Goal: Information Seeking & Learning: Check status

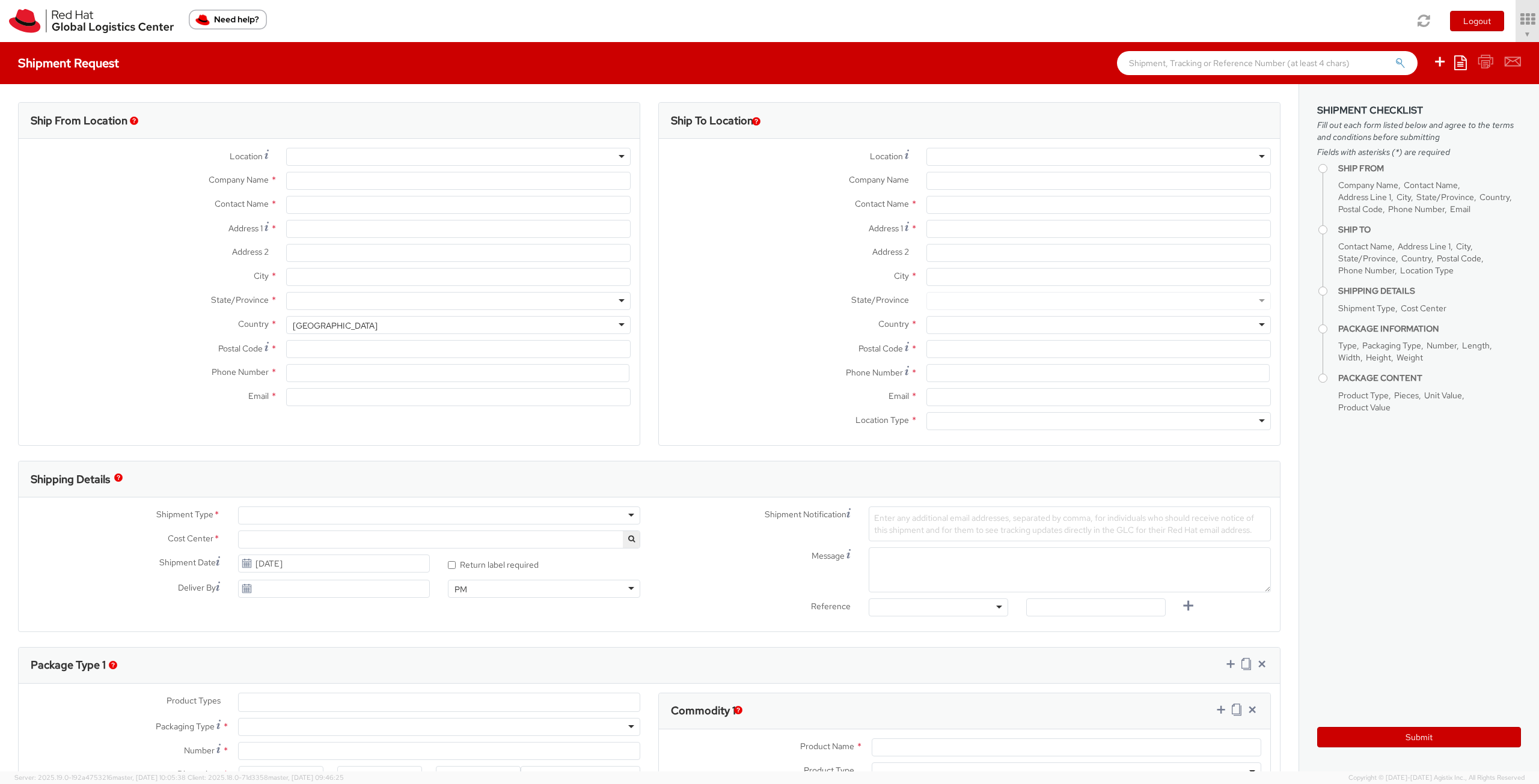
select select "901"
select select
click at [1496, 29] on span "Soojung Mansberger ▼" at bounding box center [1493, 33] width 75 height 10
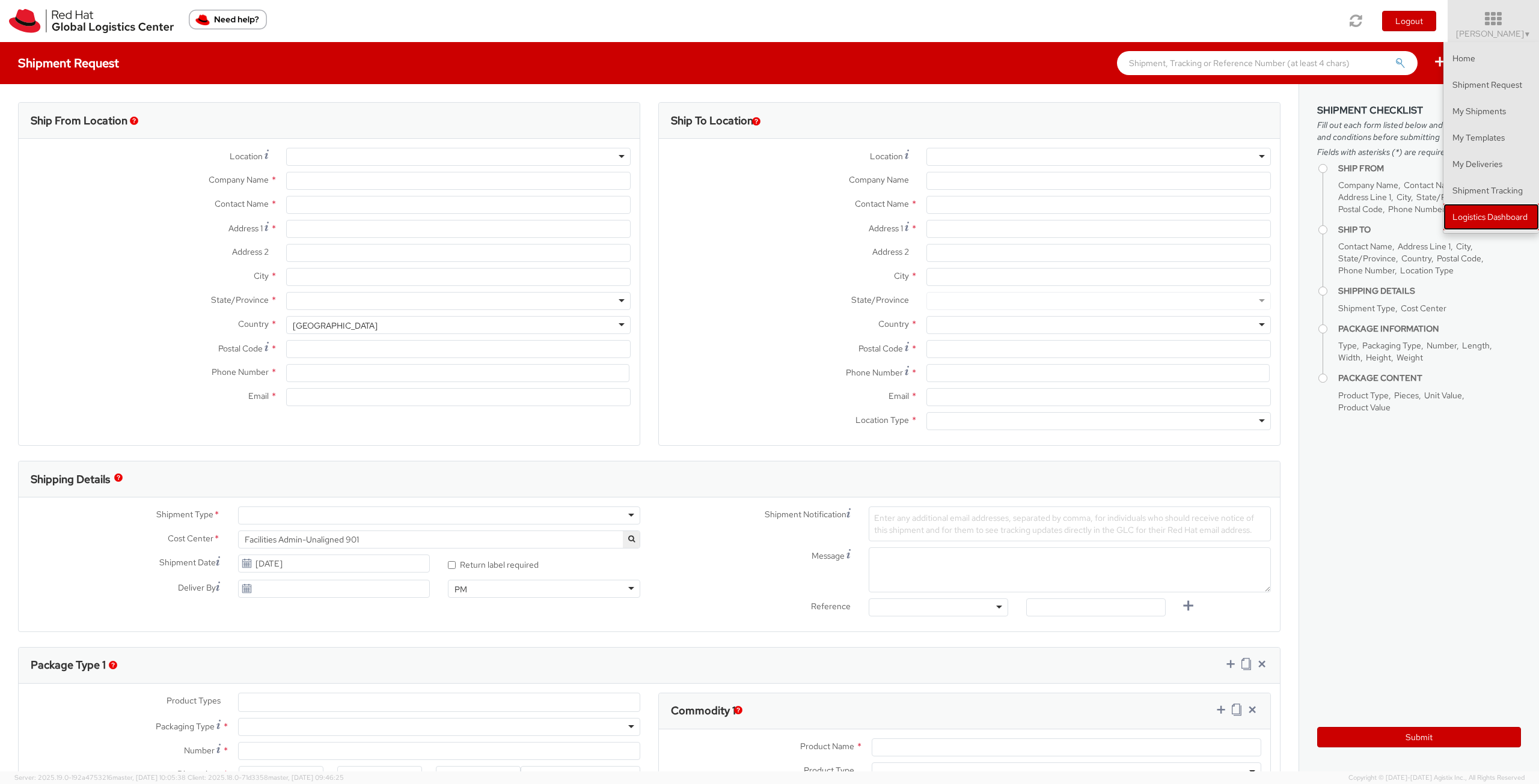
click at [1484, 211] on link "Logistics Dashboard" at bounding box center [1491, 217] width 96 height 27
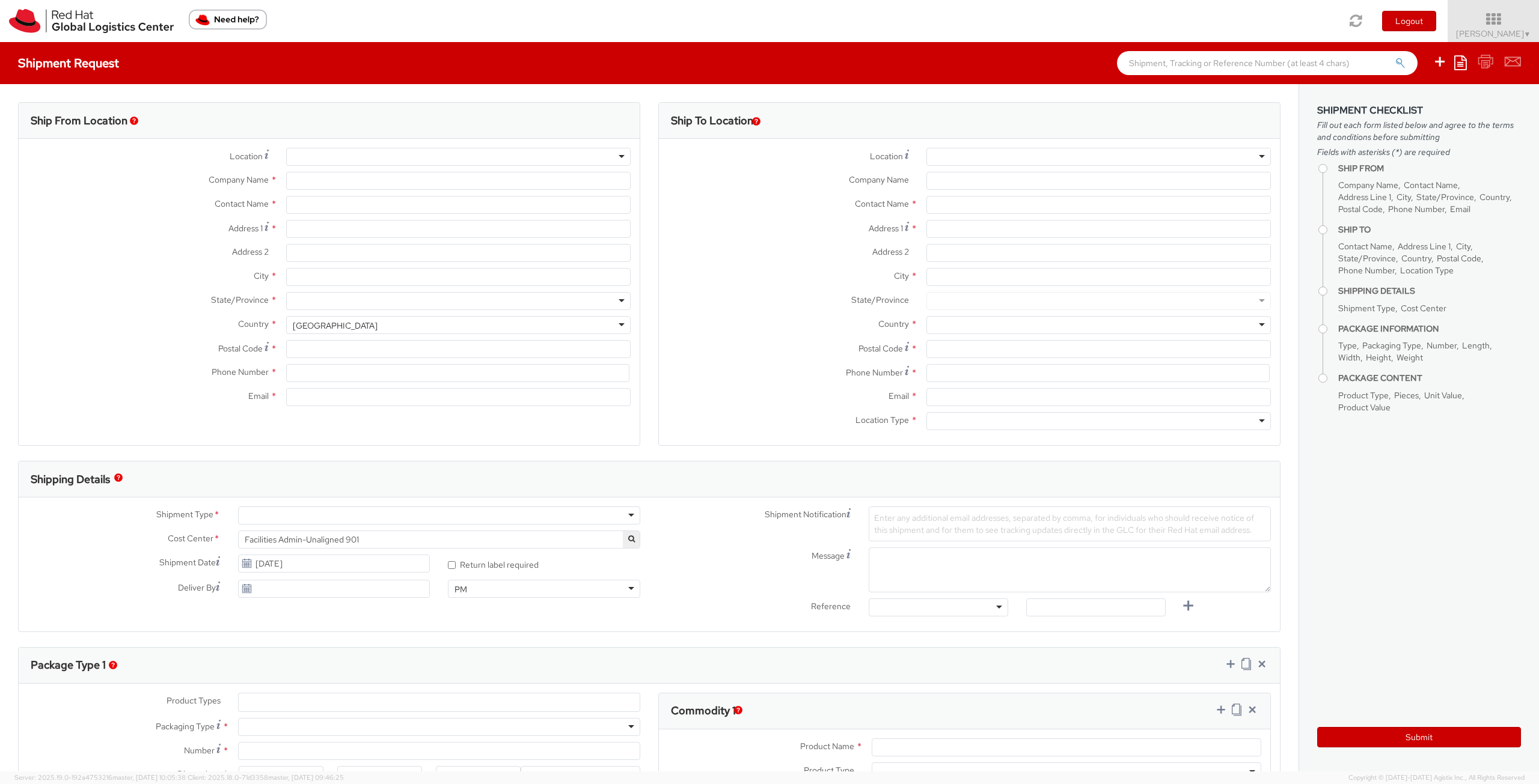
type input "Red Hat, Inc."
type input "[PERSON_NAME]"
type input "100 East Davie Street"
type input "RALEIGH"
type input "27601"
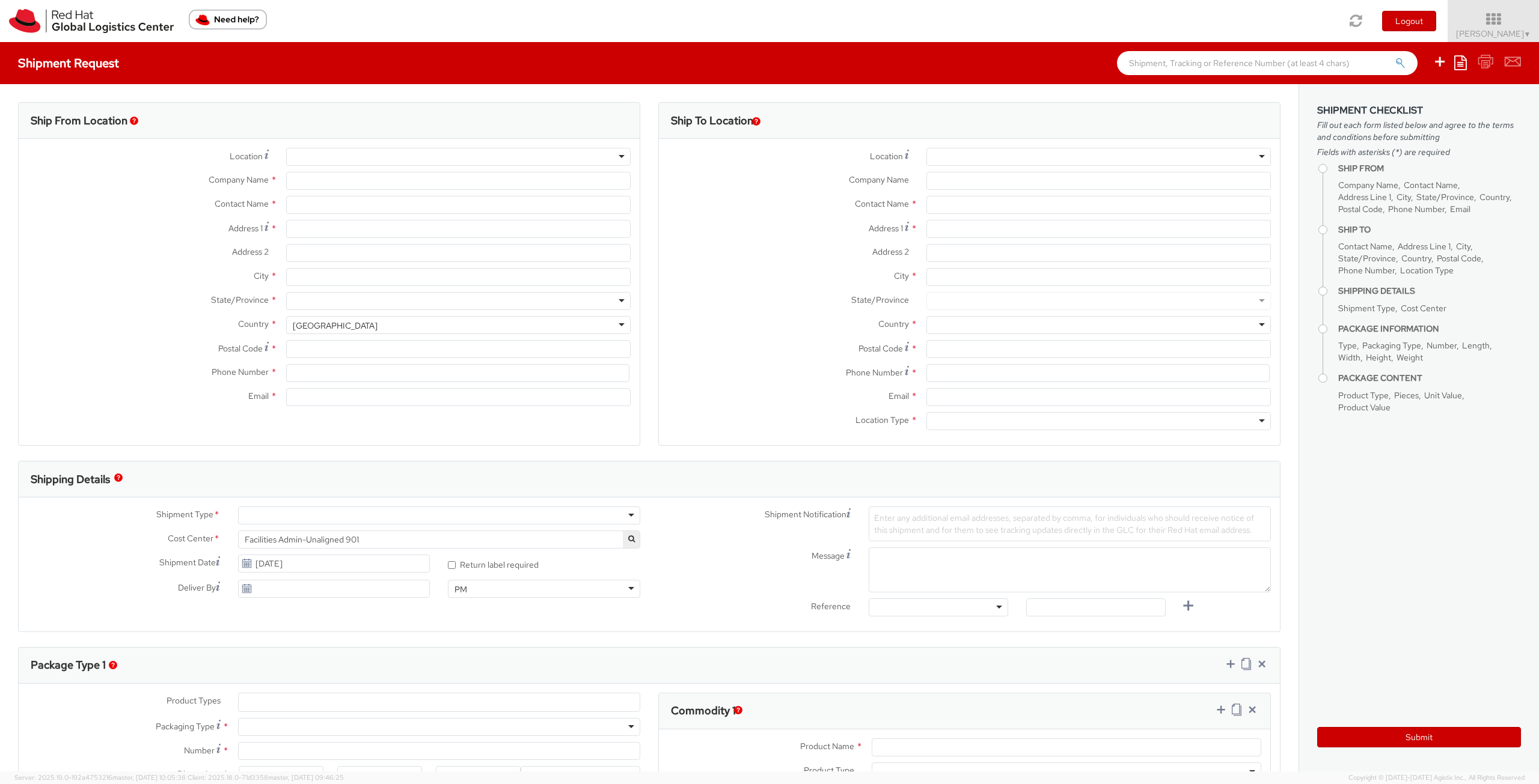
type input "919-754-4950"
type input "solee@redhat.com"
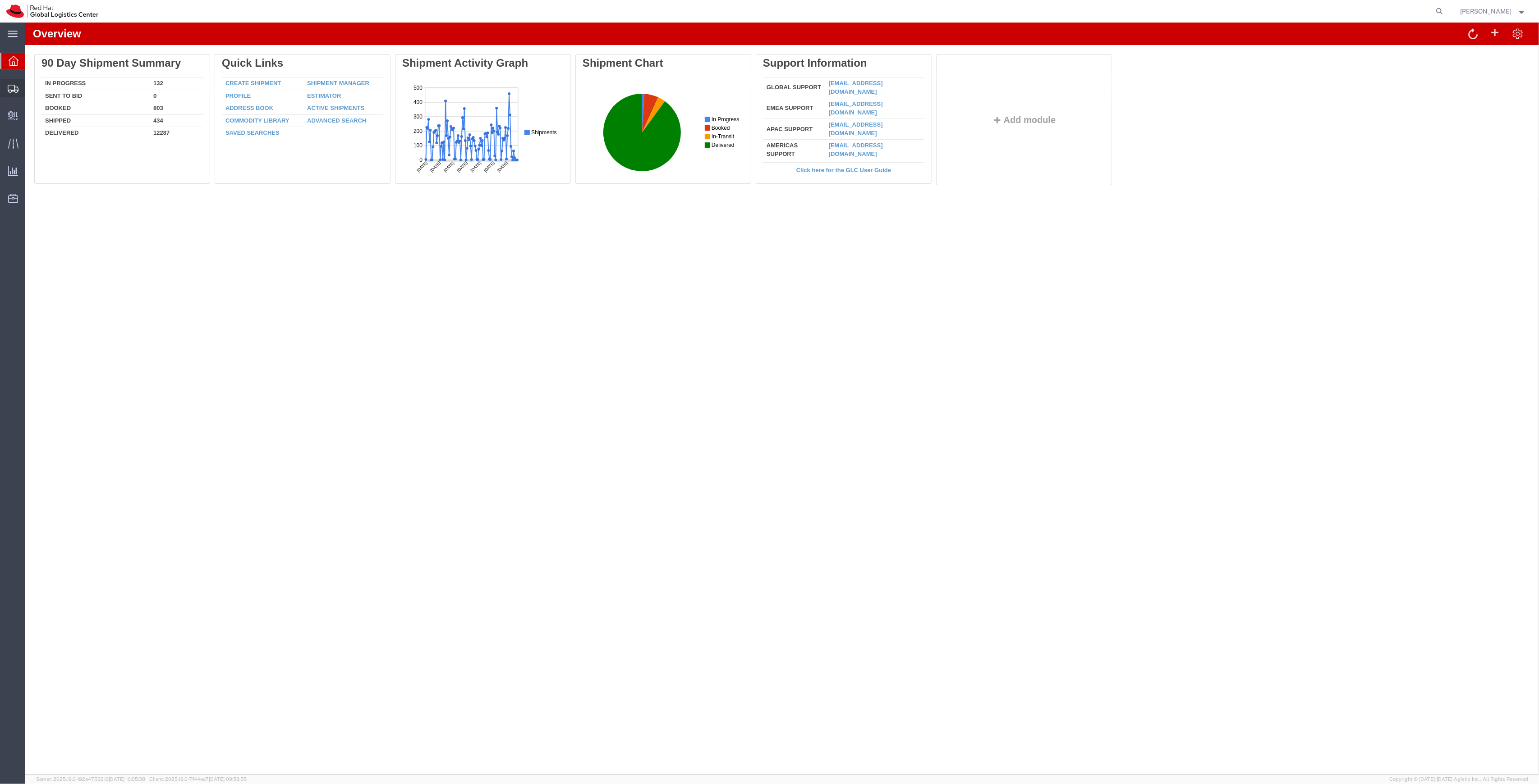
click at [31, 94] on span "Shipments" at bounding box center [28, 88] width 6 height 18
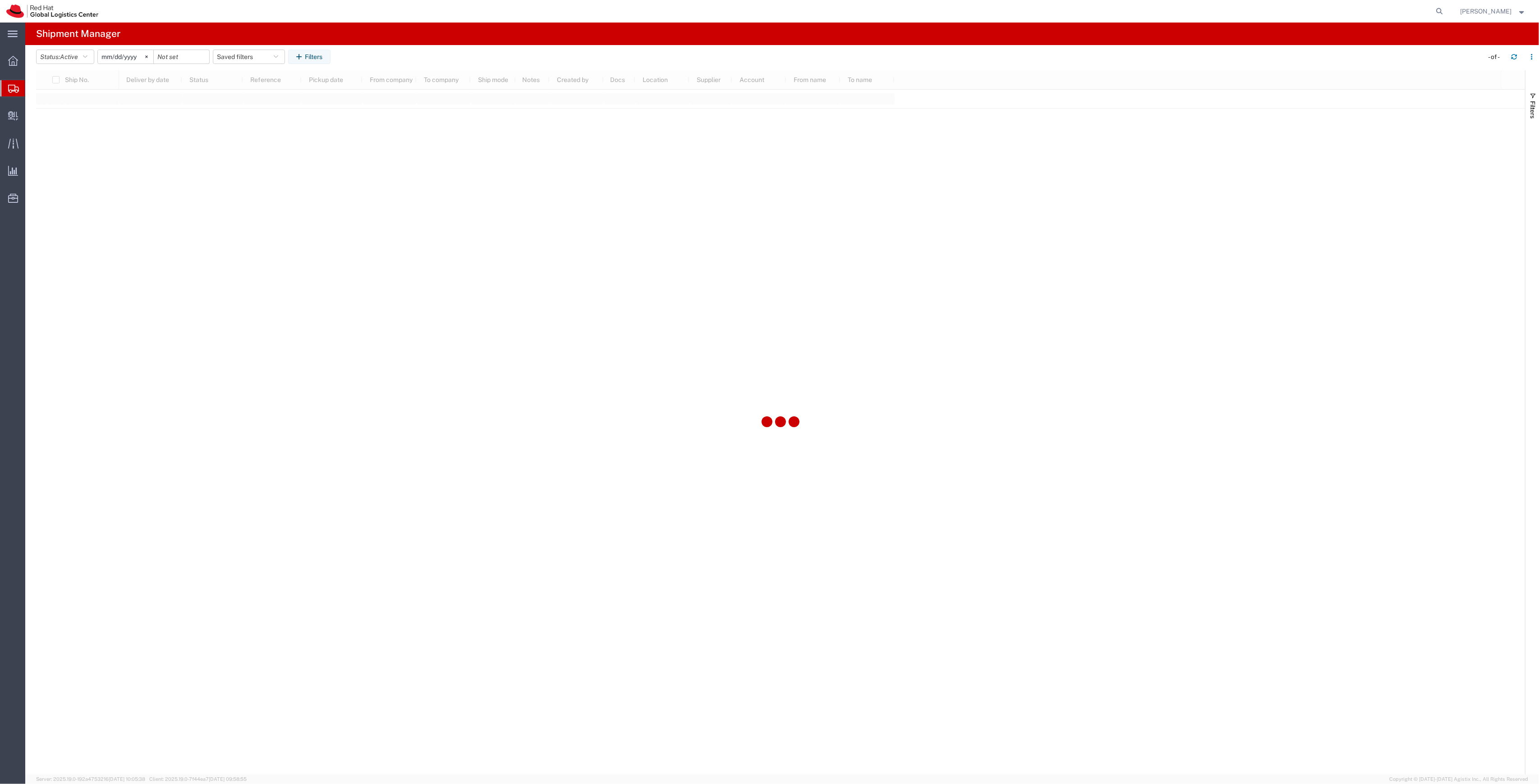
click at [0, 0] on span "Shipment Manager" at bounding box center [0, 0] width 0 height 0
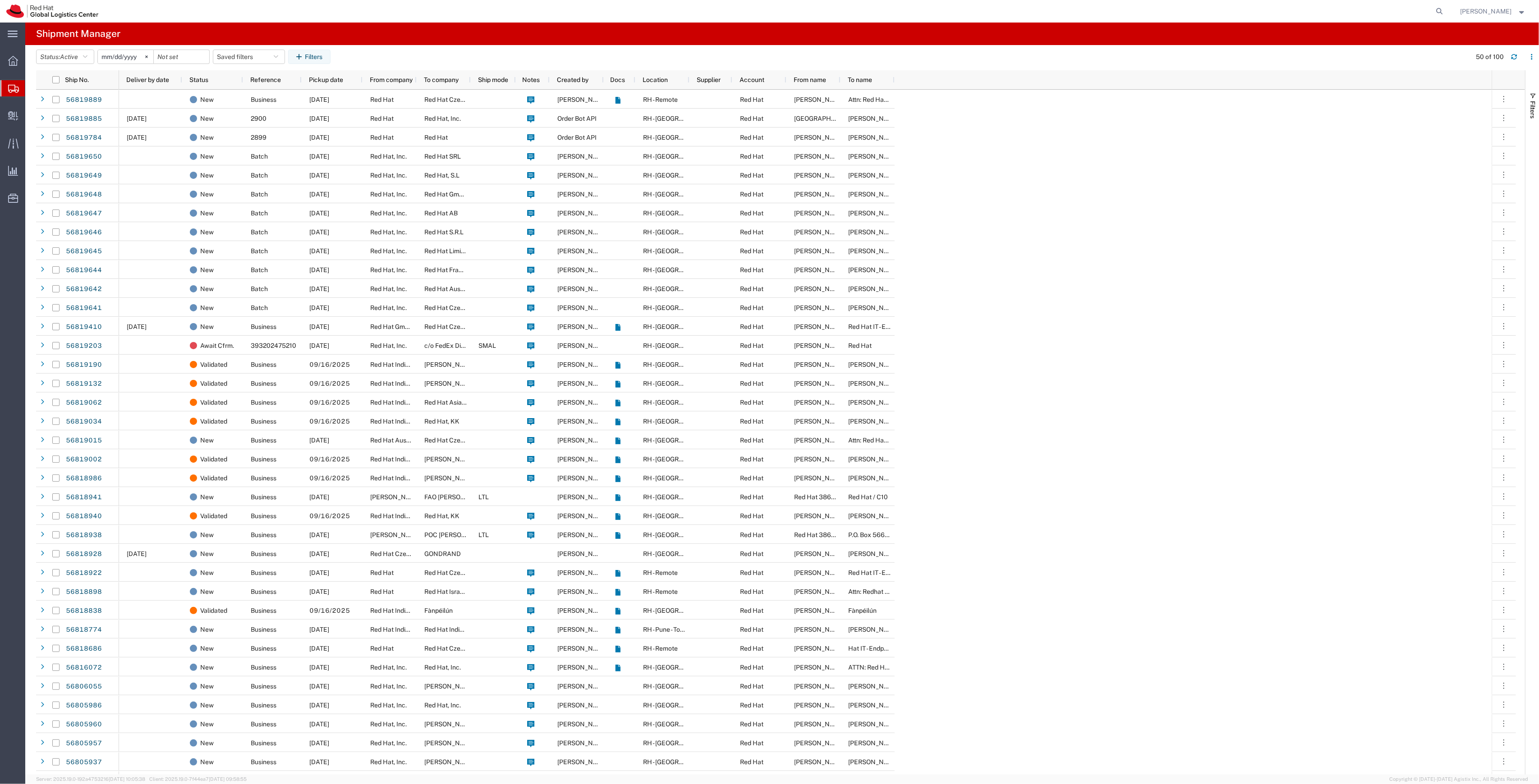
click at [307, 68] on agx-table-filter-chips "Status: Active Active All Approved Booked Canceled Delivered Denied New On Hold…" at bounding box center [751, 60] width 1430 height 21
click at [307, 62] on button "Filters" at bounding box center [309, 57] width 42 height 15
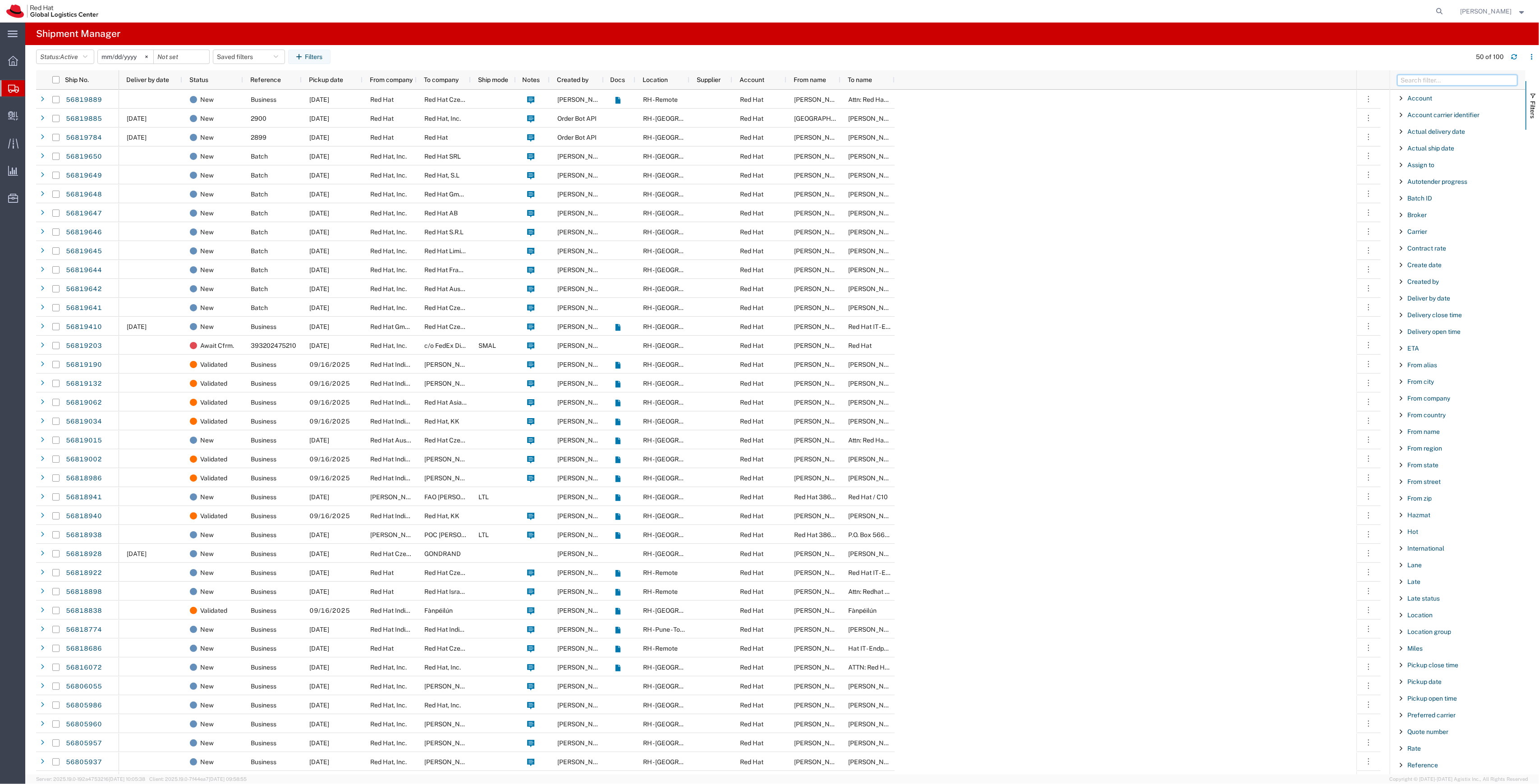
click at [1439, 80] on input "Filter Columns Input" at bounding box center [1457, 80] width 120 height 11
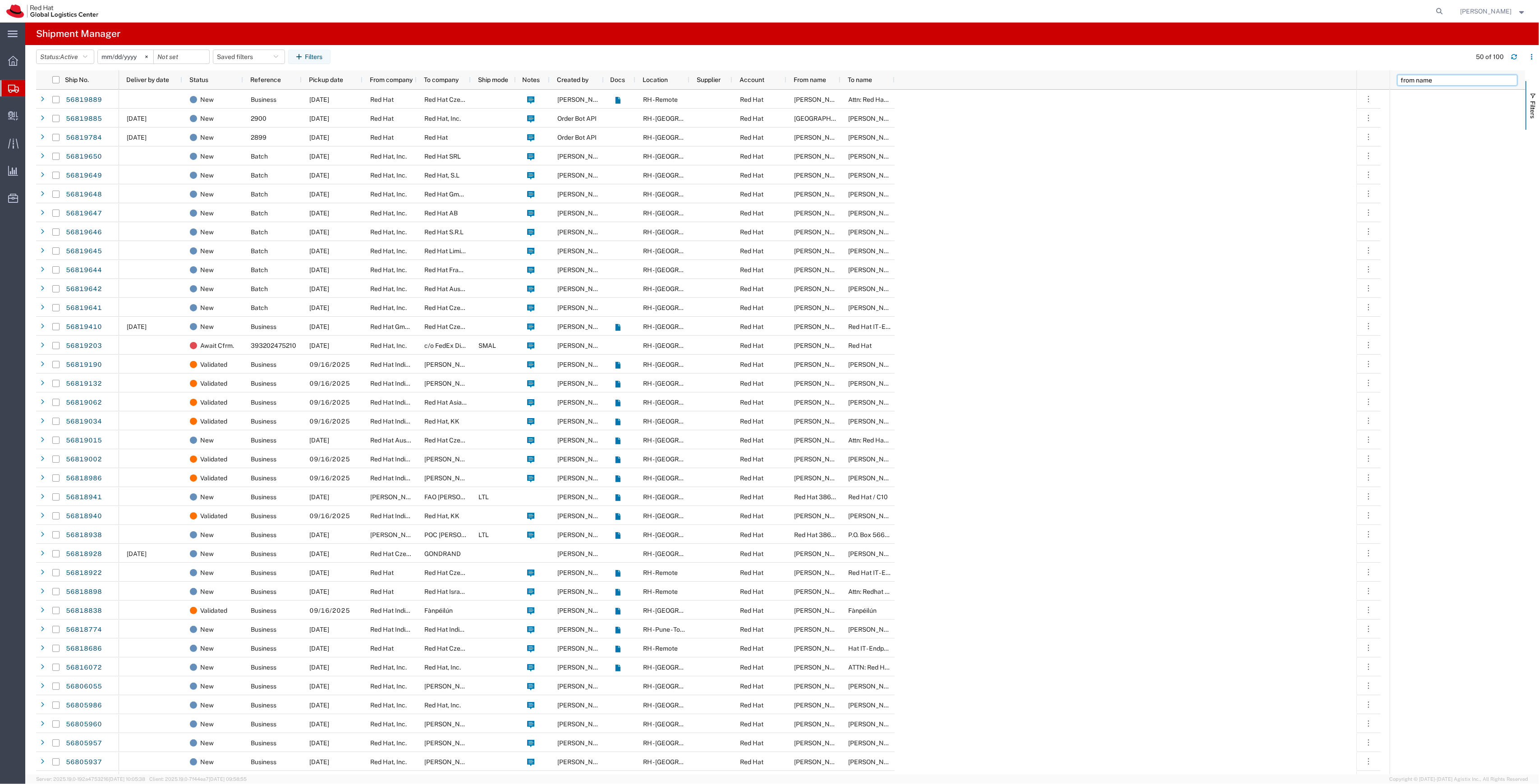
type input "from name"
click at [1423, 97] on span "From name" at bounding box center [1423, 99] width 33 height 7
type input "nicole"
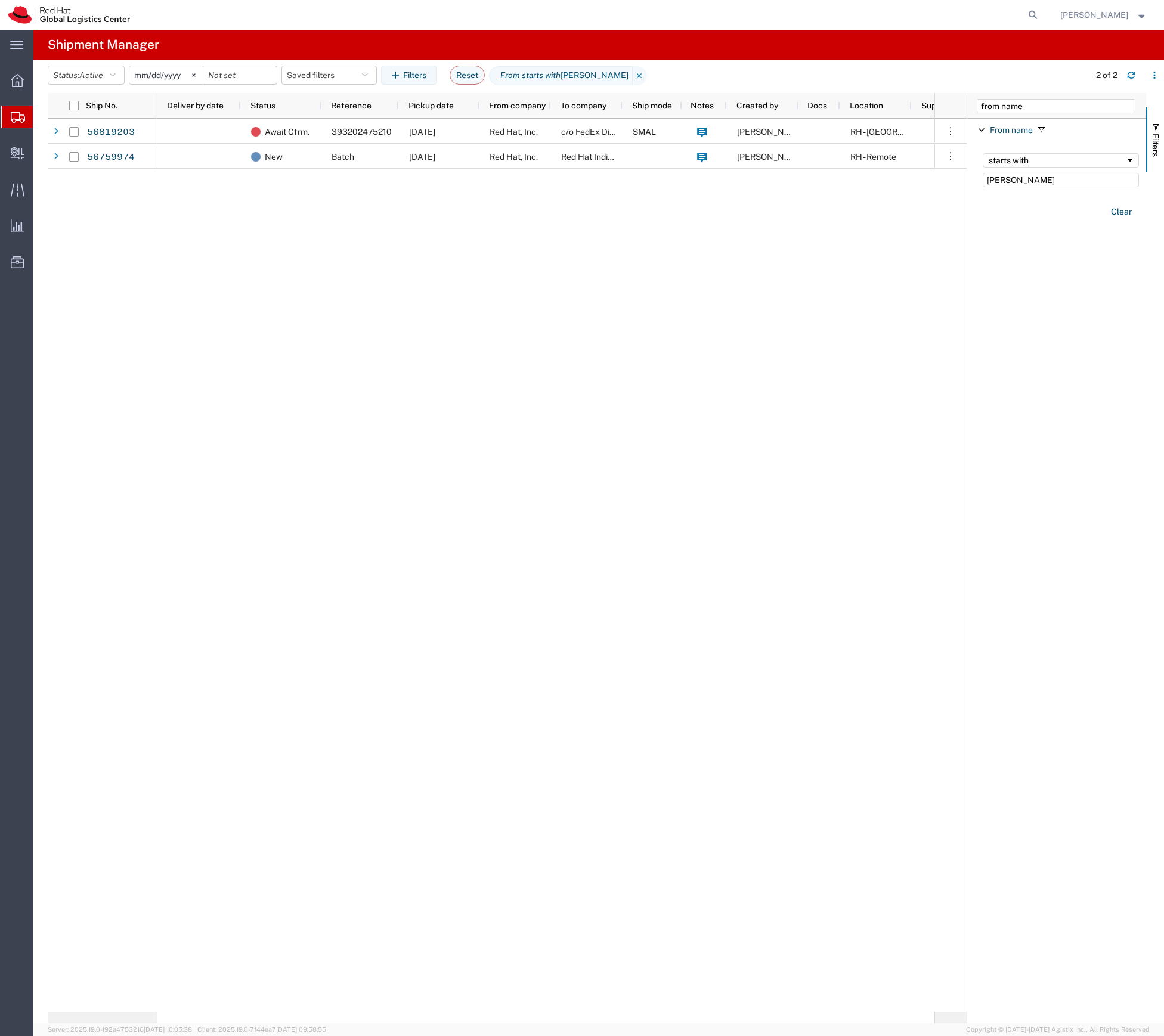
click at [815, 292] on div "Await Cfrm. 393202475210 09/15/2025 Red Hat, Inc. c/o FedEx Distribution Facili…" at bounding box center [546, 564] width 777 height 893
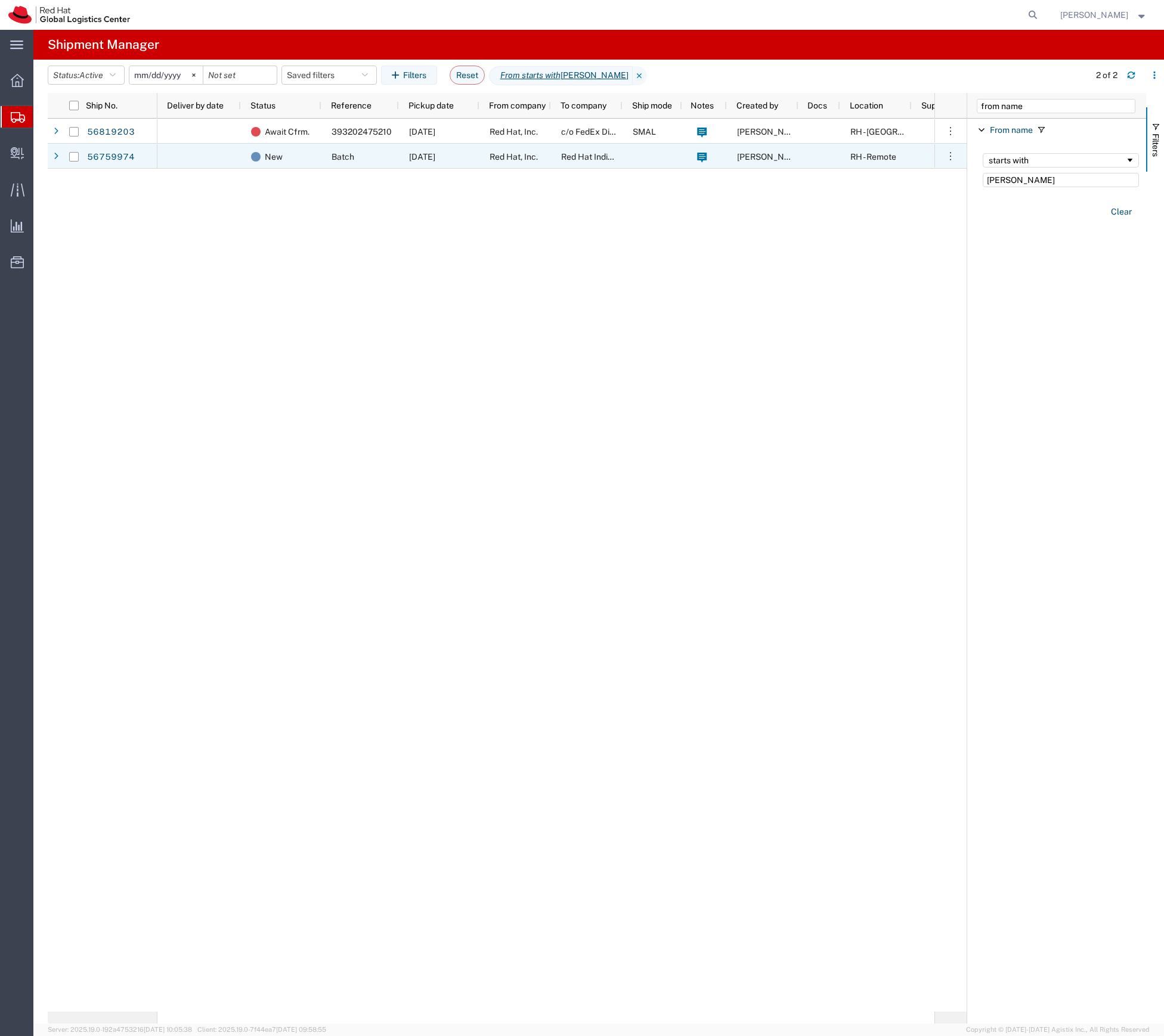
click at [410, 165] on div "09/10/2025" at bounding box center [439, 156] width 81 height 25
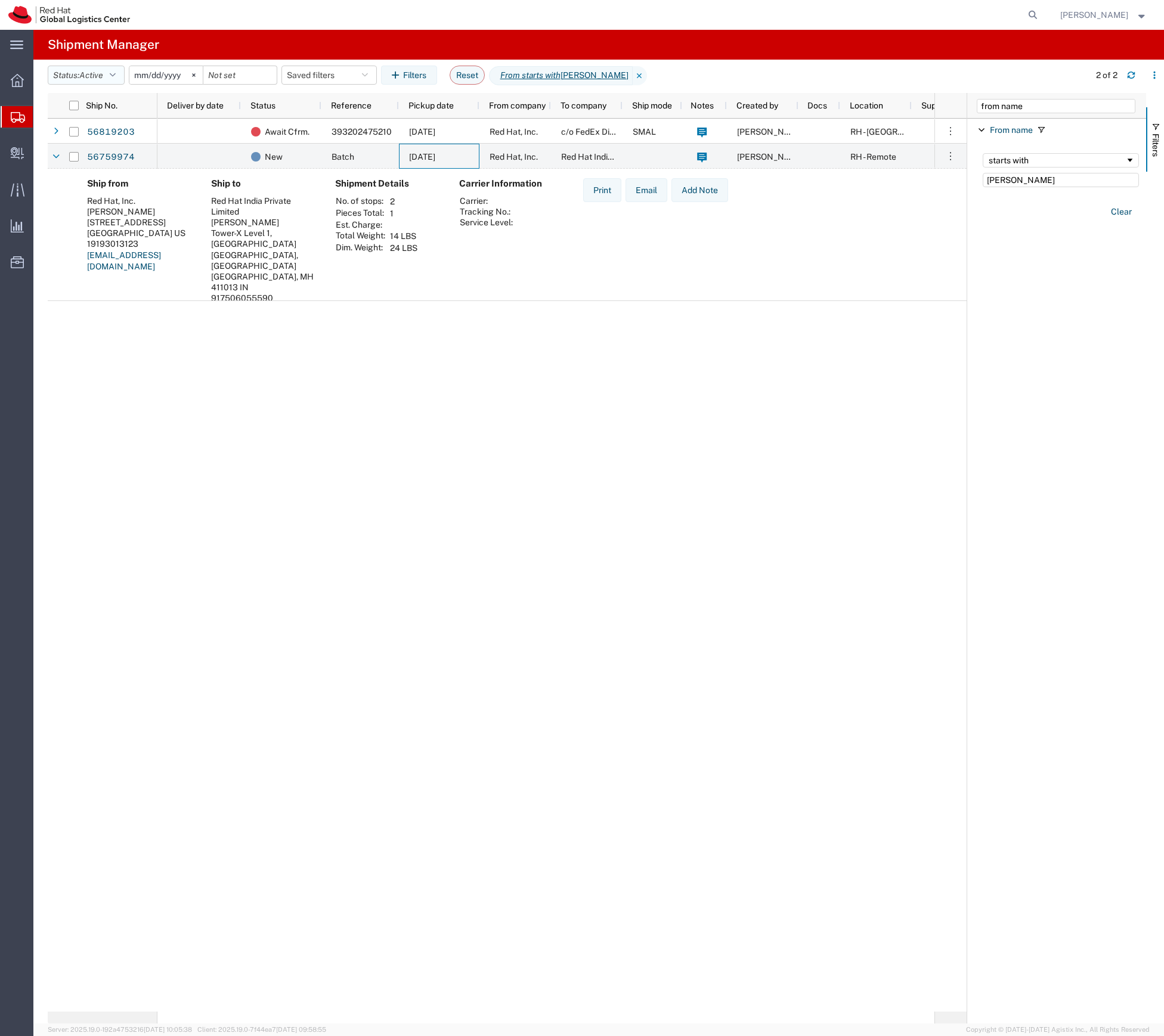
click at [116, 76] on icon "button" at bounding box center [112, 75] width 6 height 8
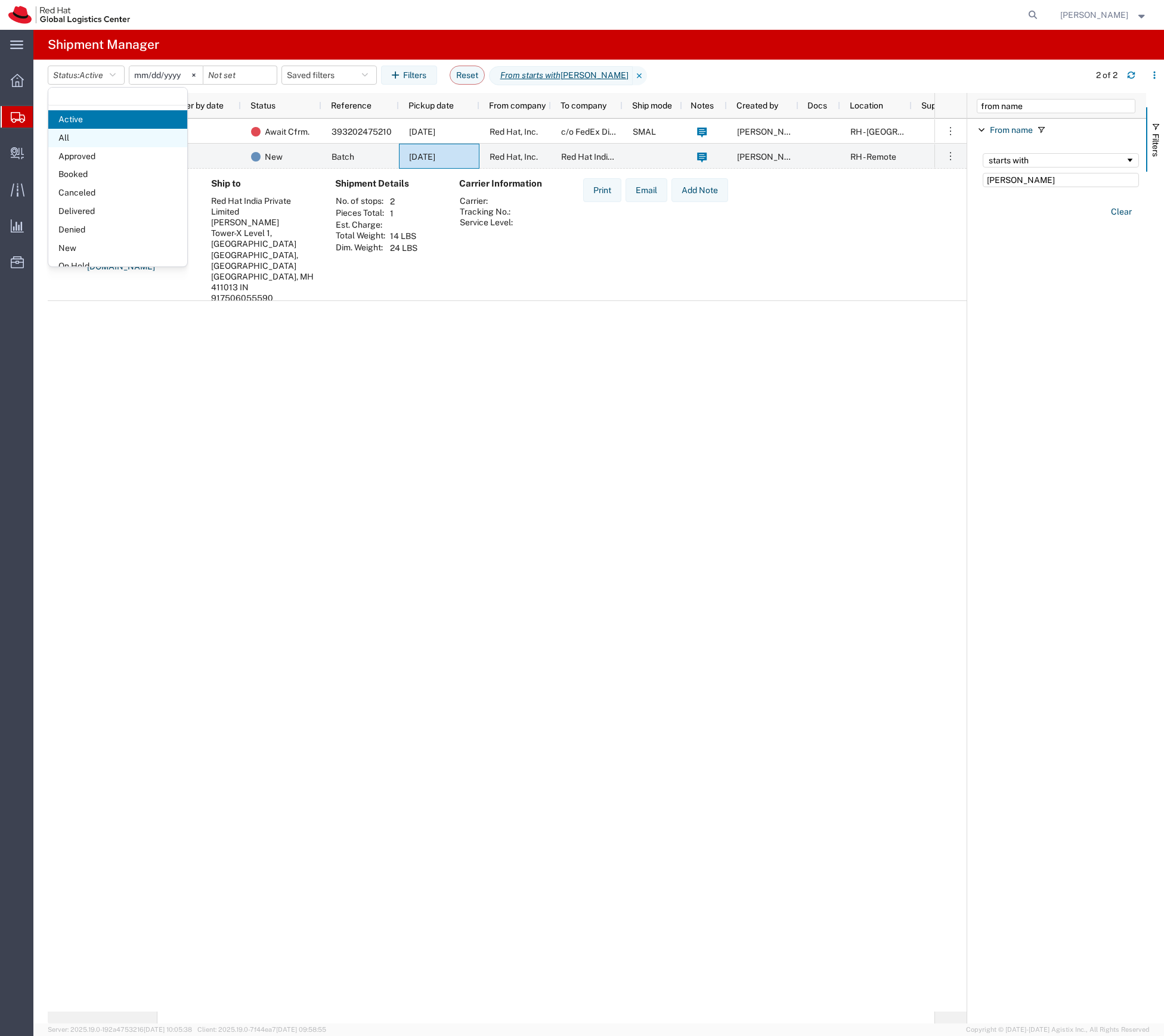
click at [128, 130] on span "All" at bounding box center [118, 137] width 139 height 18
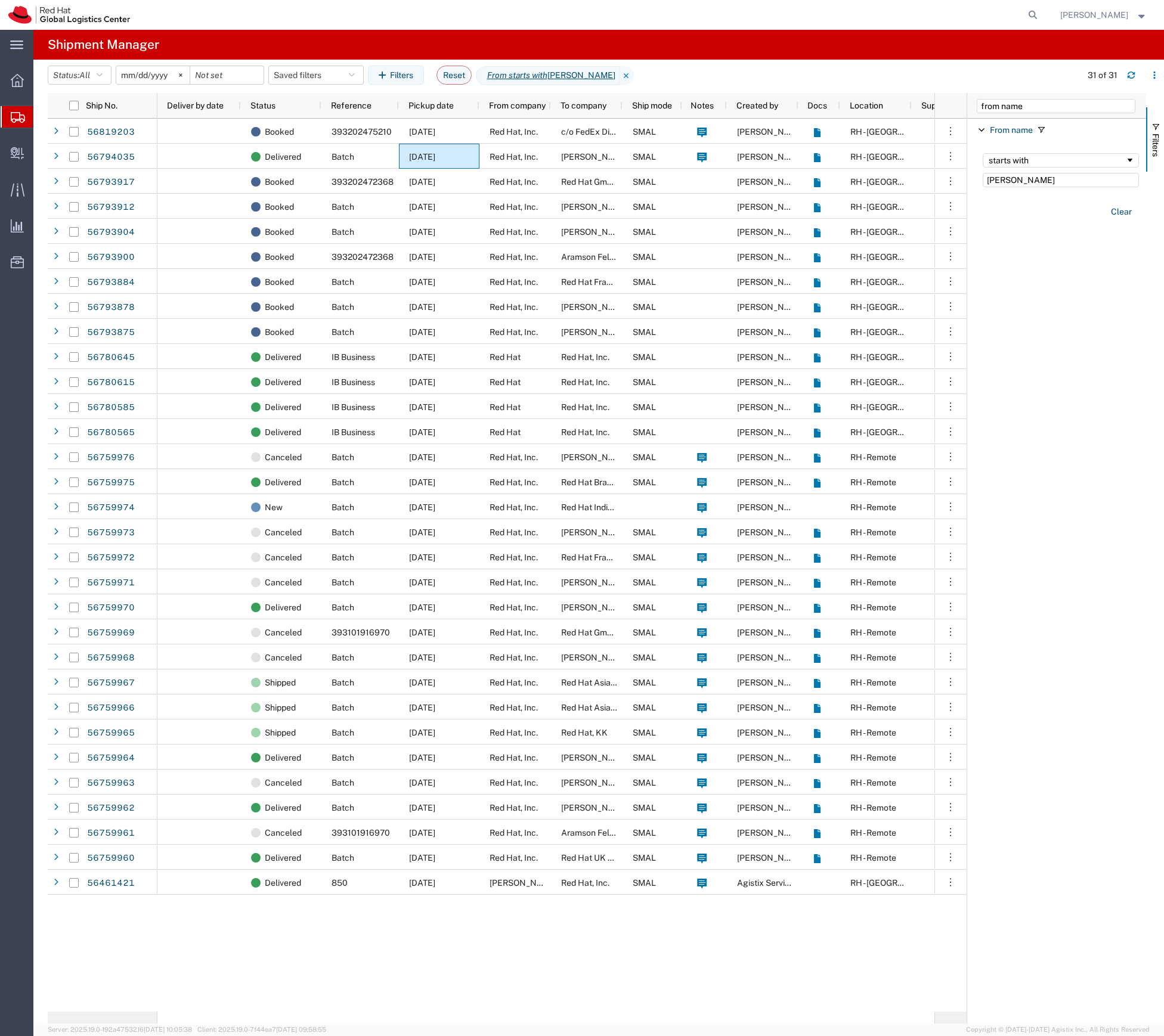
click at [782, 77] on agx-table-filter-chips "Status: All Active All Approved Booked Canceled Delivered Denied New On Hold Pe…" at bounding box center [561, 79] width 1027 height 27
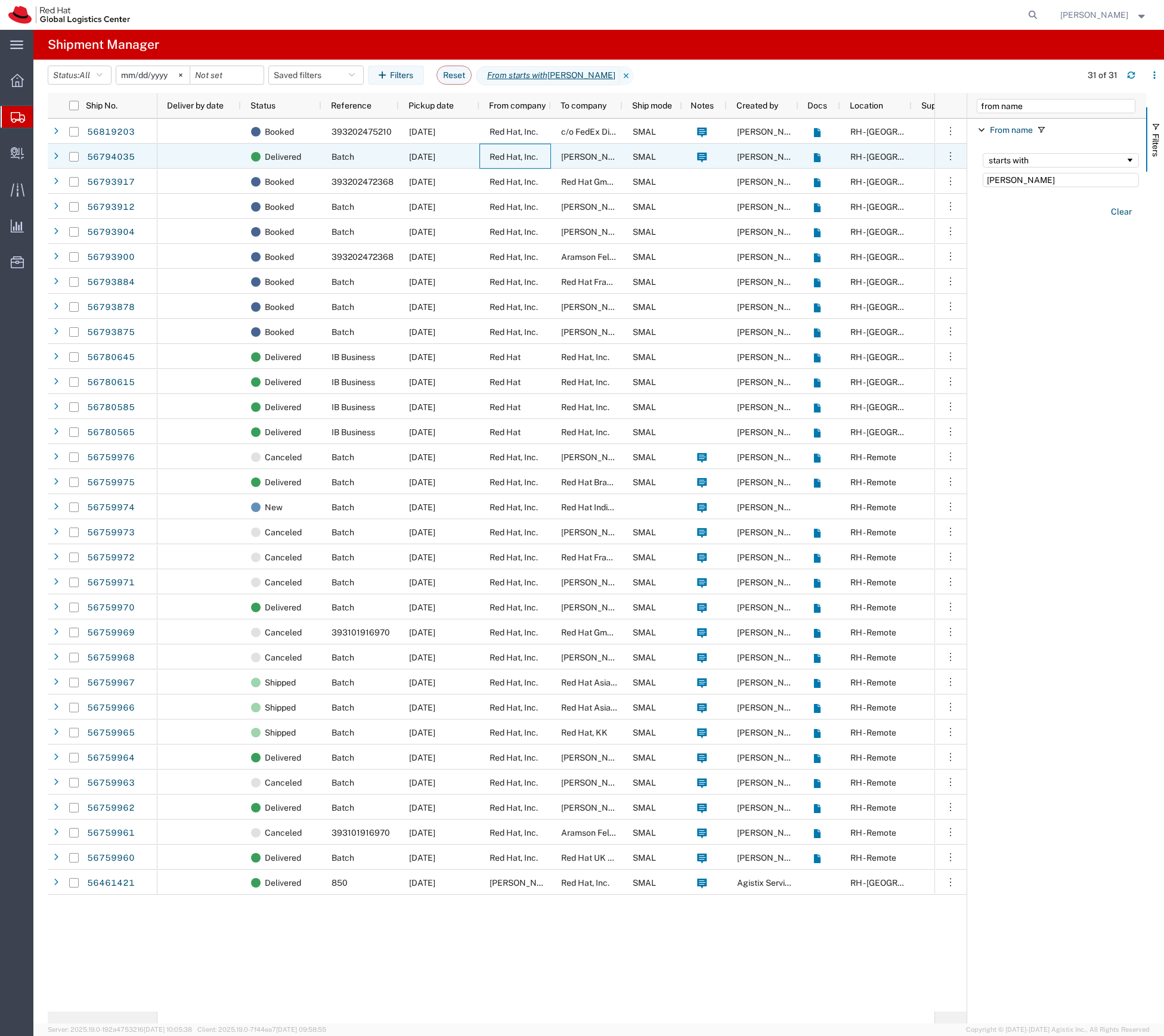
click at [511, 153] on span "Red Hat, Inc." at bounding box center [513, 157] width 48 height 10
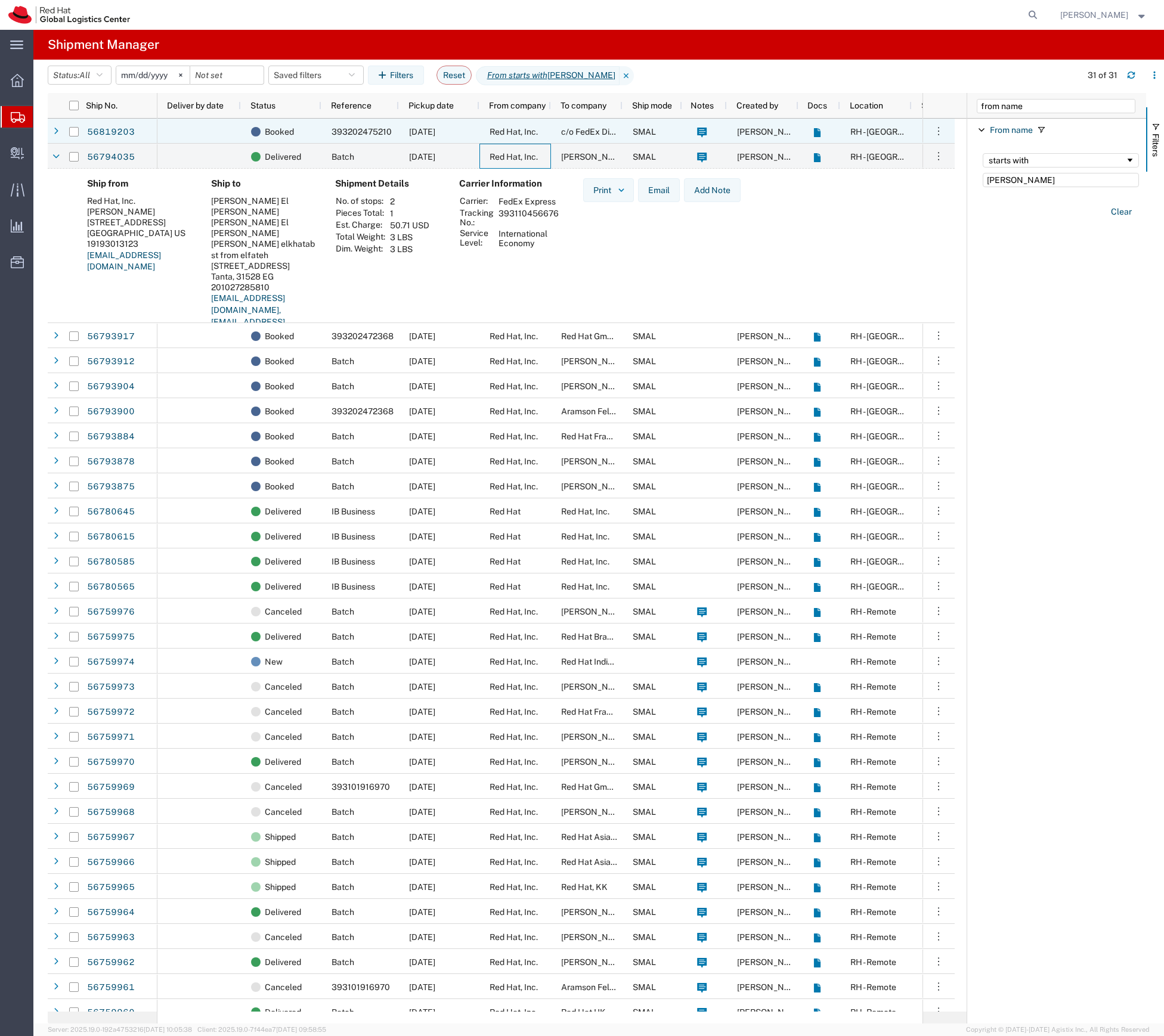
click at [167, 127] on div at bounding box center [199, 130] width 83 height 25
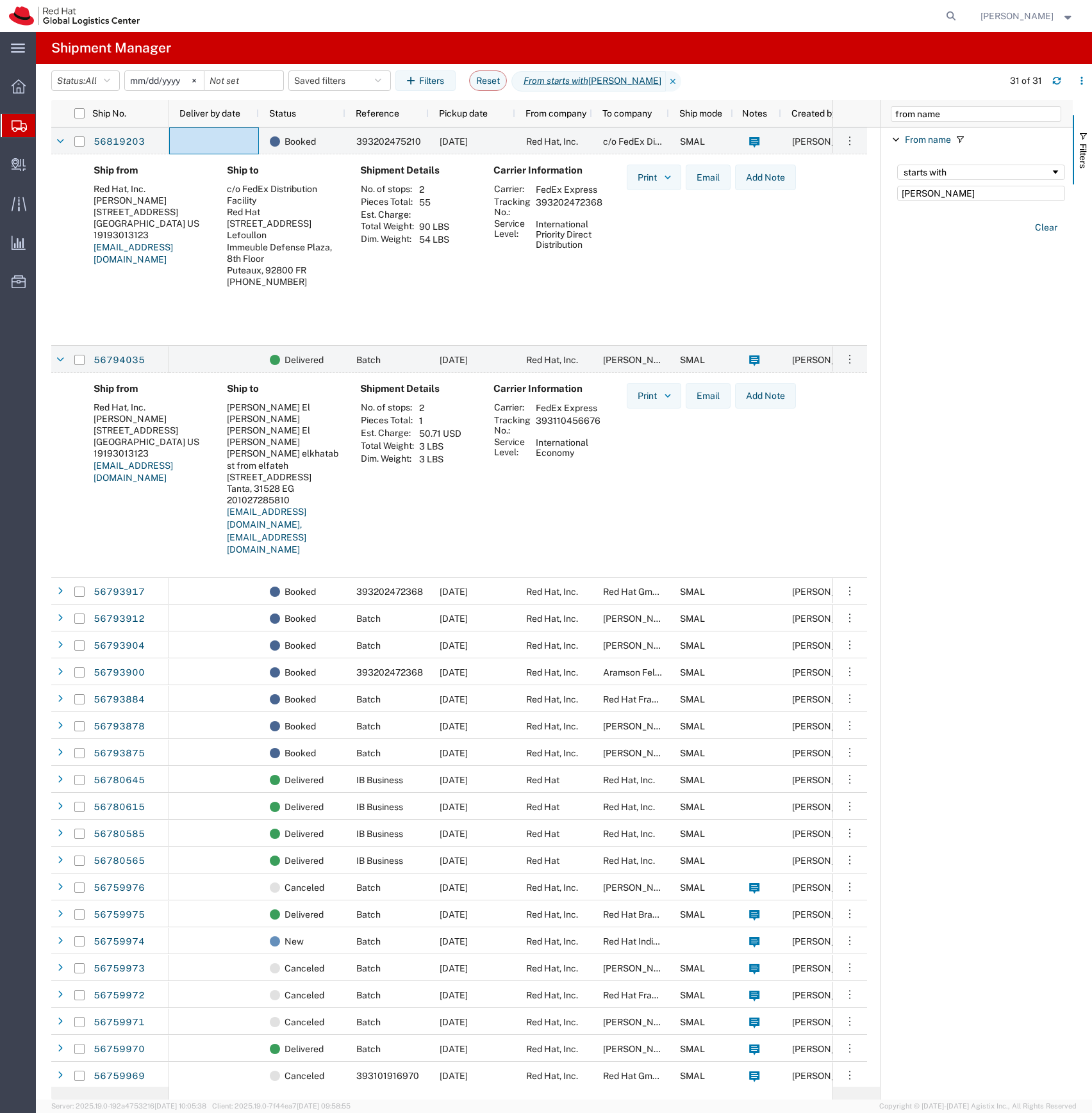
click at [347, 375] on div "Ship from Red Hat, Inc. Nicole Ponticorvo 100 East Davie Street RALEIGH, NC 276…" at bounding box center [459, 474] width 815 height 203
click at [329, 349] on div "Delivered" at bounding box center [304, 359] width 70 height 27
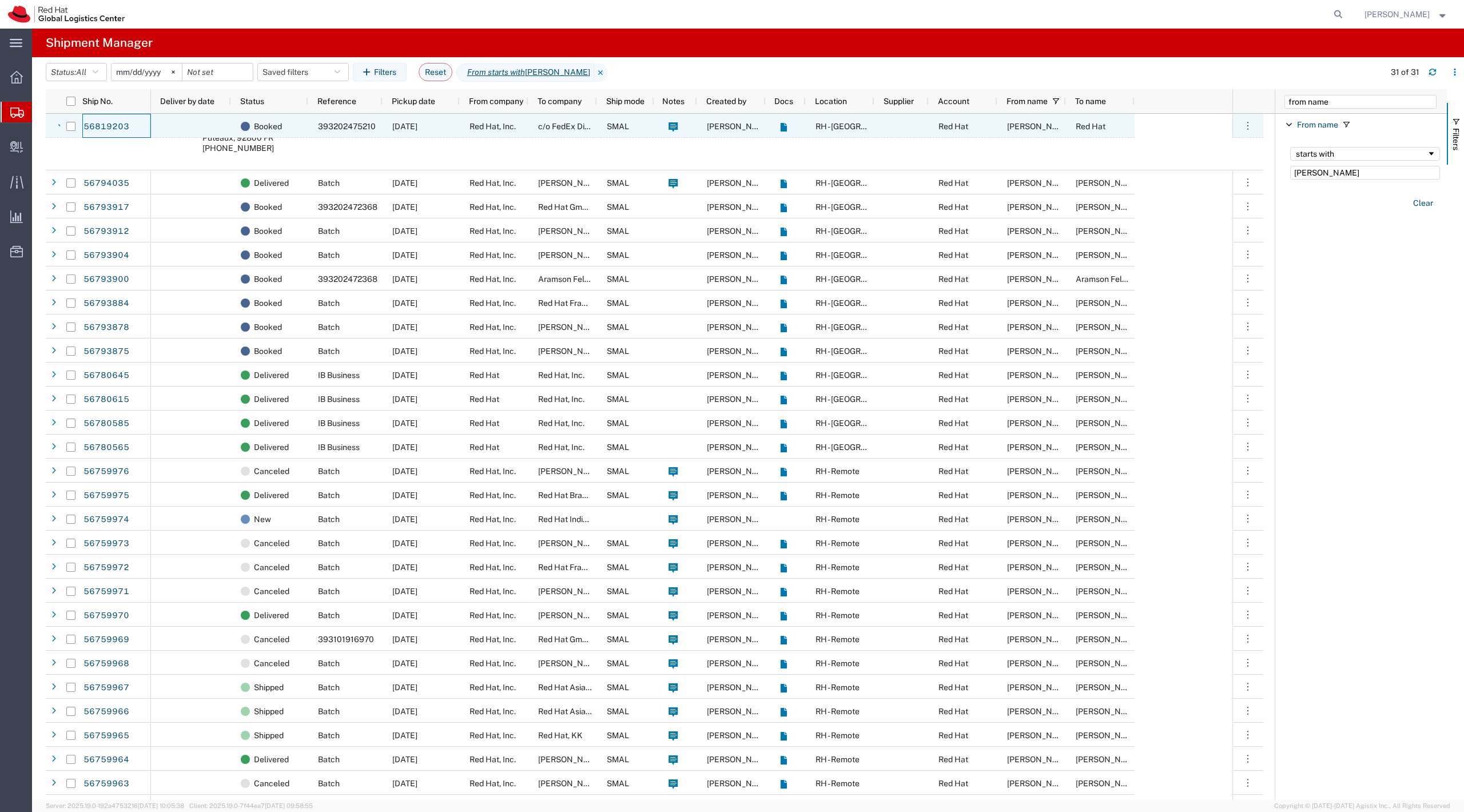
scroll to position [147, 0]
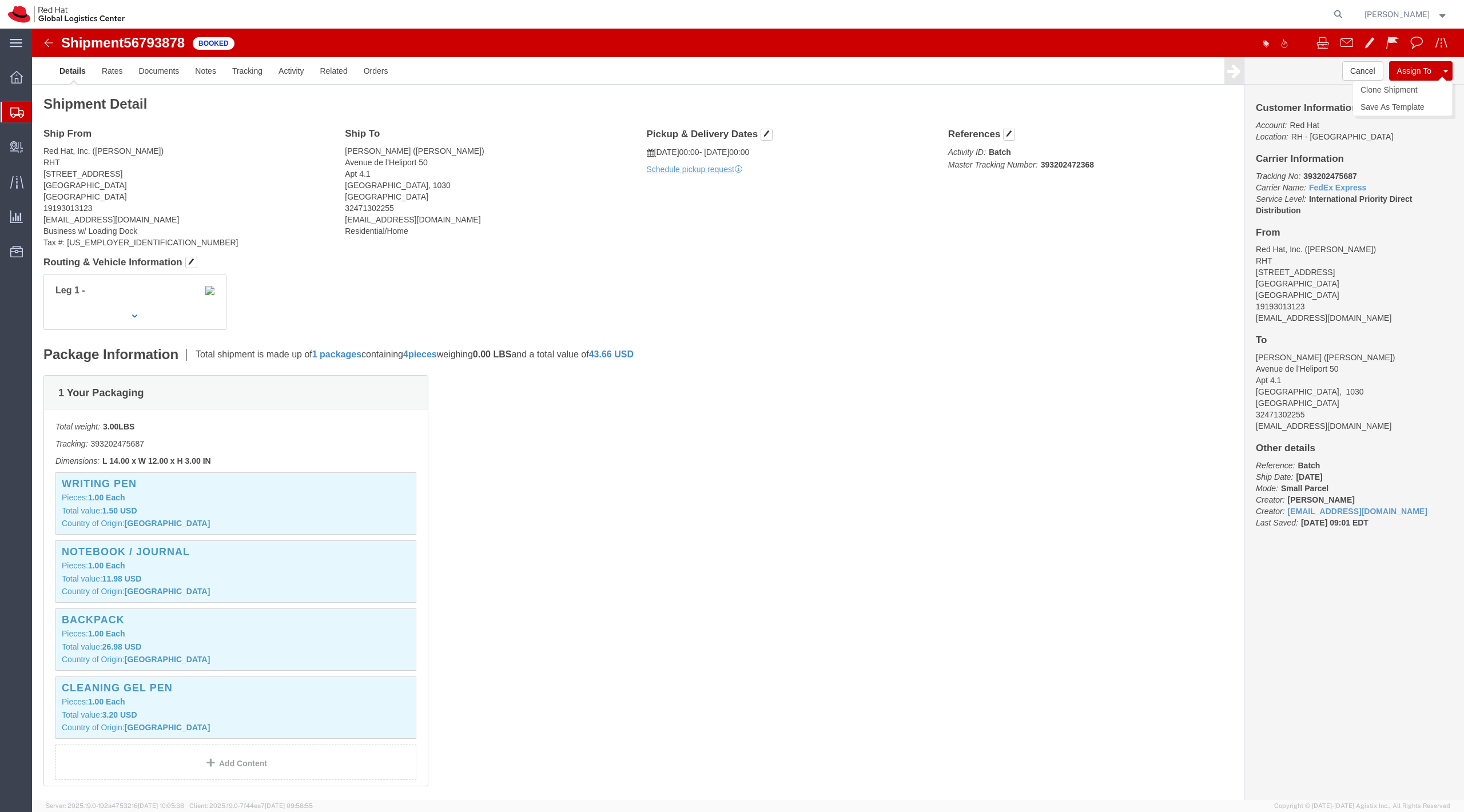
click button "Assign To"
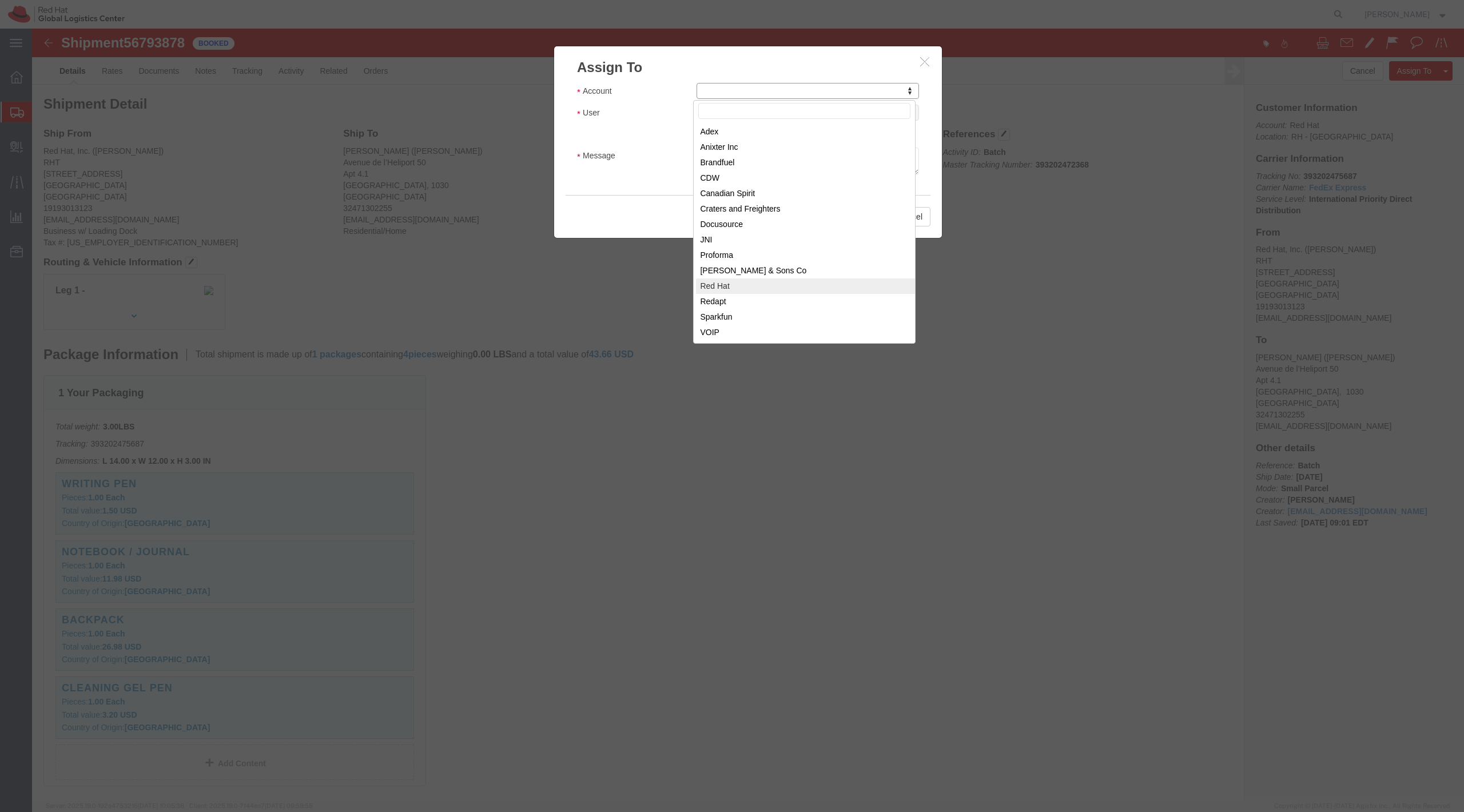
select select "104821"
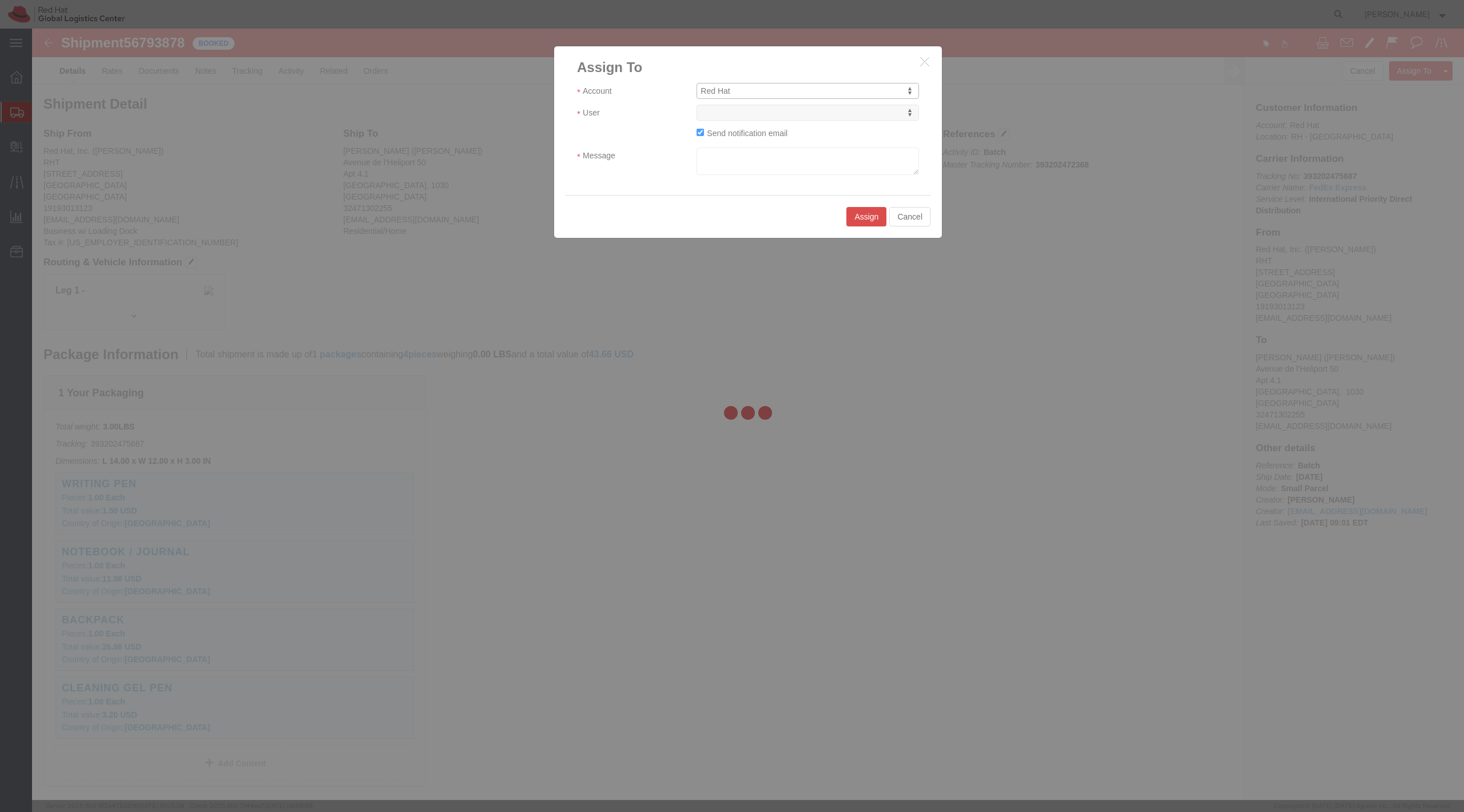
select select
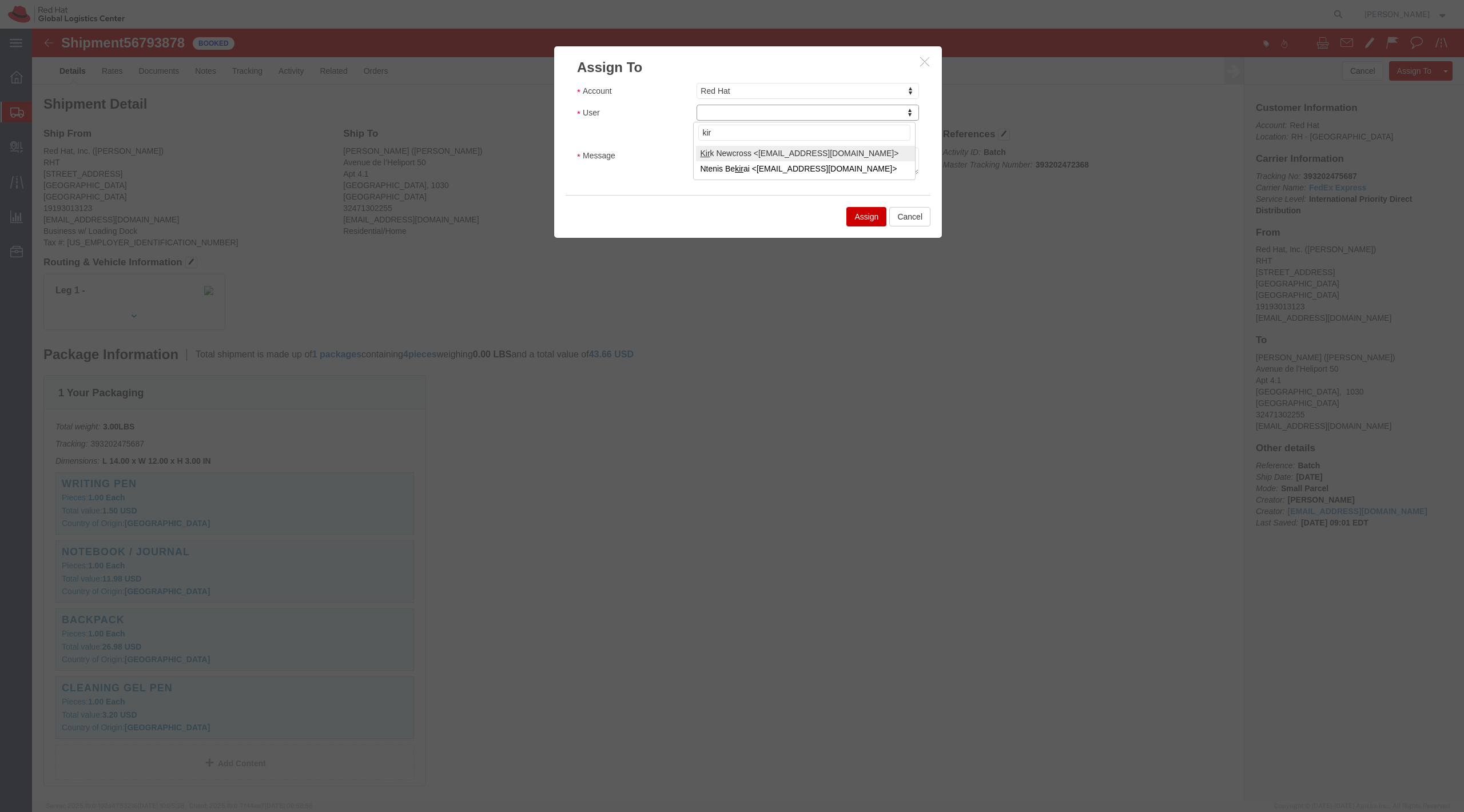
type input "kirk"
click textarea "Message"
click button "button"
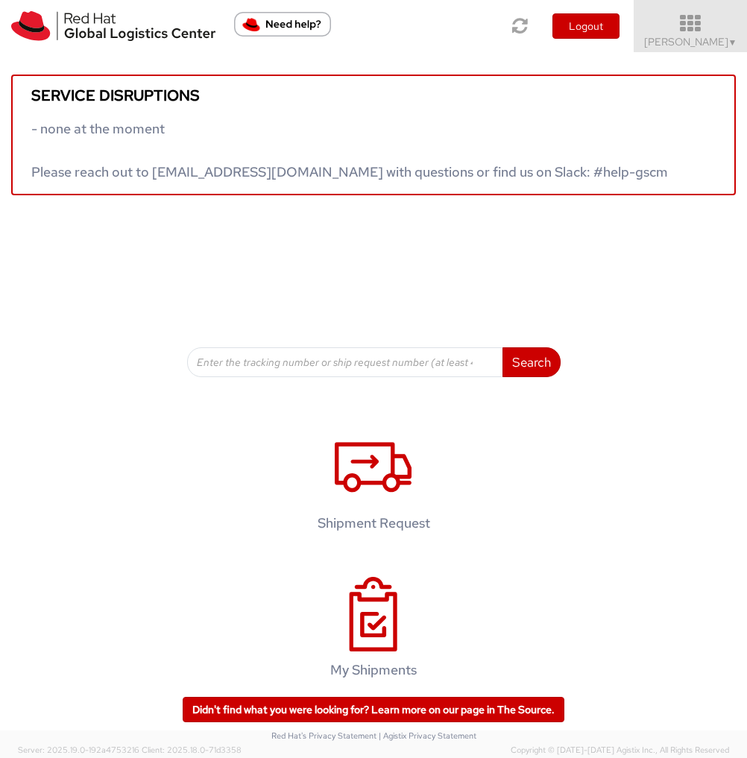
click at [657, 37] on span "[PERSON_NAME] ▼" at bounding box center [690, 41] width 93 height 13
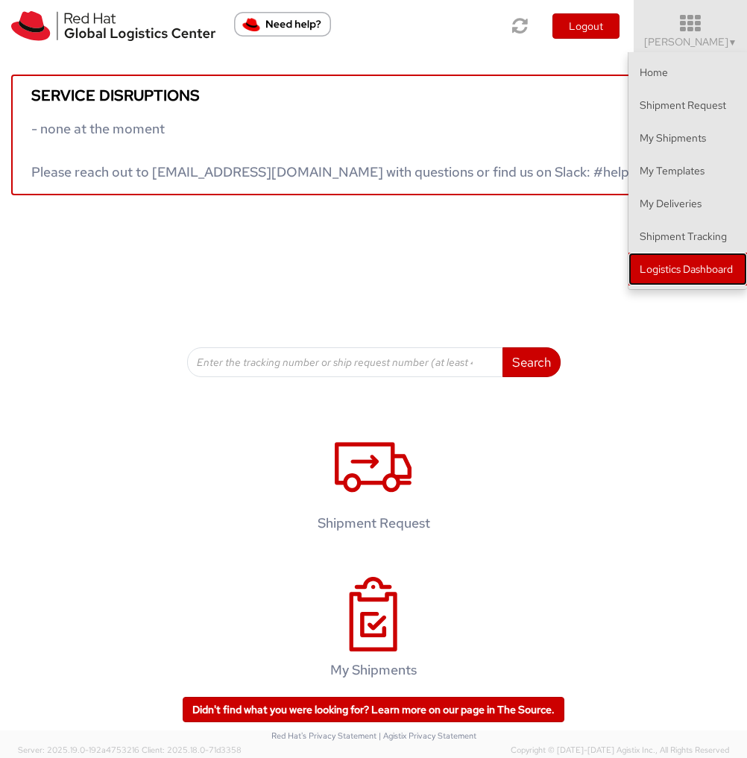
click at [670, 258] on link "Logistics Dashboard" at bounding box center [688, 269] width 119 height 33
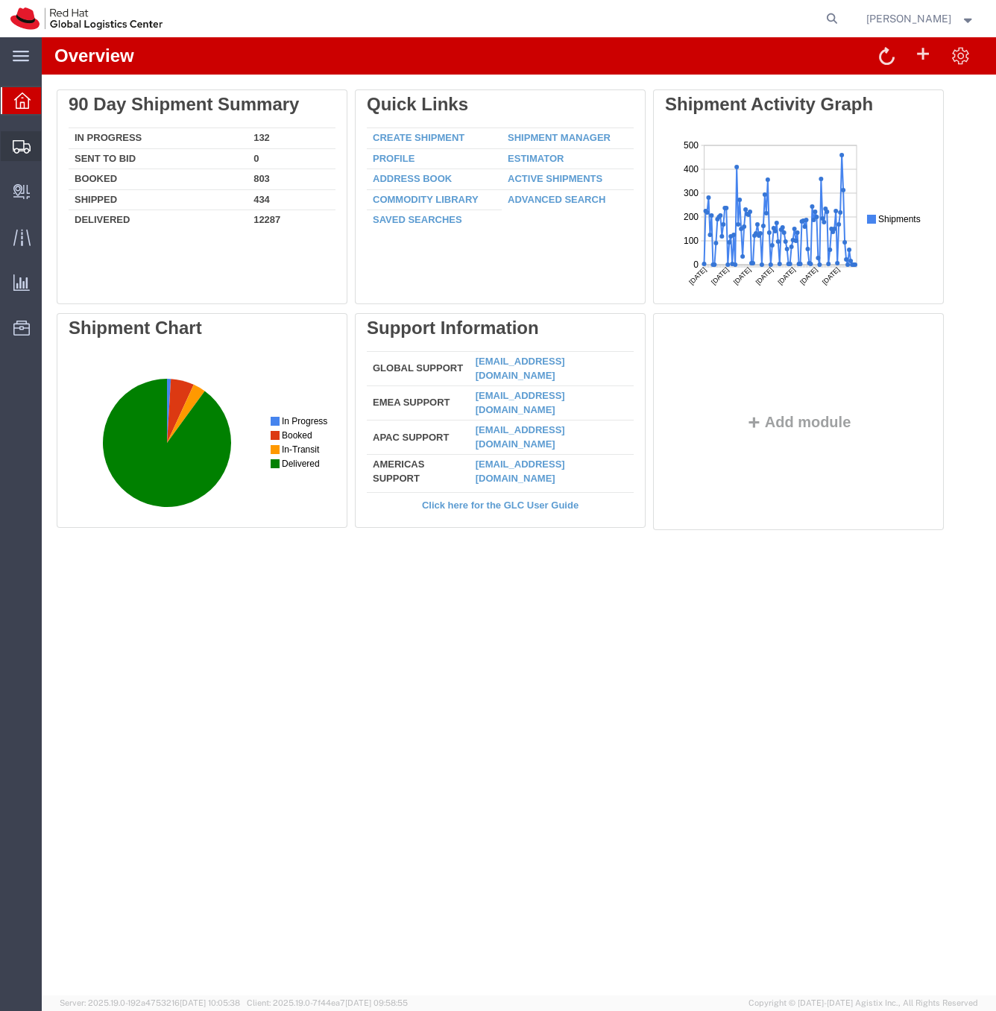
click at [0, 0] on span "Shipment Manager" at bounding box center [0, 0] width 0 height 0
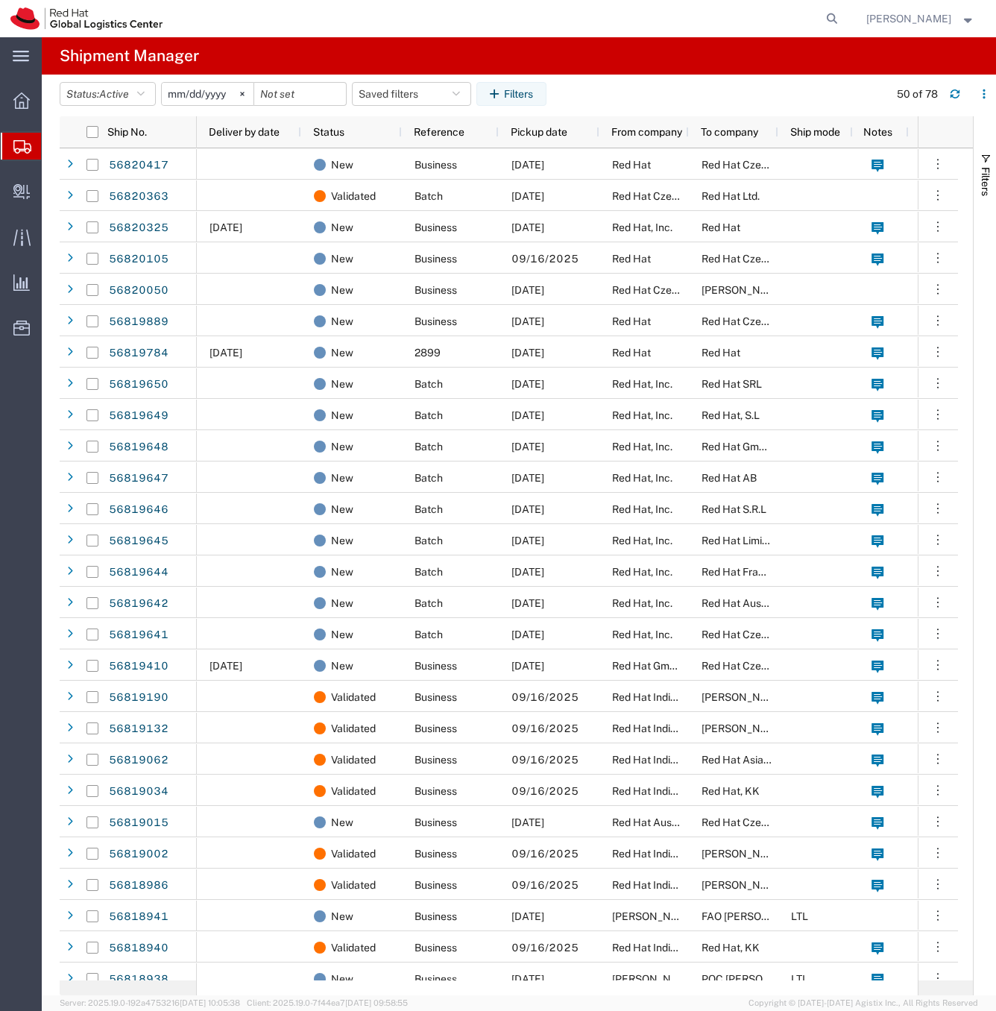
click at [552, 96] on agx-table-filter "Status: Active Active All Approved Booked Canceled Delivered Denied New On Hold…" at bounding box center [306, 94] width 492 height 24
click at [114, 93] on span "Active" at bounding box center [114, 94] width 30 height 12
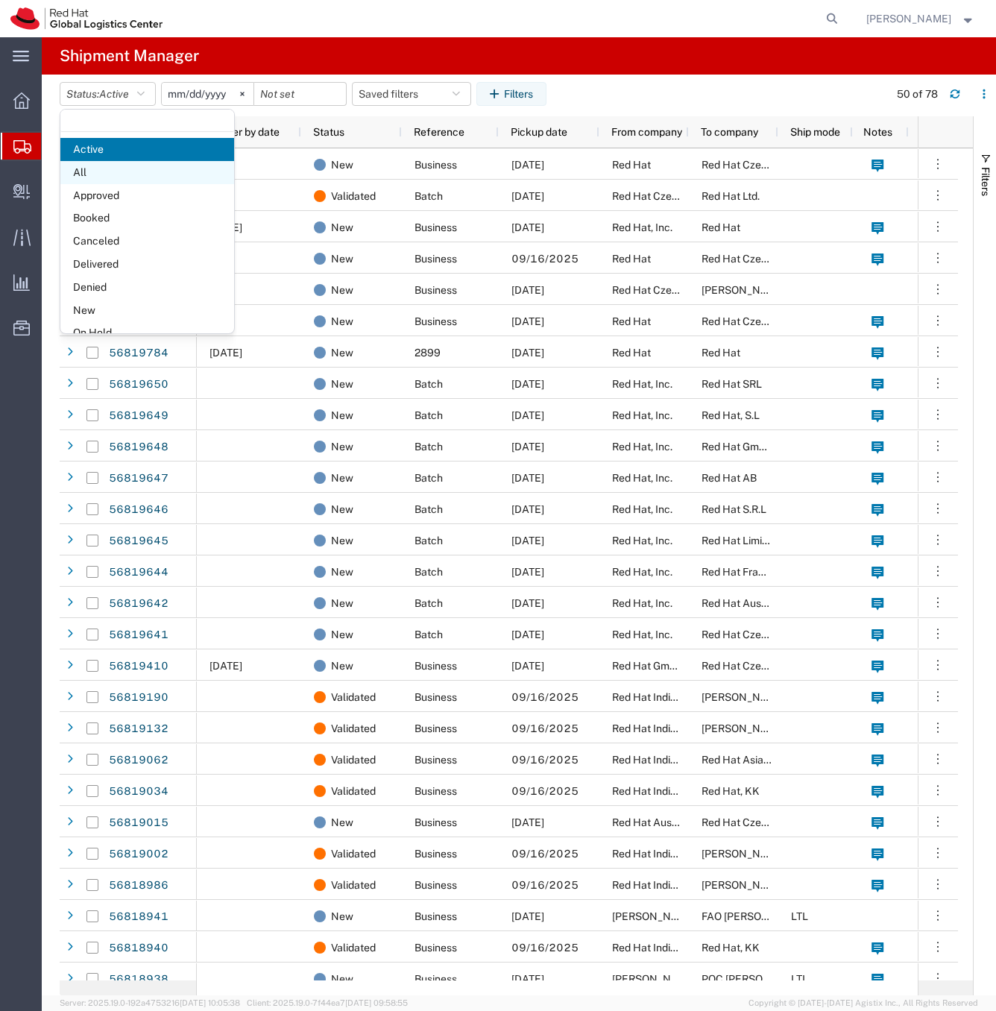
click at [122, 172] on span "All" at bounding box center [147, 172] width 174 height 23
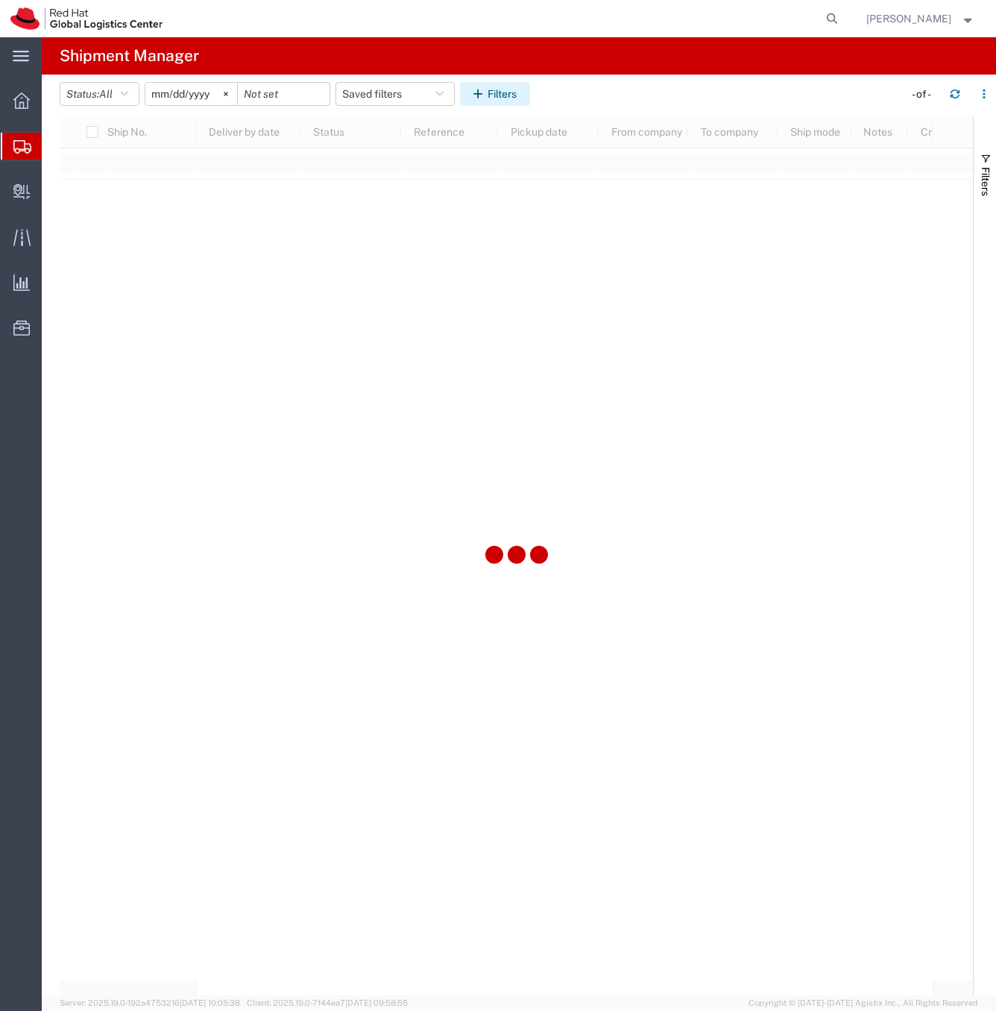
click at [500, 93] on button "Filters" at bounding box center [495, 94] width 70 height 24
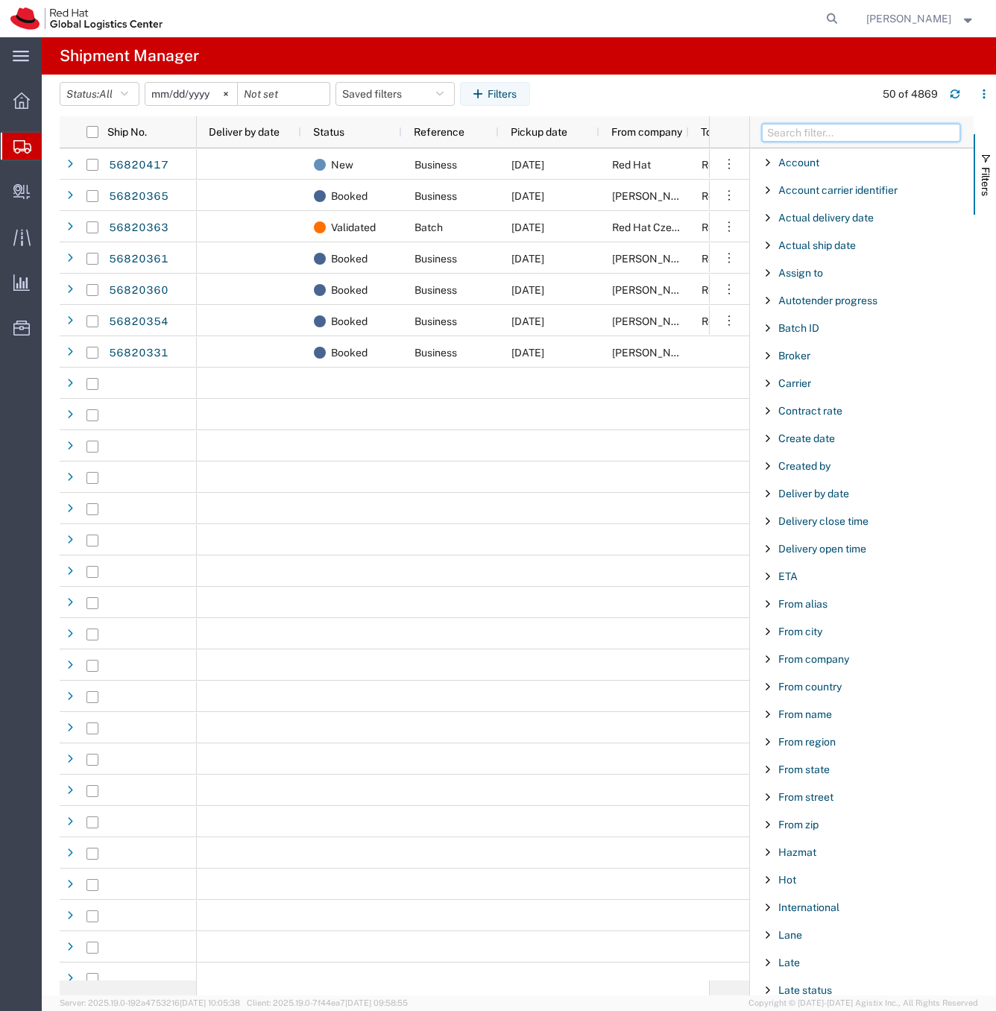
click at [853, 136] on input "Filter Columns Input" at bounding box center [861, 133] width 198 height 18
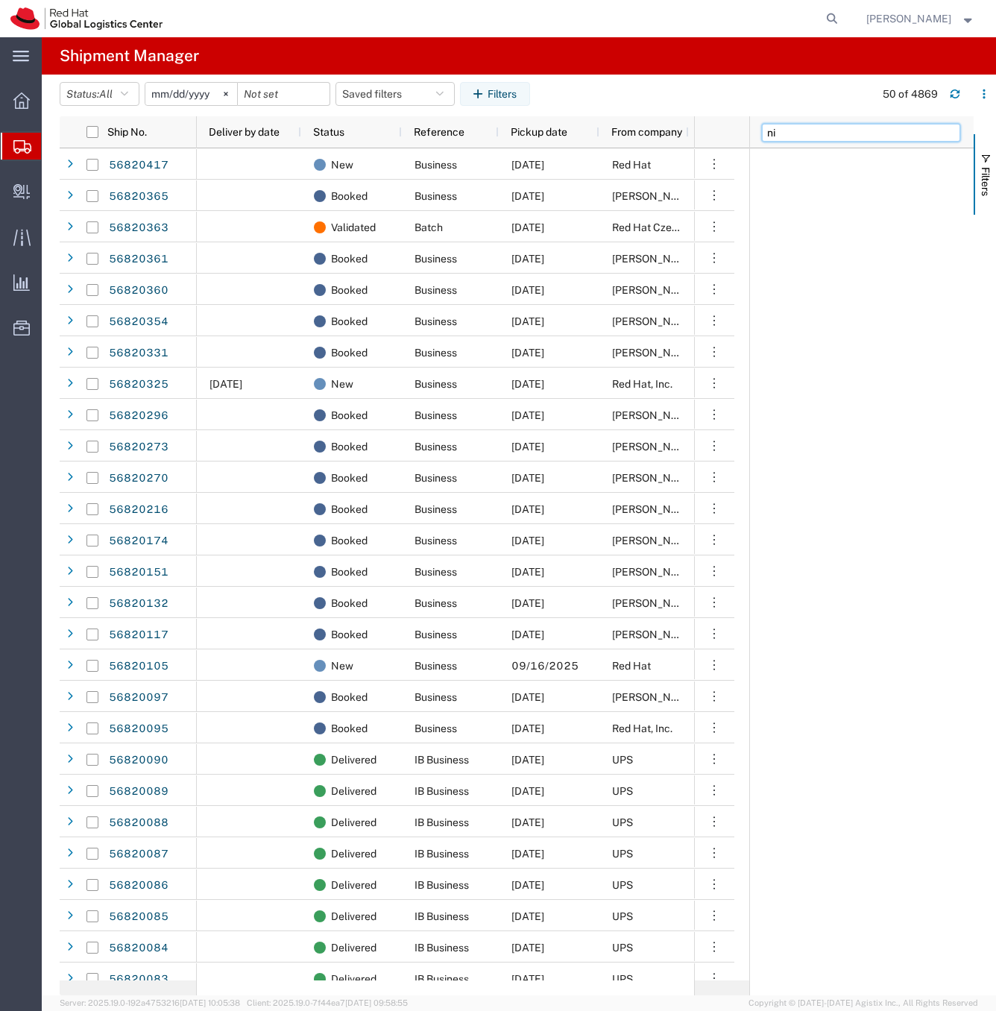
type input "n"
type input "from name"
click at [823, 161] on span "From name" at bounding box center [805, 163] width 54 height 12
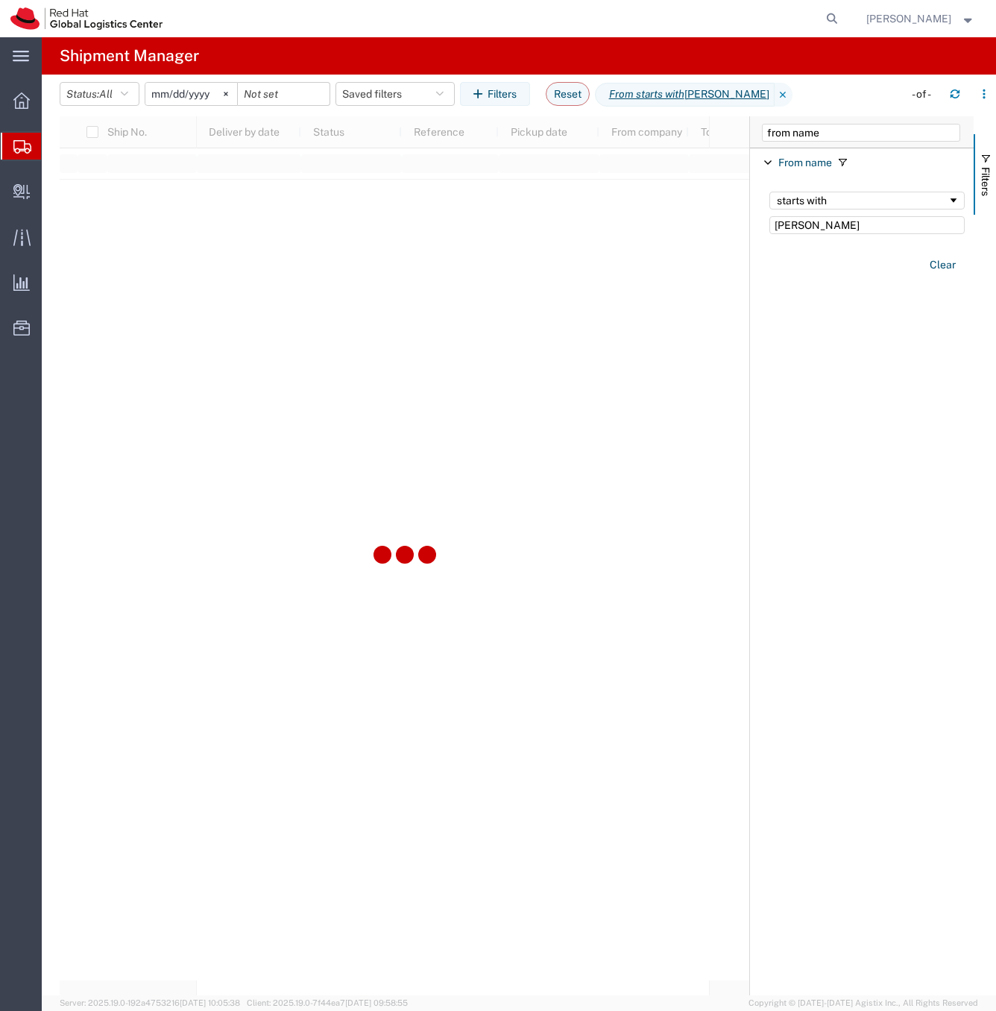
type input "nicole"
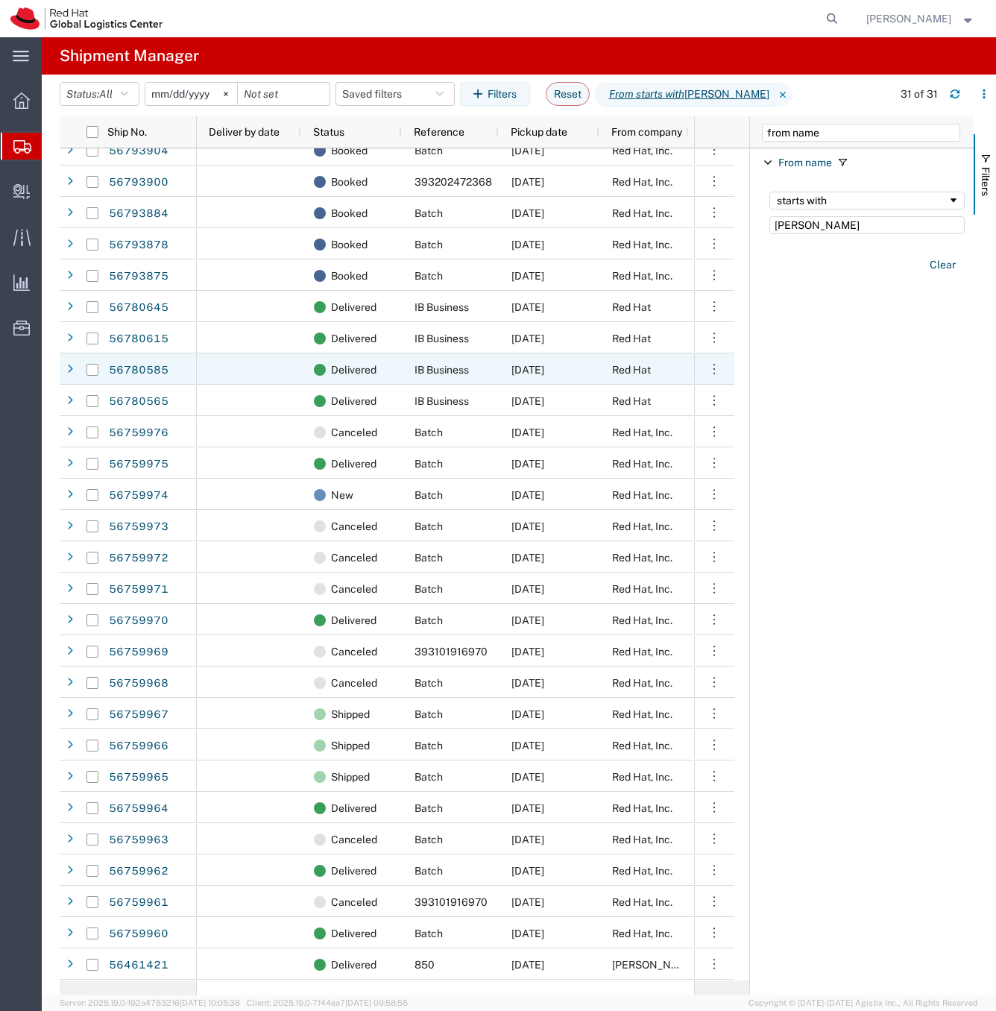
scroll to position [139, 0]
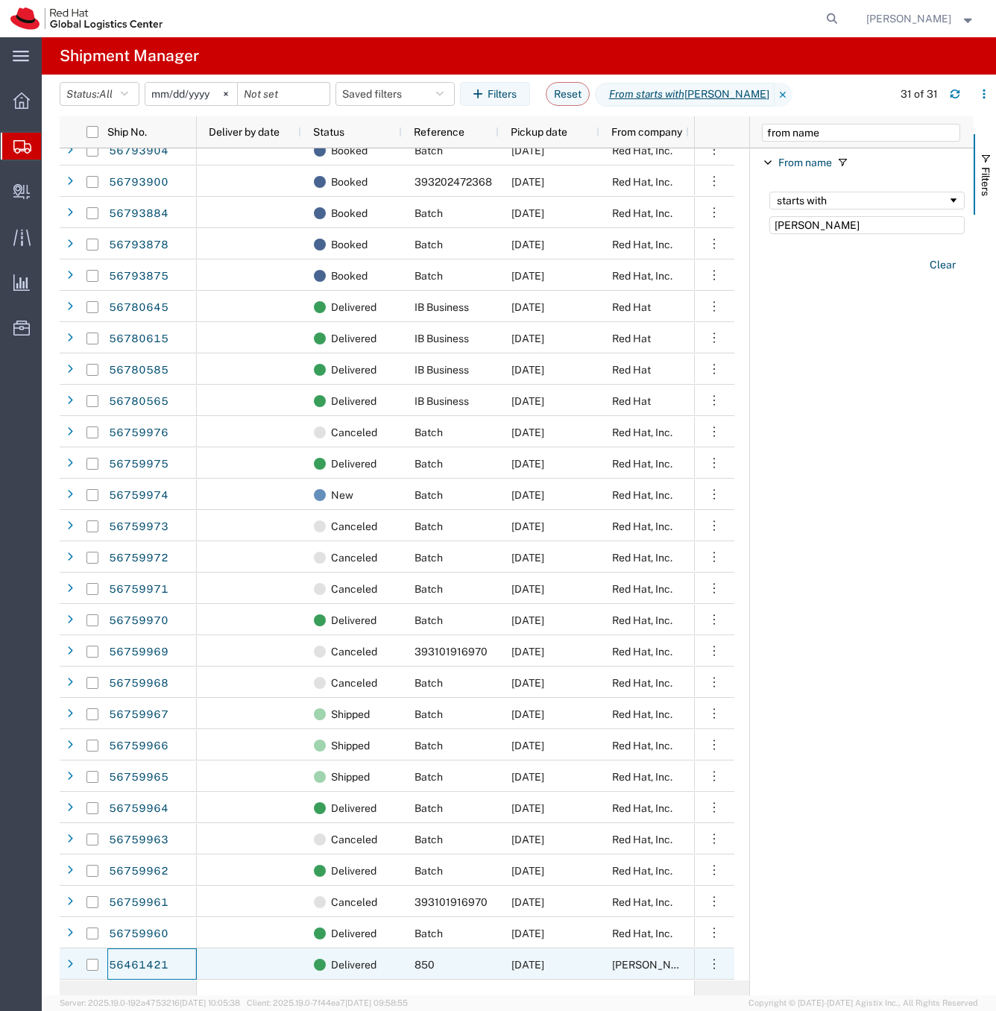
click at [179, 966] on div "56461421" at bounding box center [151, 963] width 89 height 31
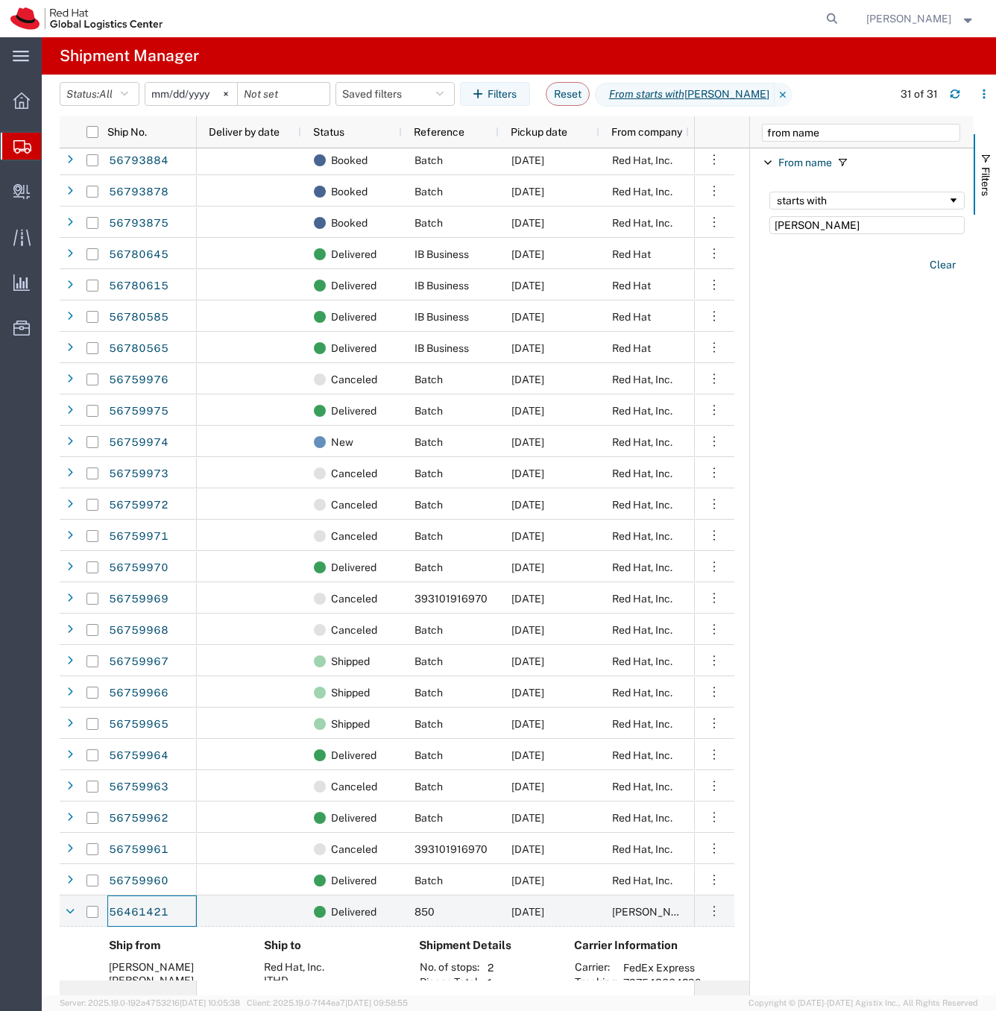
scroll to position [322, 0]
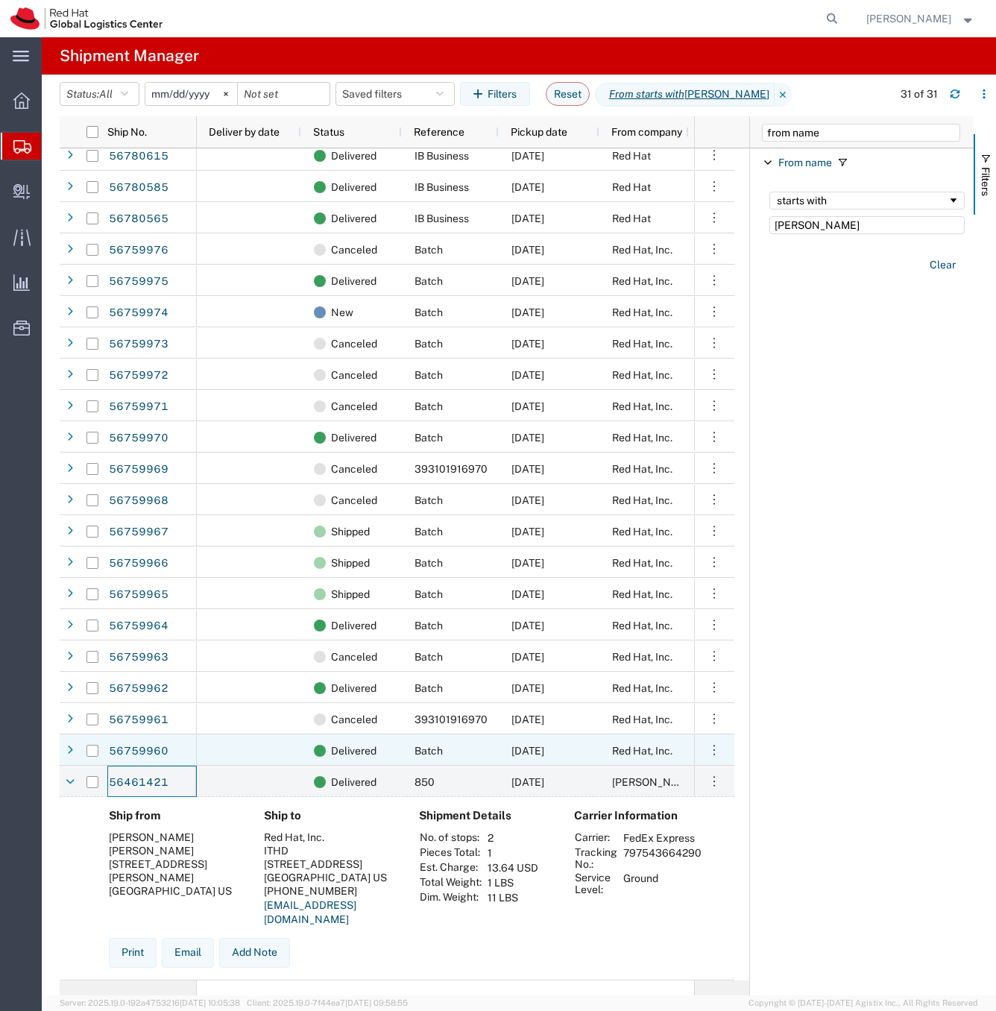
click at [233, 737] on div at bounding box center [249, 749] width 104 height 31
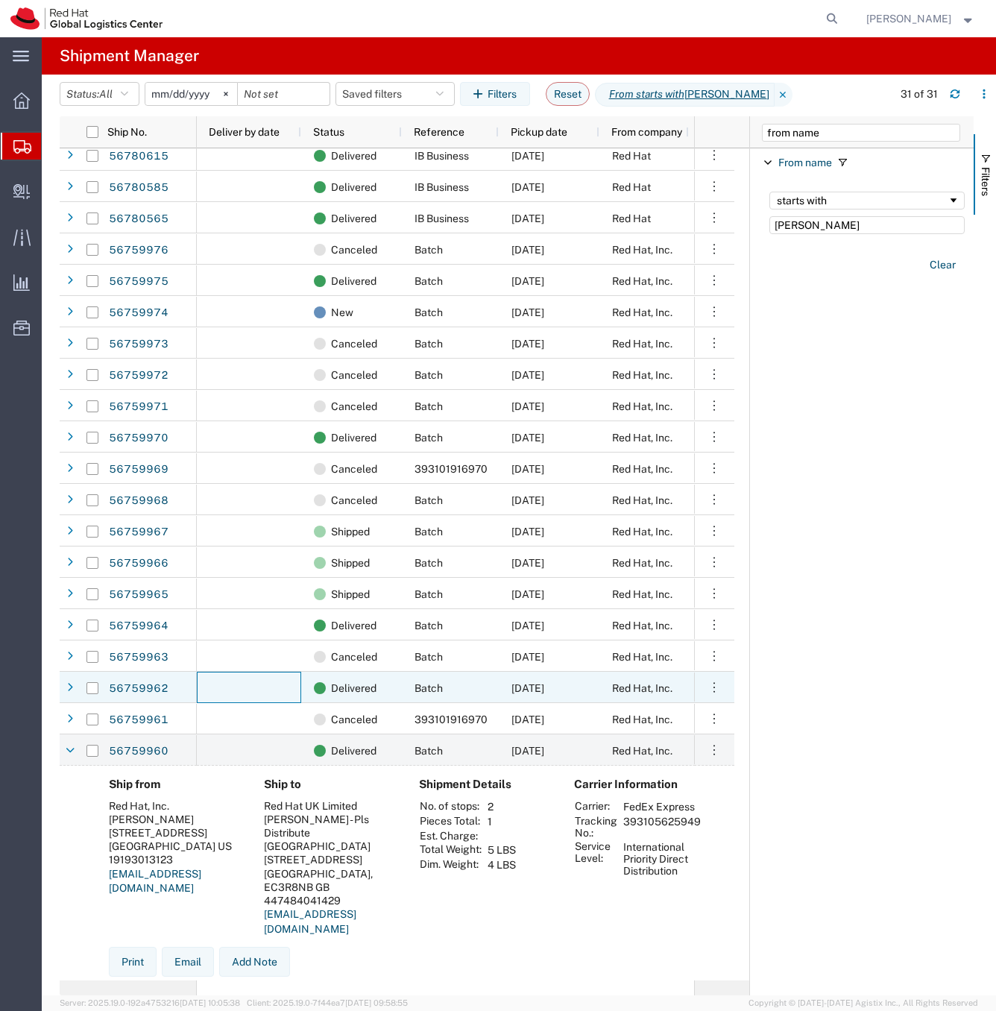
click at [197, 689] on div at bounding box center [249, 687] width 104 height 31
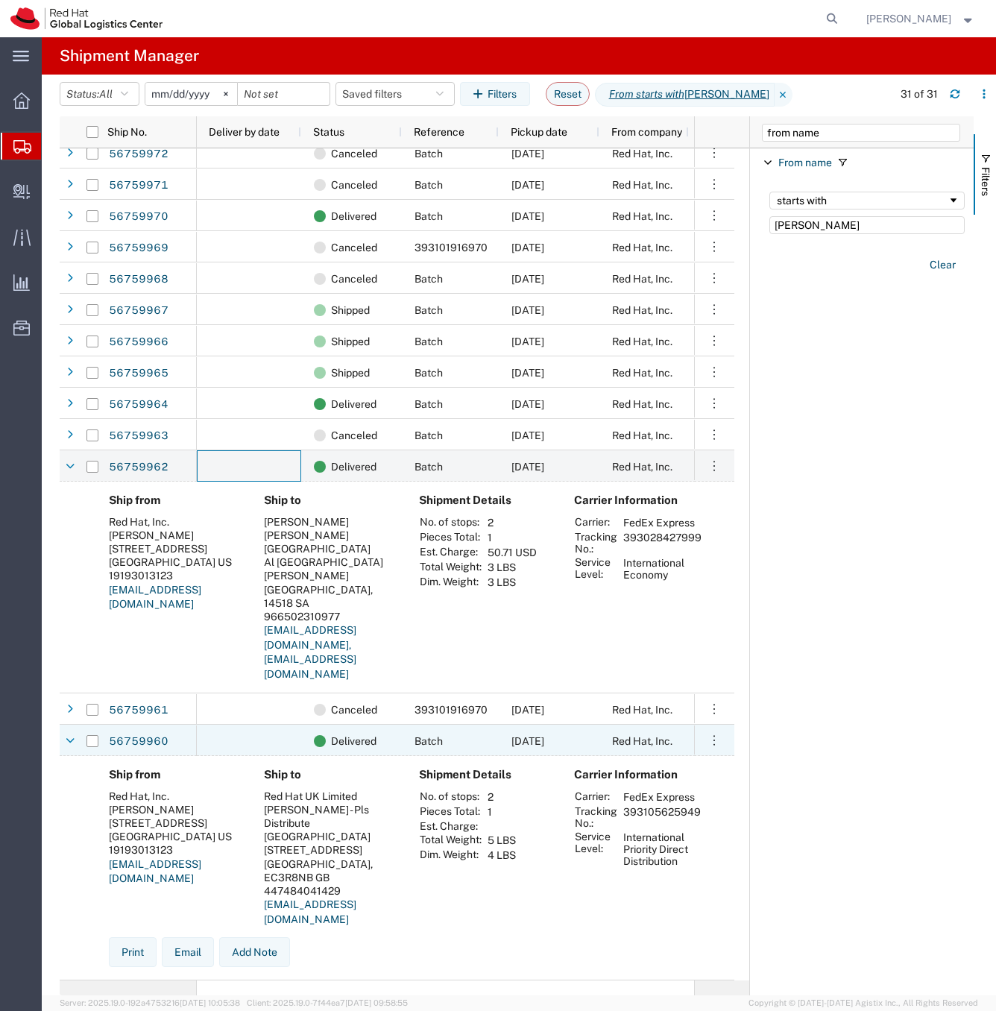
scroll to position [544, 0]
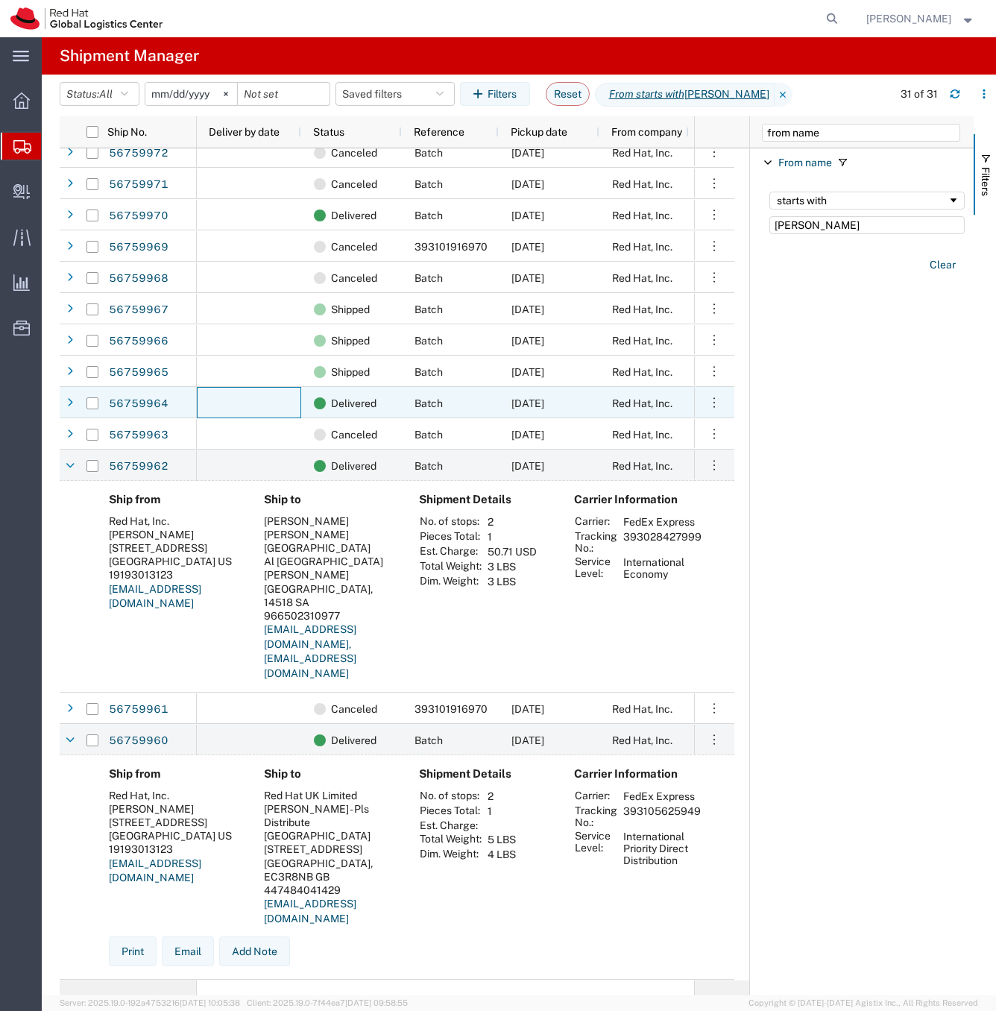
click at [219, 398] on div at bounding box center [249, 402] width 104 height 31
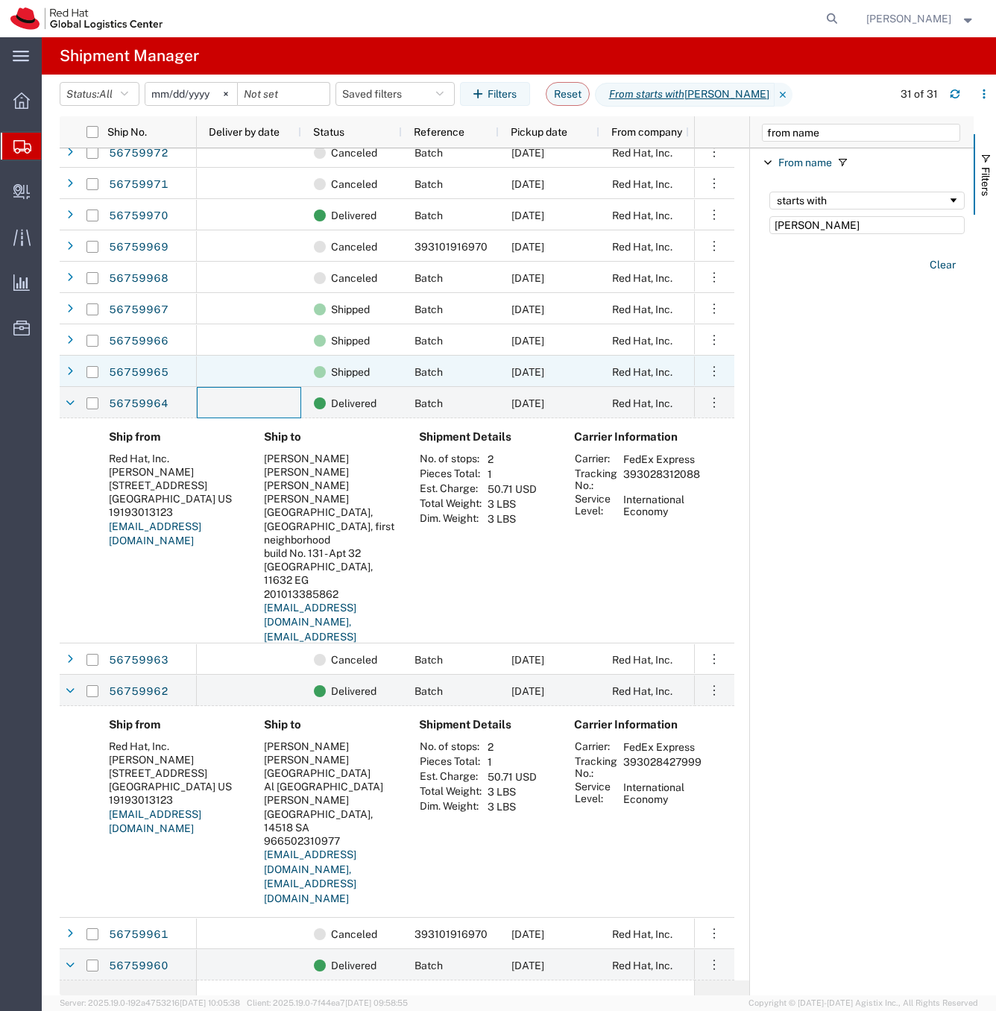
click at [213, 370] on div at bounding box center [249, 371] width 104 height 31
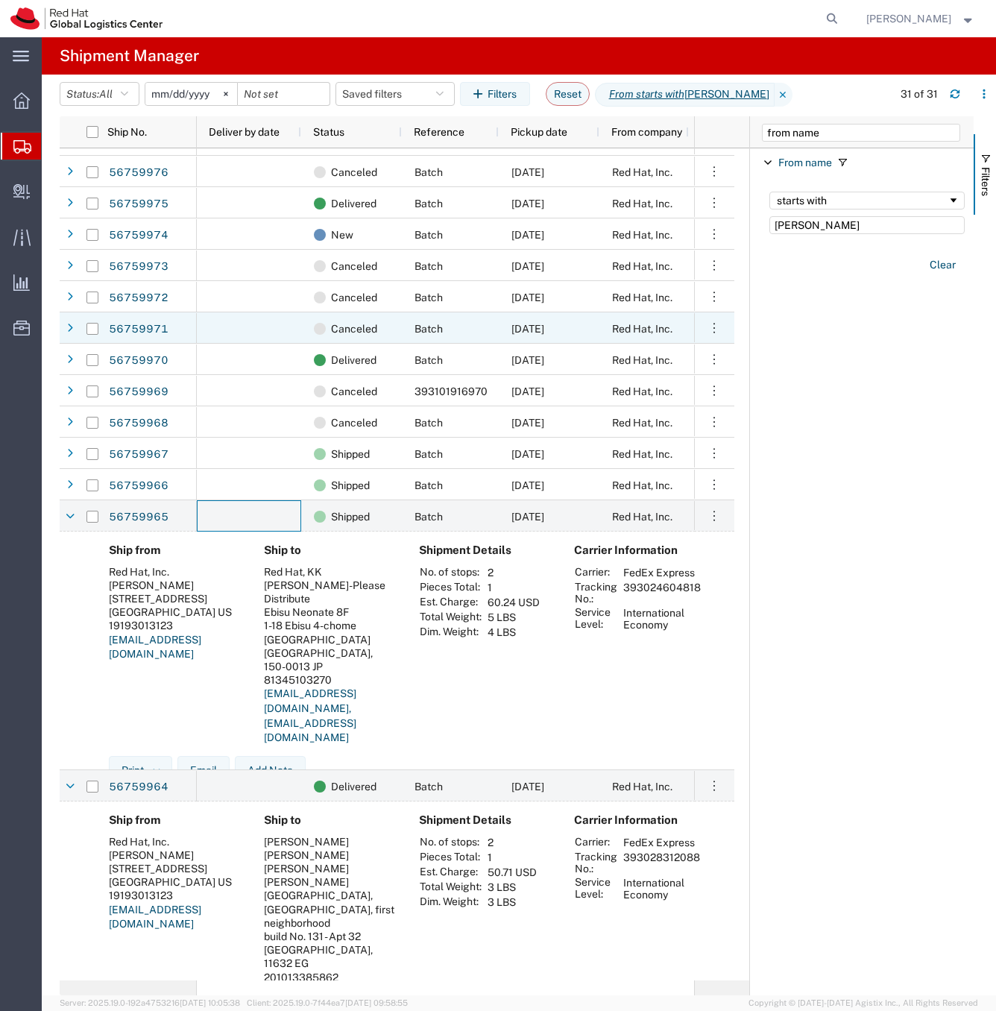
scroll to position [392, 0]
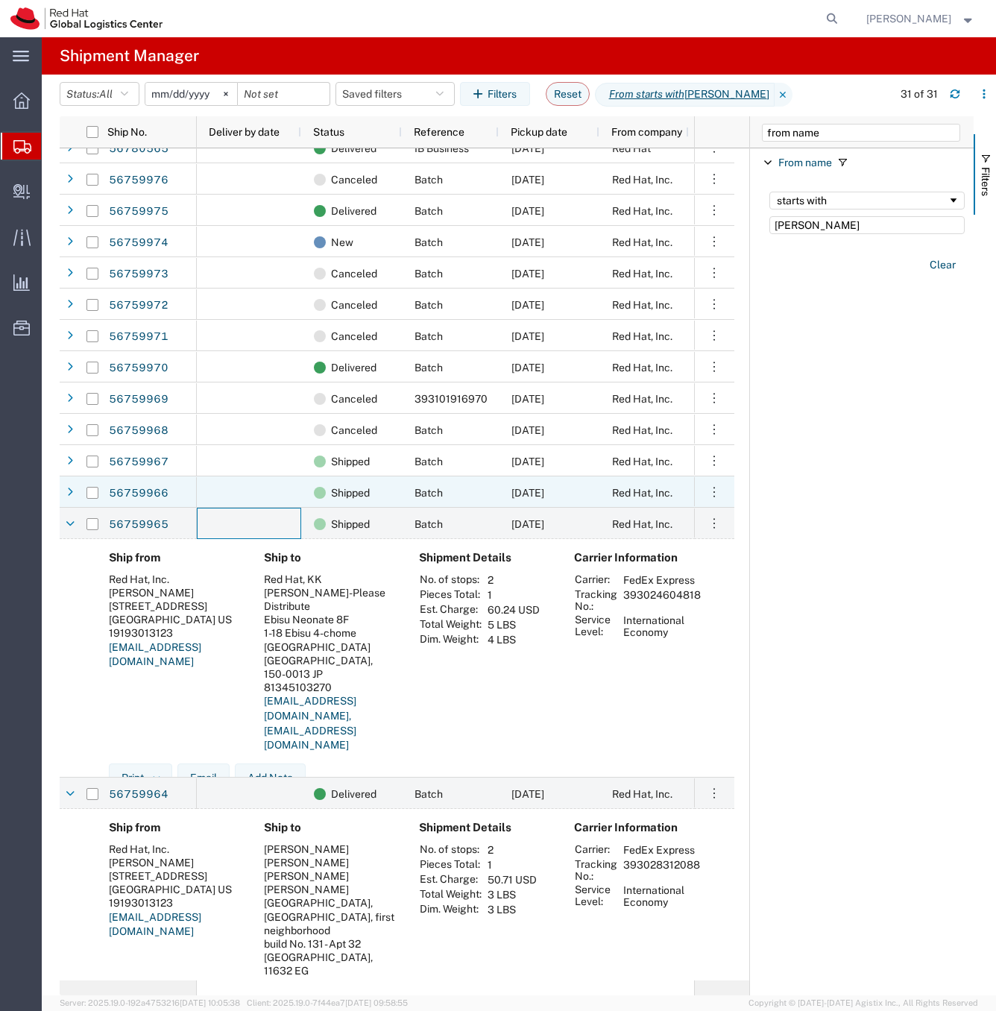
click at [248, 483] on div at bounding box center [249, 491] width 104 height 31
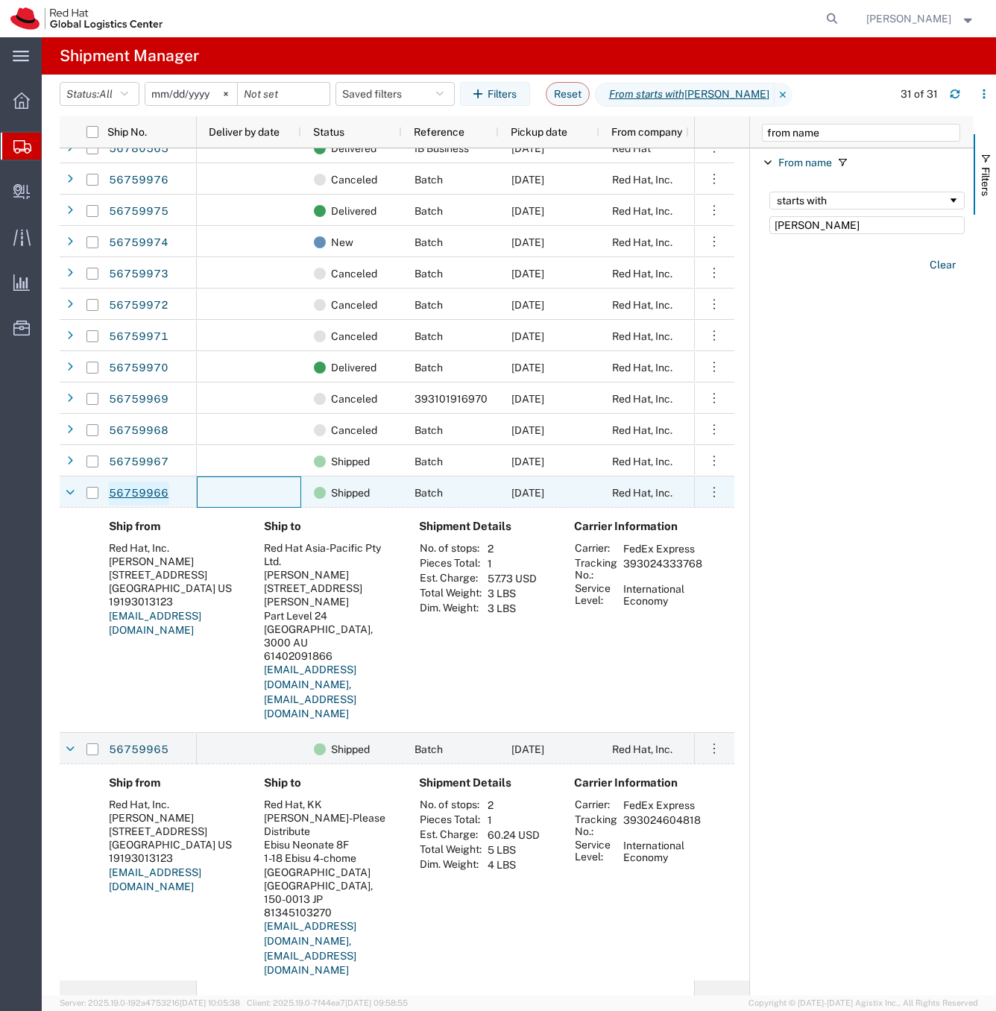
click at [133, 487] on link "56759966" at bounding box center [138, 494] width 61 height 24
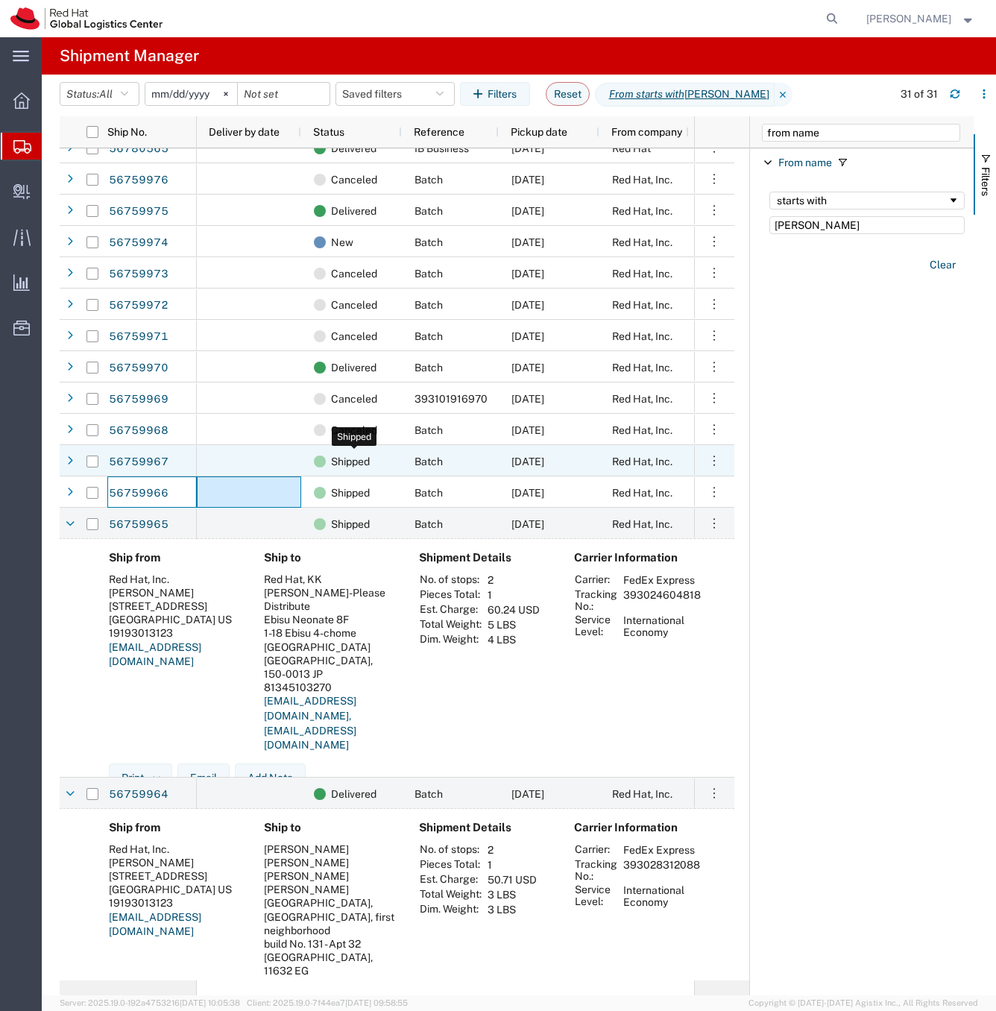
click at [332, 452] on span "Shipped" at bounding box center [350, 461] width 39 height 31
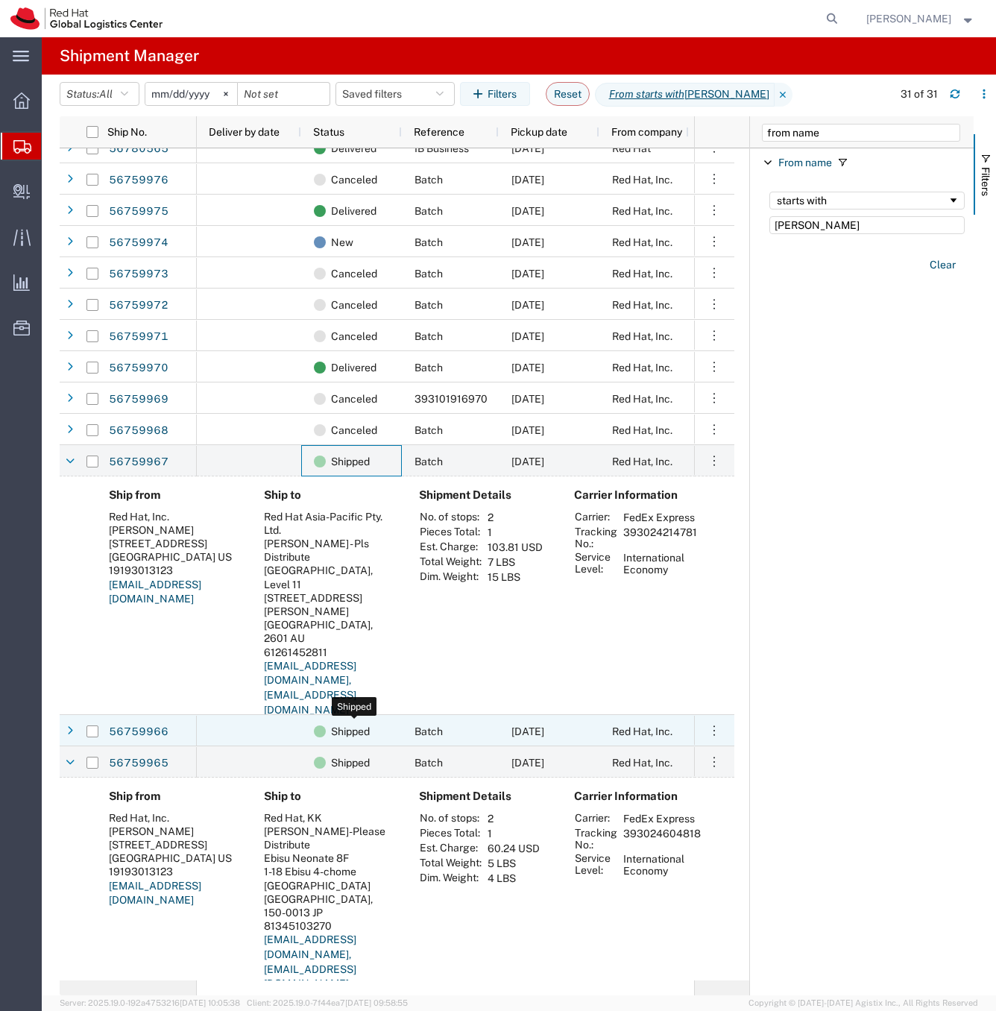
click at [370, 726] on span "Shipped" at bounding box center [350, 731] width 39 height 31
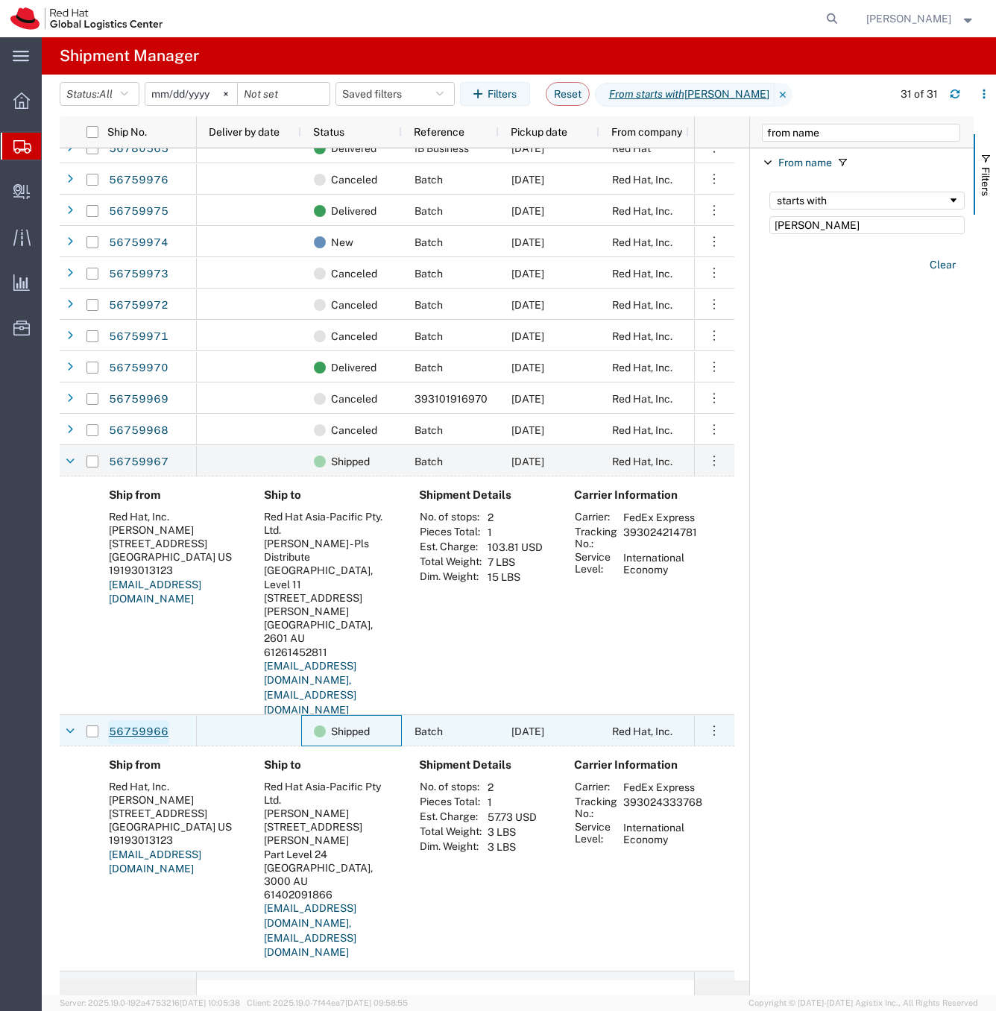
click at [138, 723] on link "56759966" at bounding box center [138, 732] width 61 height 24
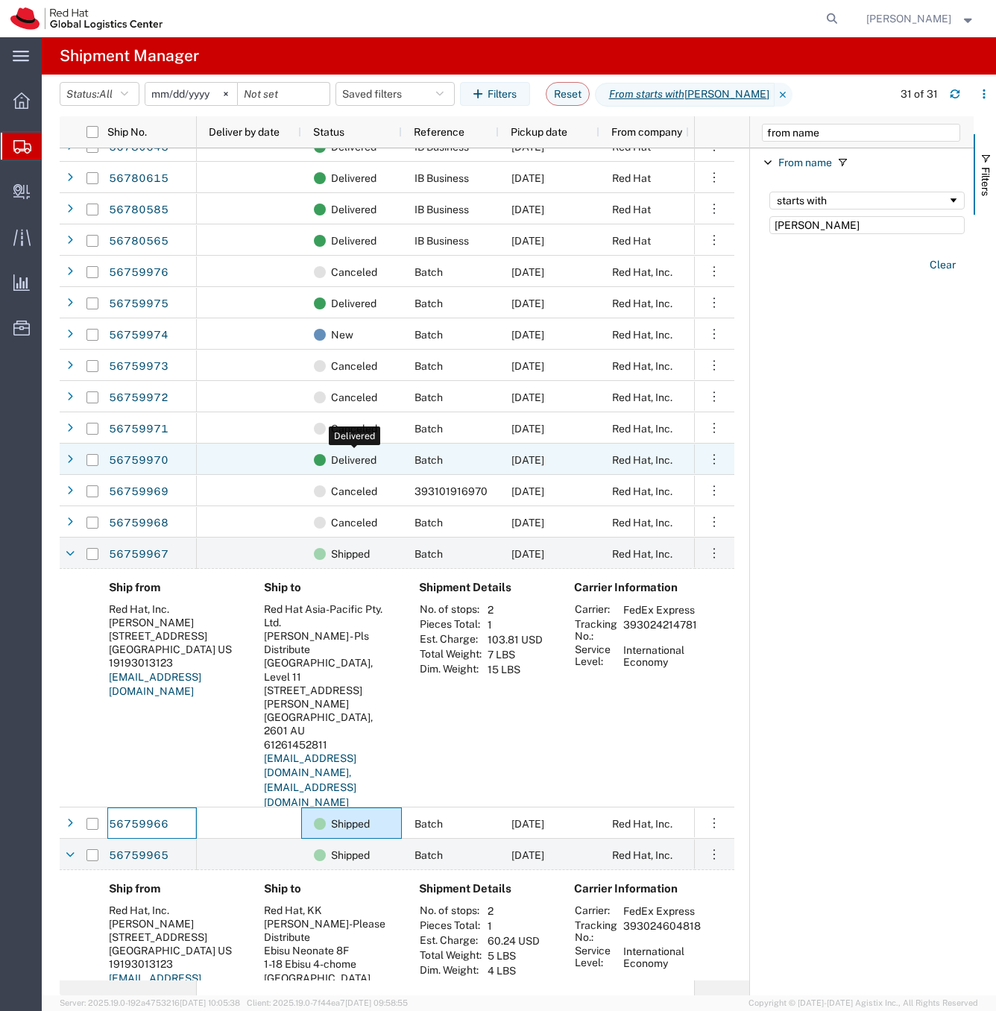
scroll to position [299, 0]
click at [251, 464] on div at bounding box center [249, 459] width 104 height 31
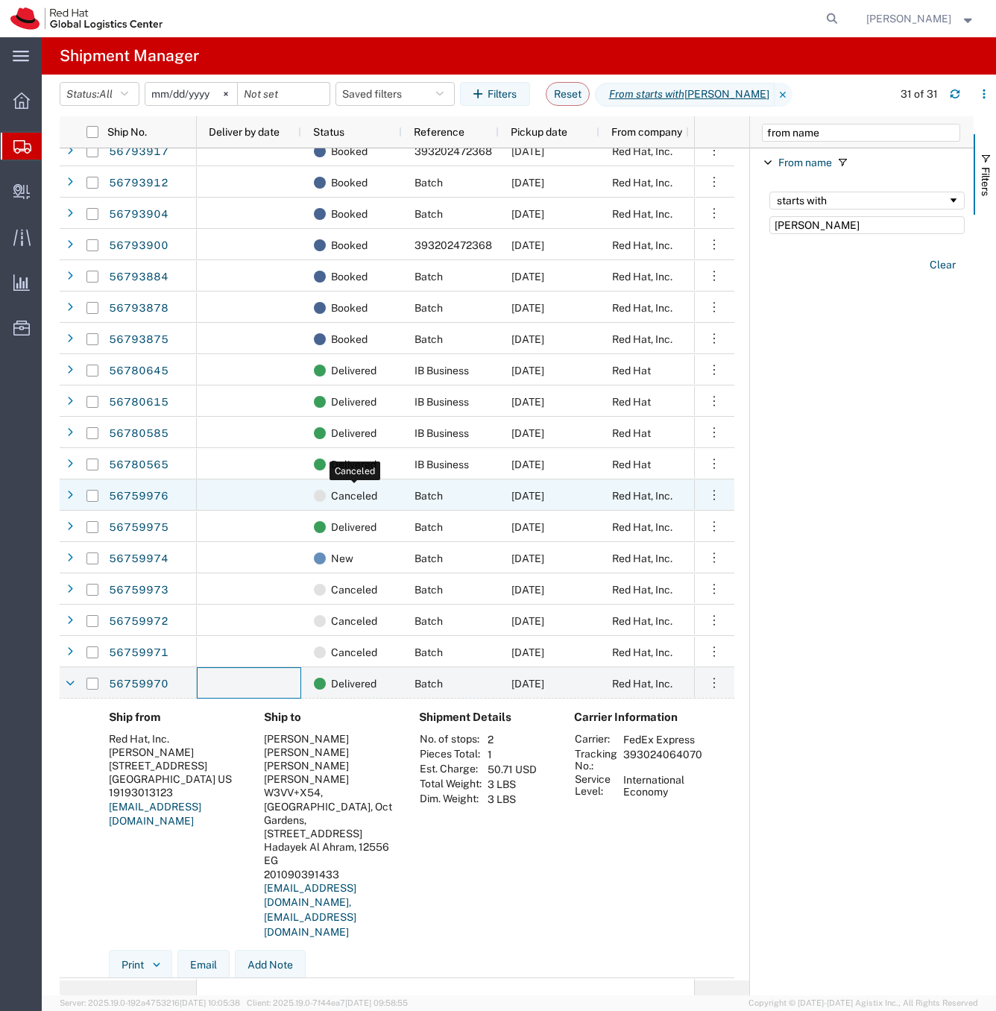
scroll to position [75, 0]
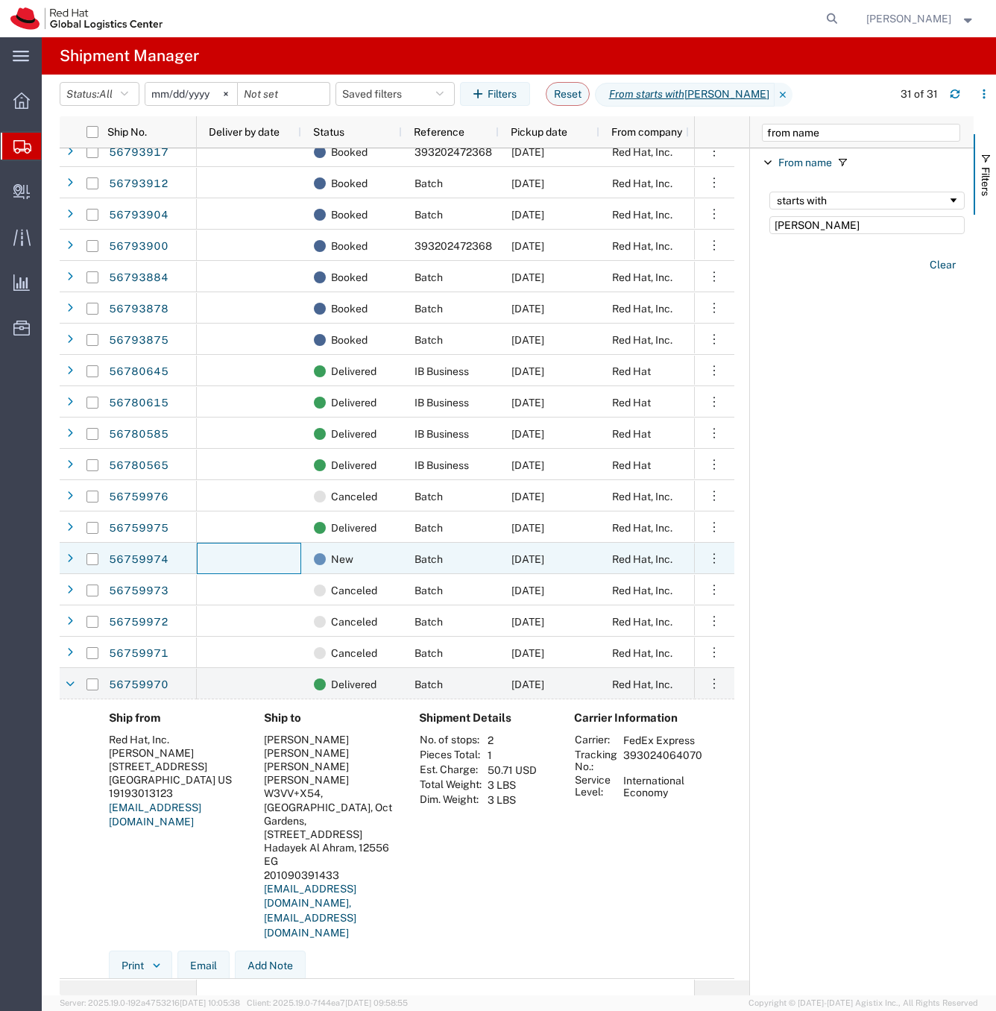
click at [254, 552] on div at bounding box center [249, 558] width 104 height 31
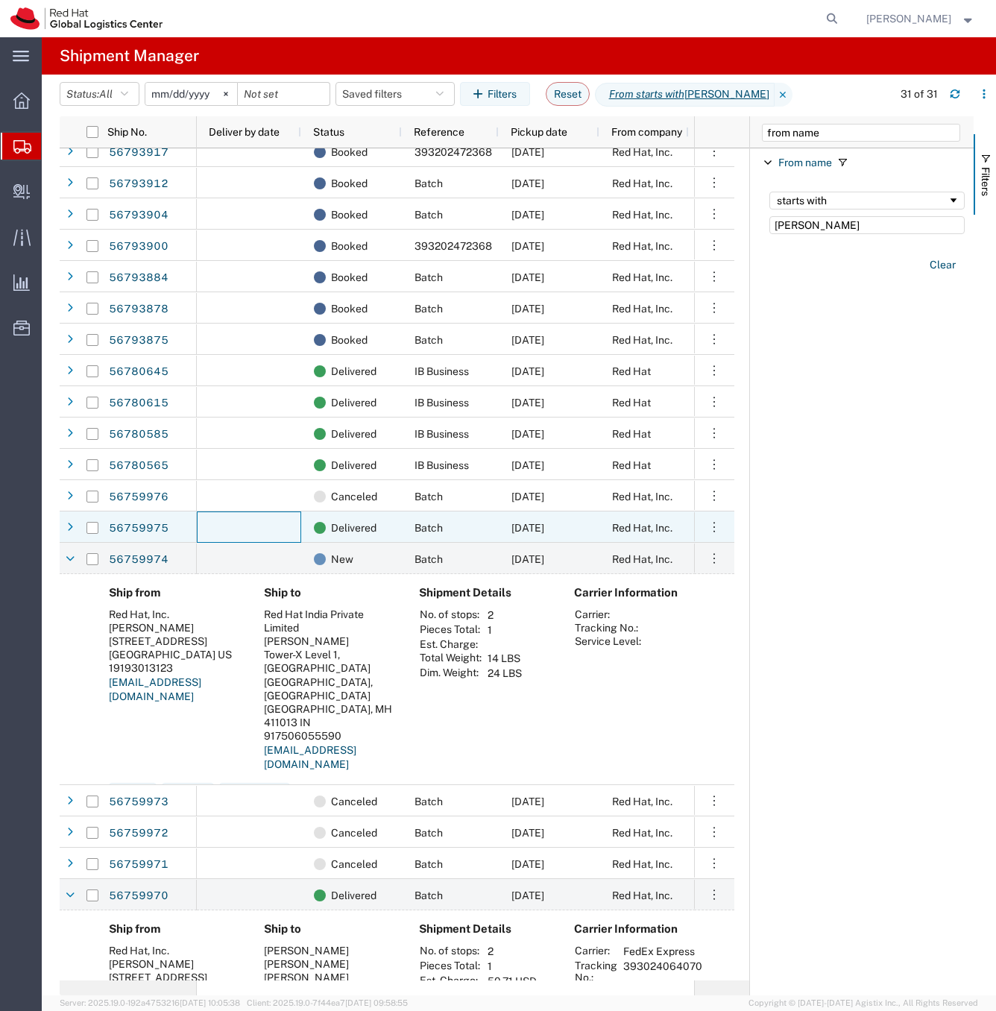
click at [224, 538] on div at bounding box center [249, 527] width 104 height 31
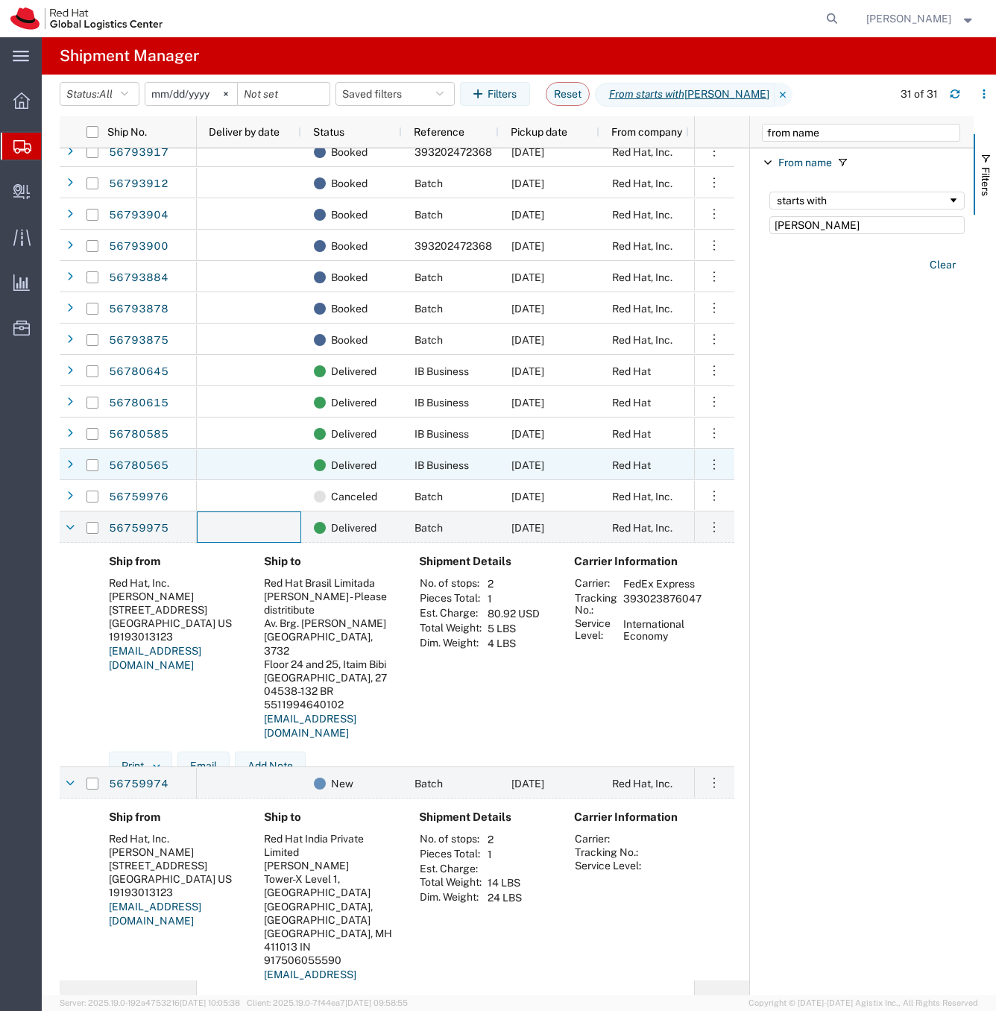
click at [260, 468] on div at bounding box center [249, 464] width 104 height 31
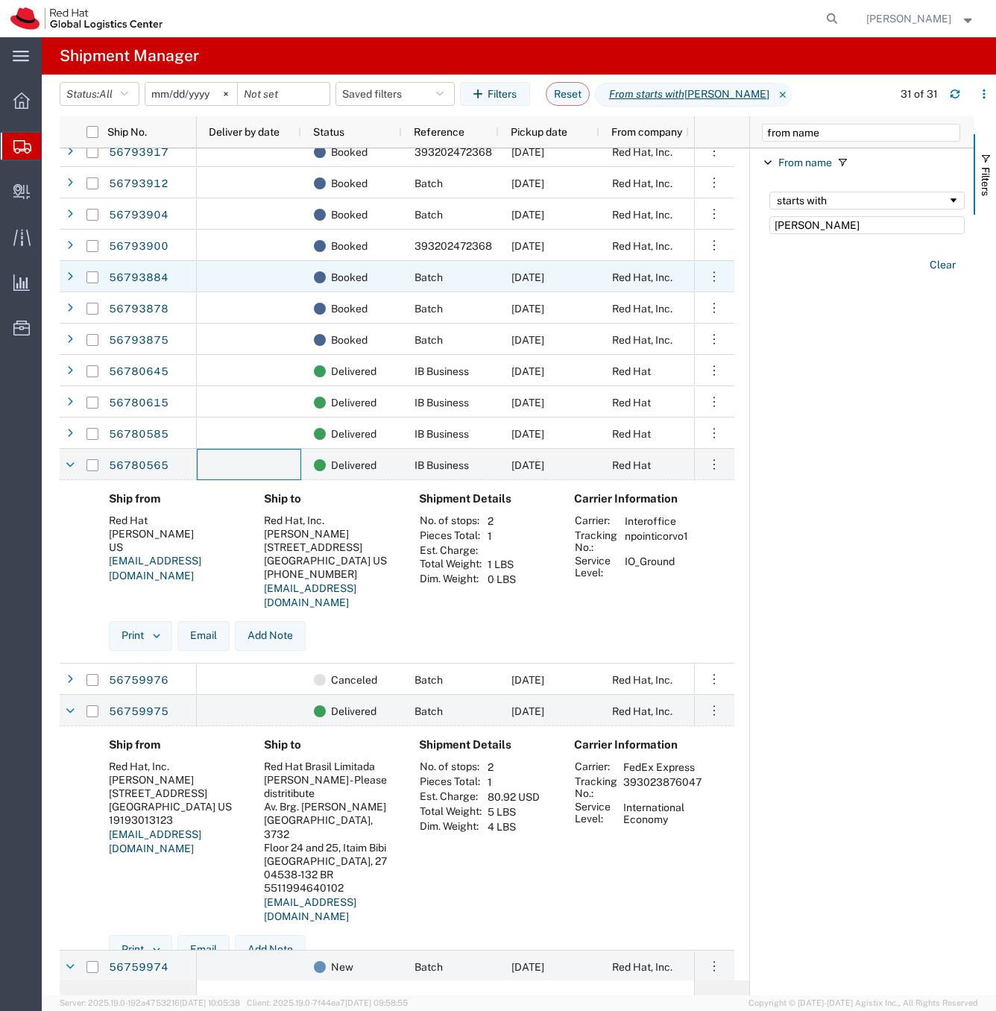
scroll to position [0, 0]
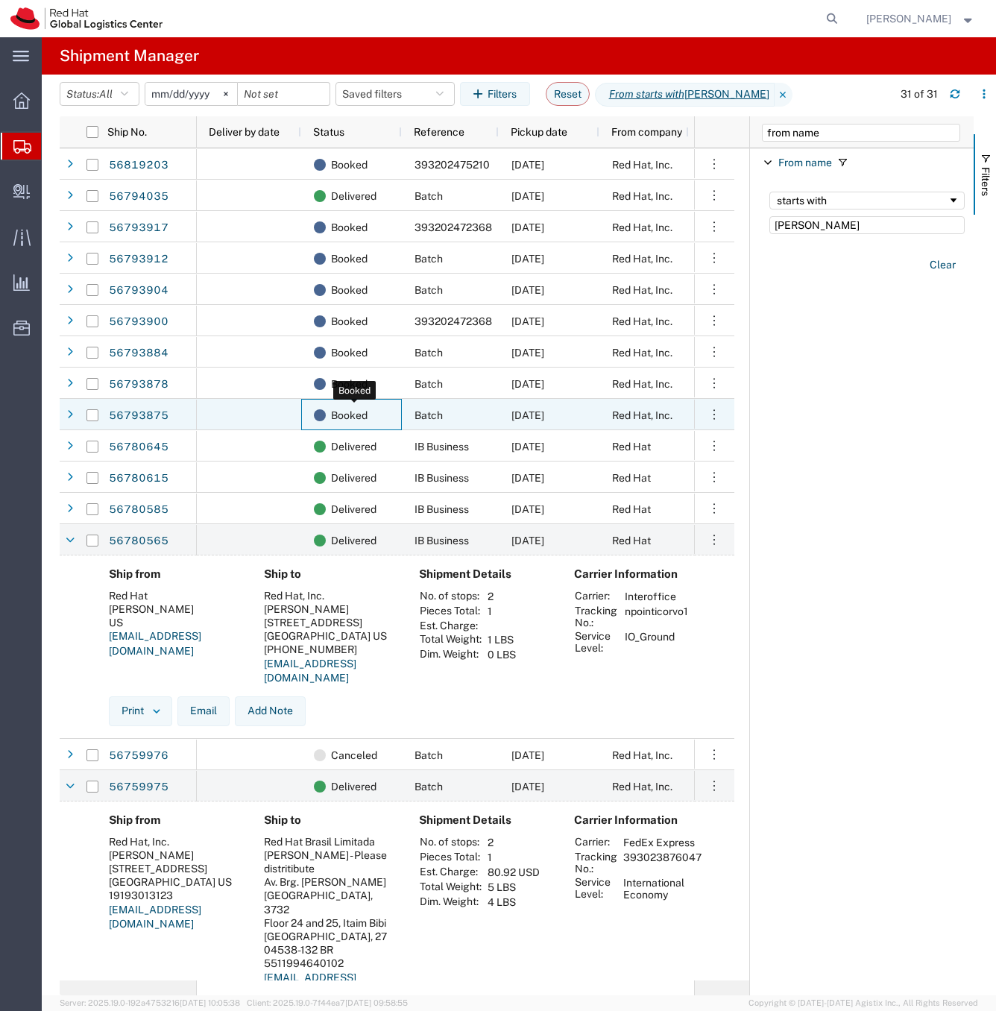
click at [368, 419] on span "Booked" at bounding box center [349, 415] width 37 height 31
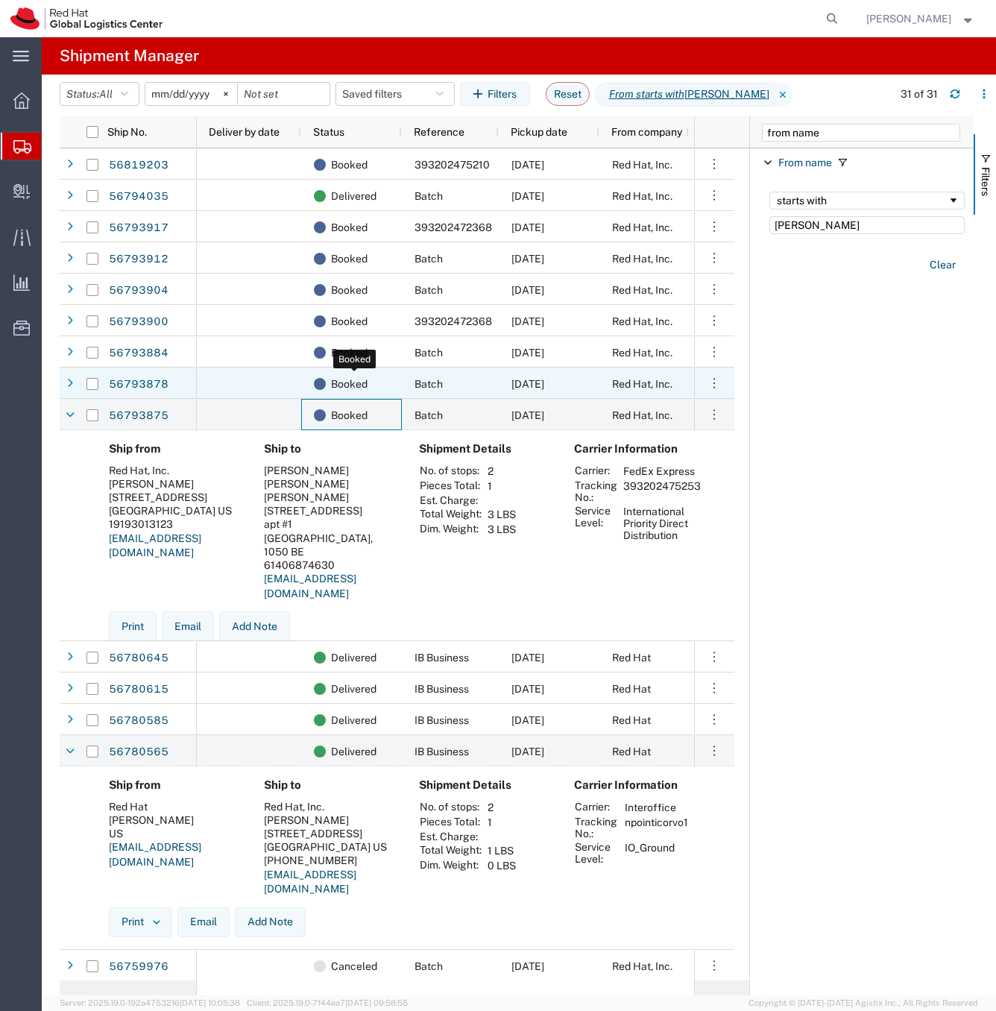
click at [377, 385] on div "Booked" at bounding box center [354, 383] width 81 height 31
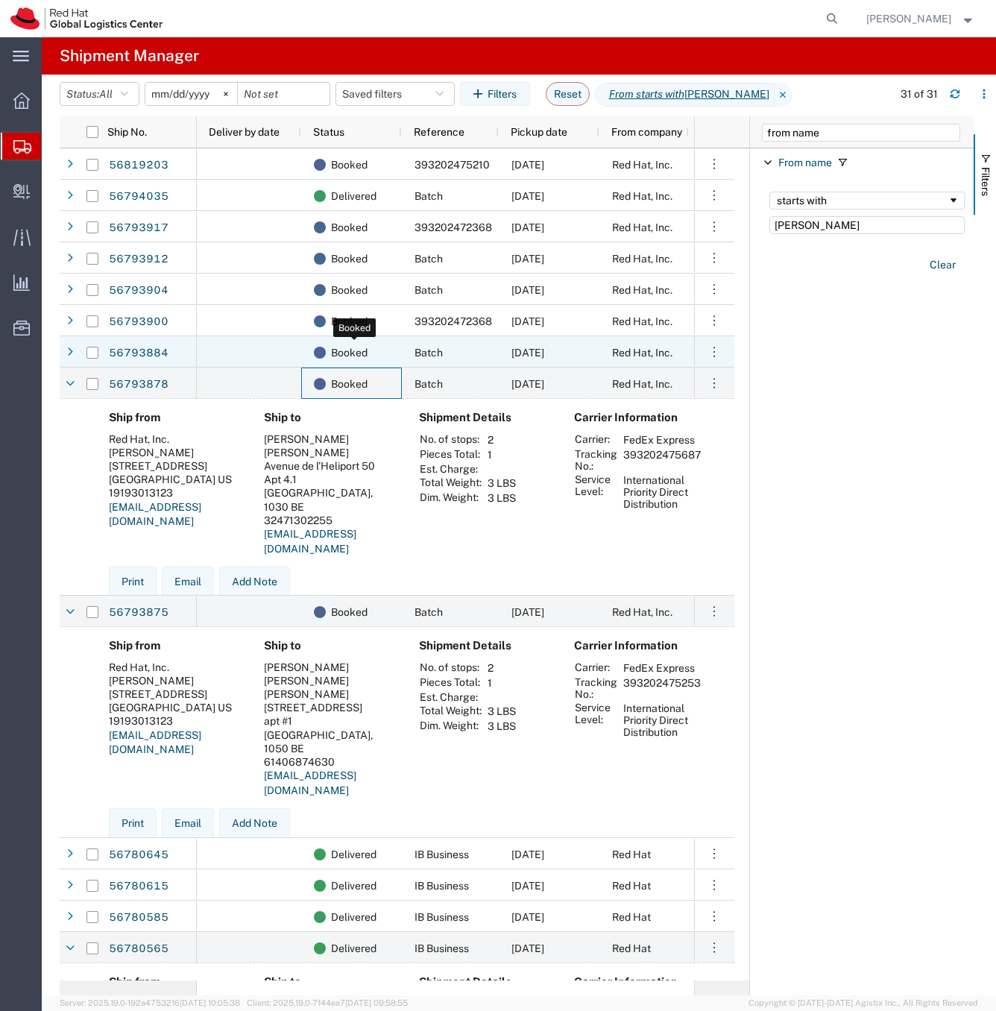
click at [331, 359] on span "Booked" at bounding box center [349, 352] width 37 height 31
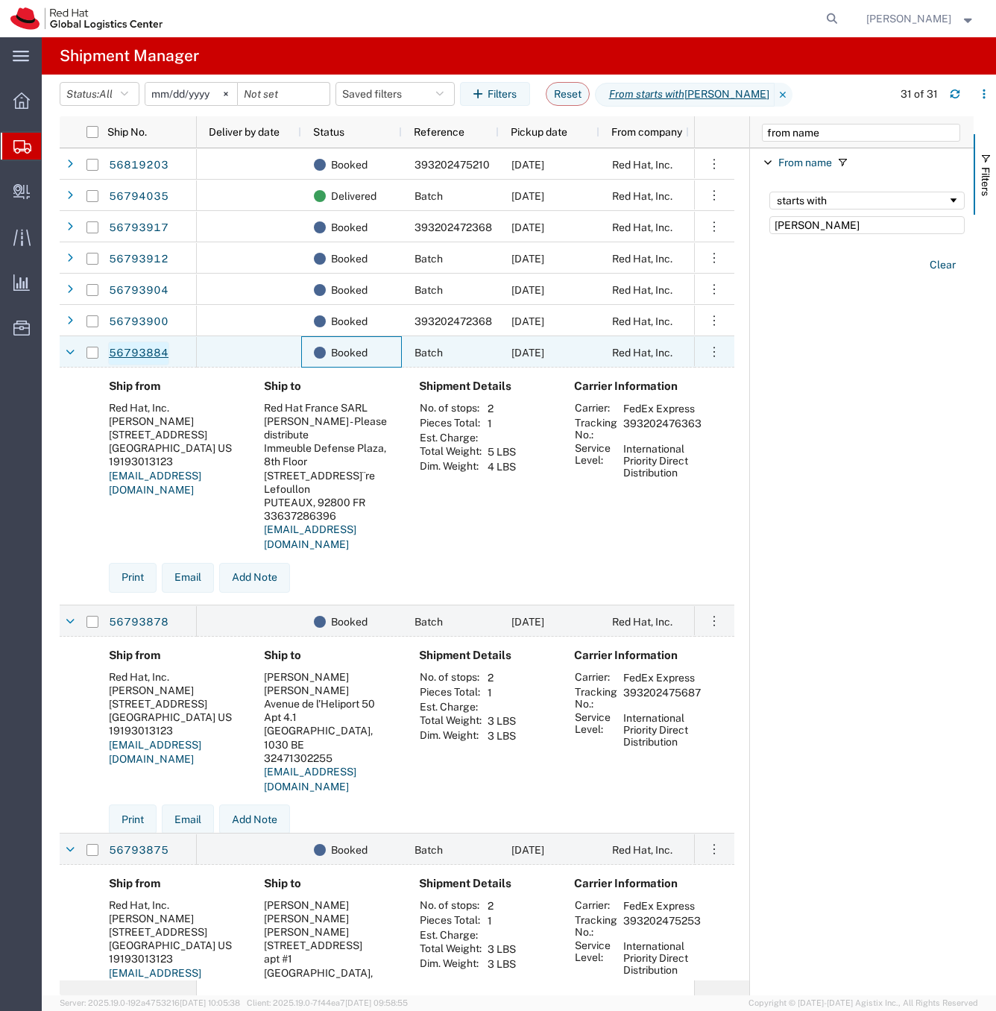
click at [144, 347] on link "56793884" at bounding box center [138, 354] width 61 height 24
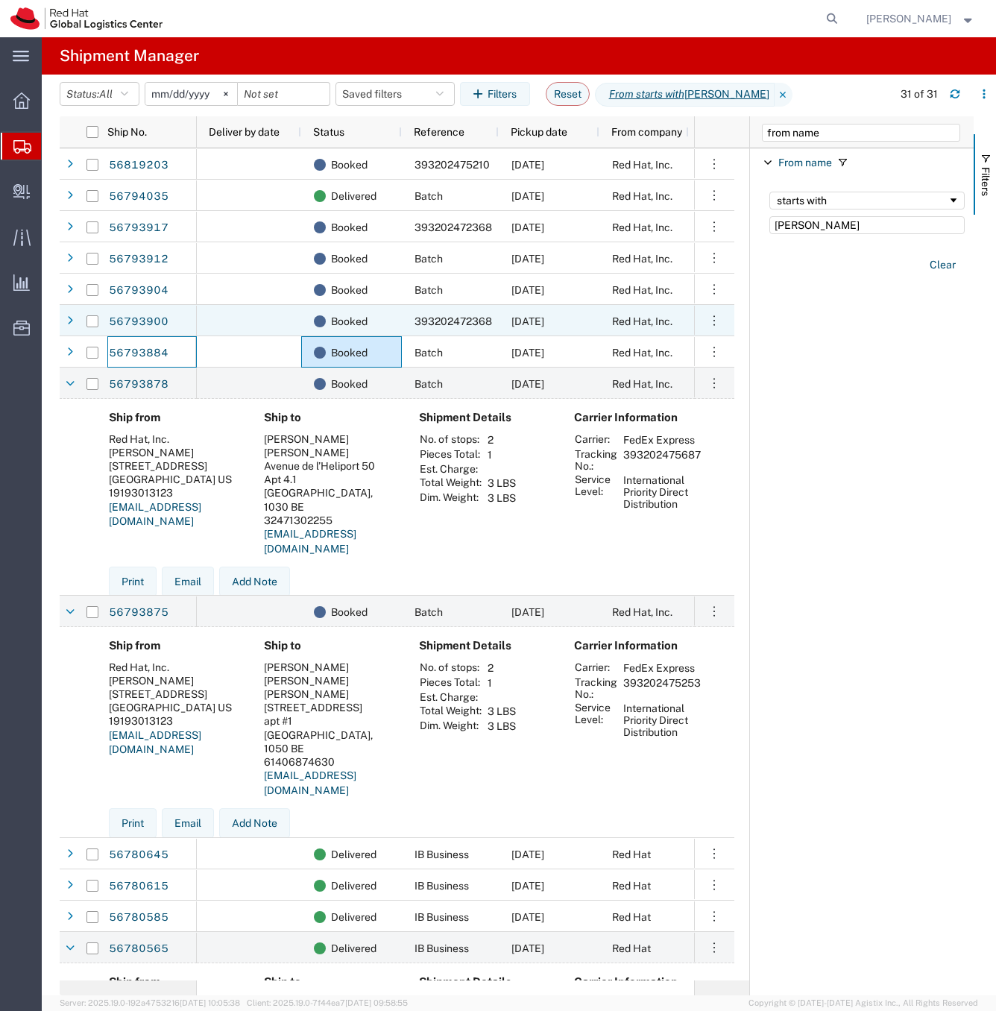
click at [215, 320] on div at bounding box center [249, 320] width 104 height 31
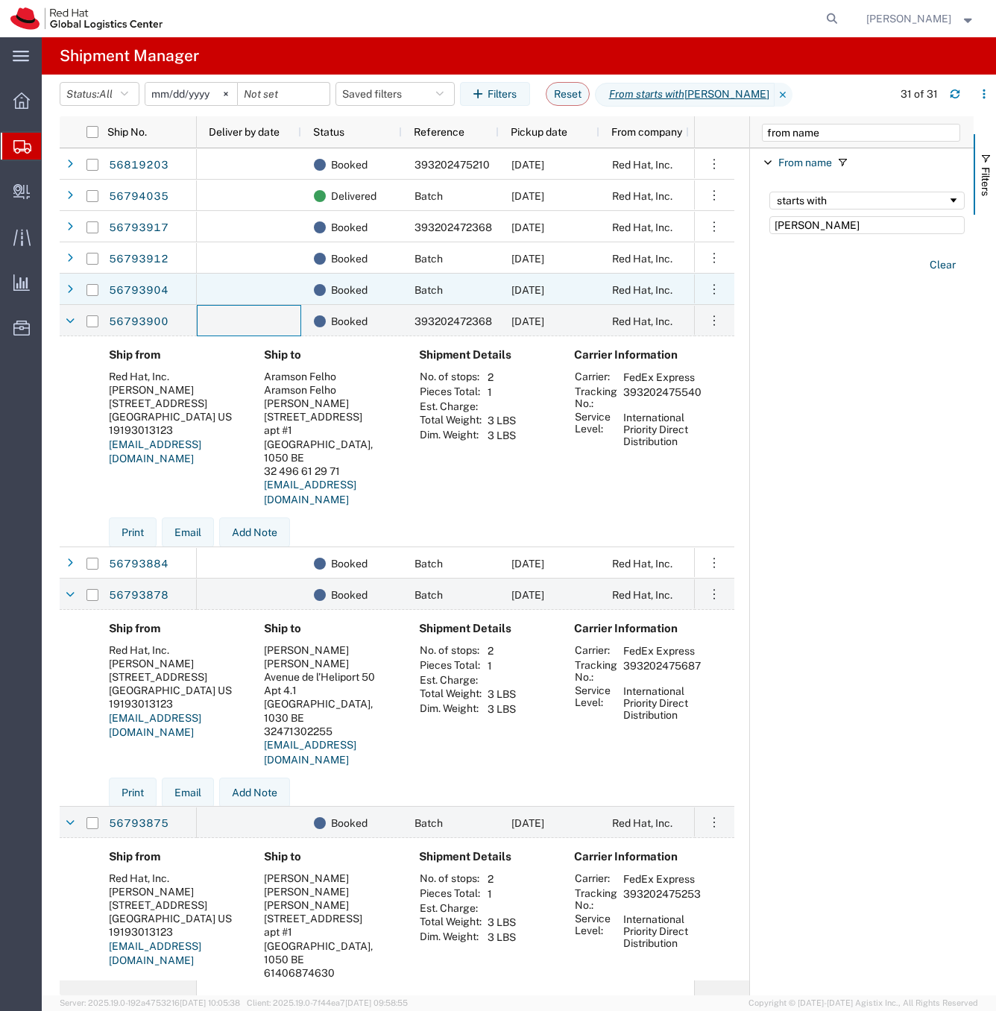
click at [303, 278] on div "Booked" at bounding box center [351, 289] width 101 height 31
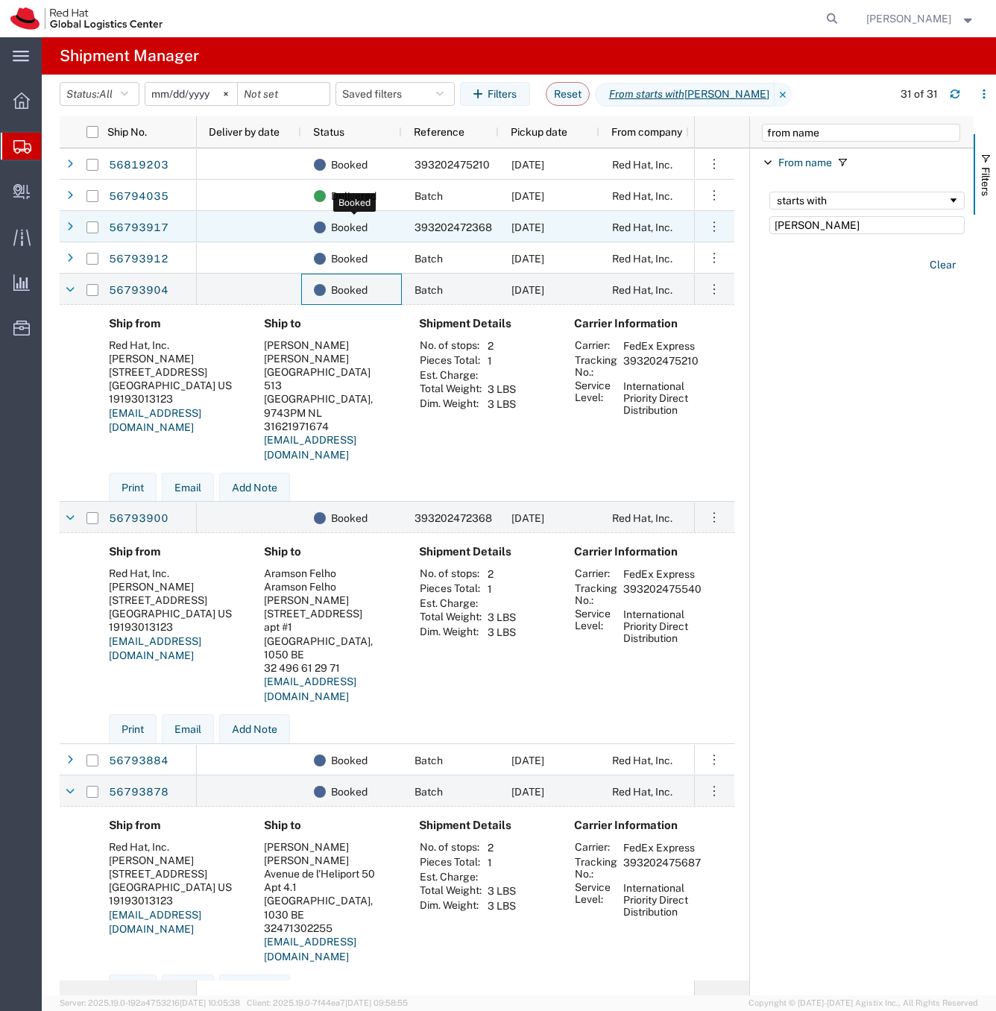
click at [342, 251] on span "Booked" at bounding box center [349, 258] width 37 height 31
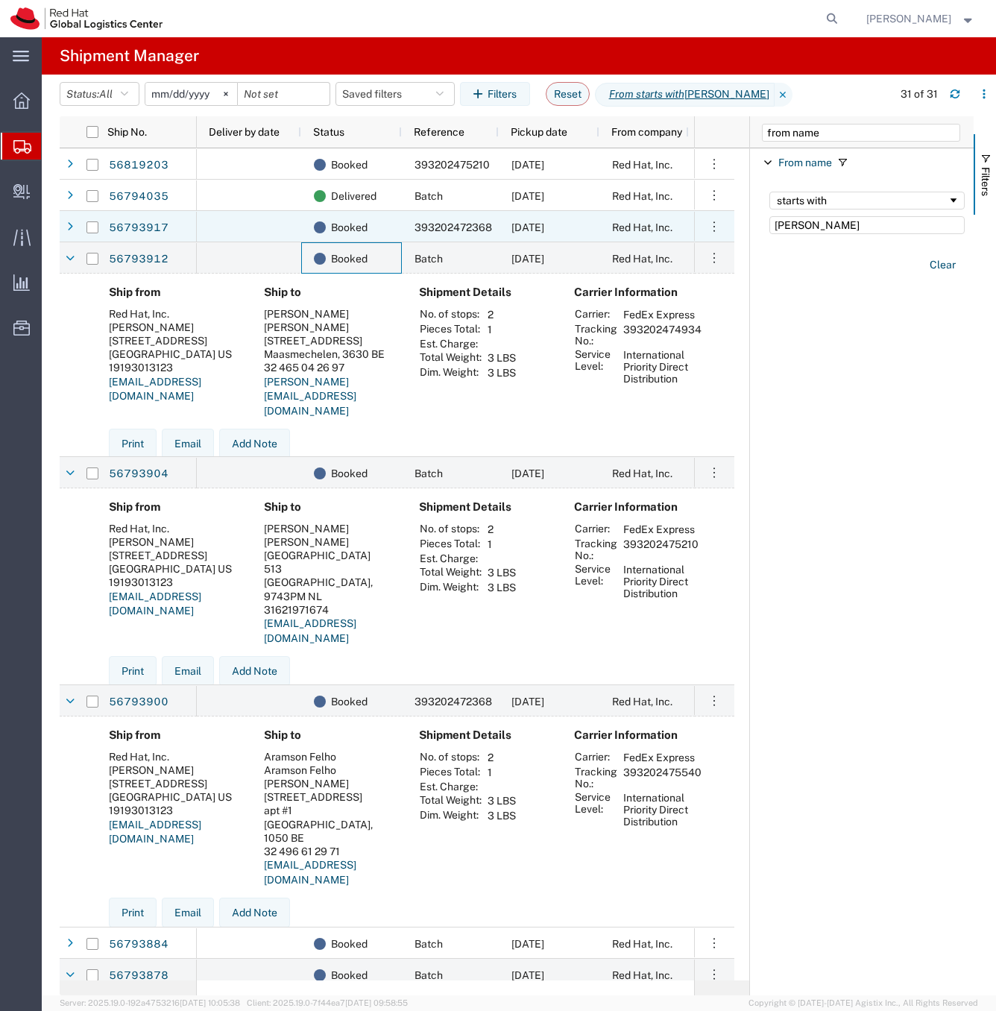
click at [434, 224] on span "393202472368" at bounding box center [454, 227] width 78 height 12
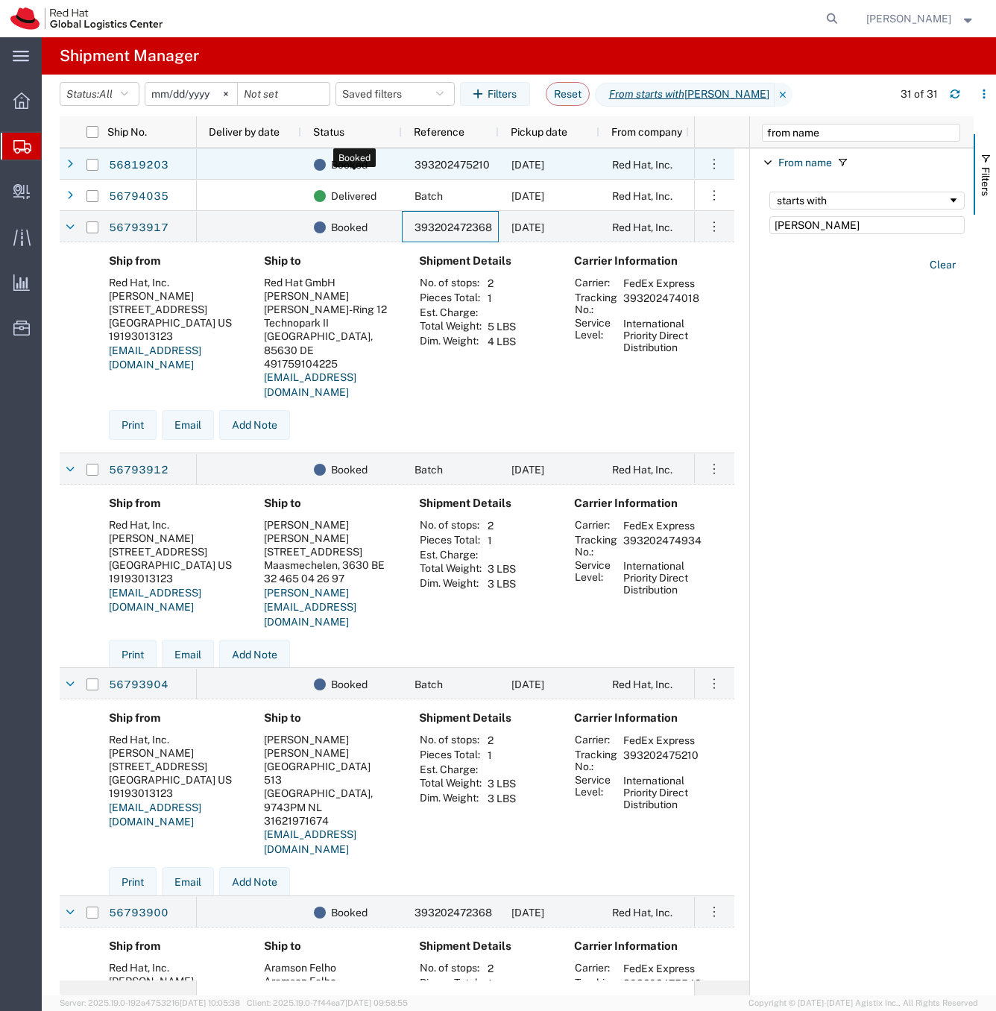
click at [374, 165] on div "Booked" at bounding box center [354, 164] width 81 height 31
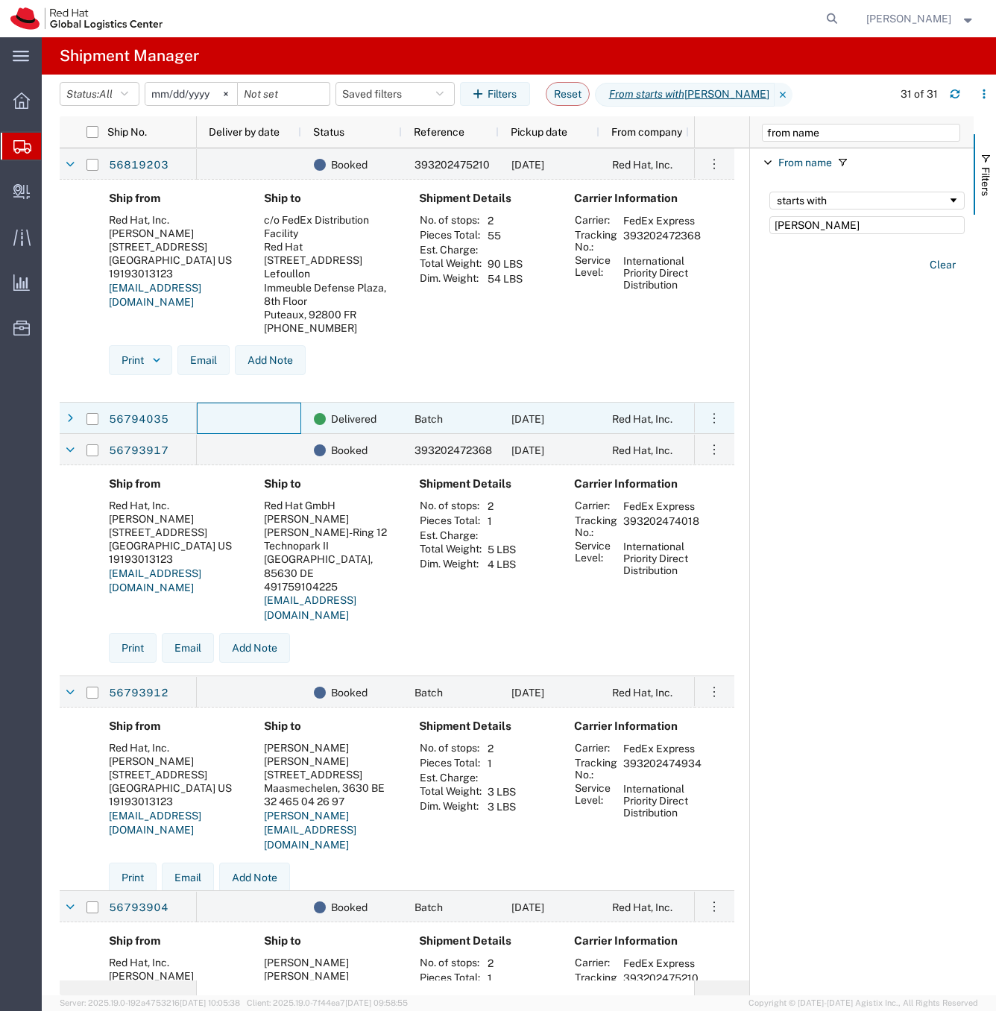
click at [299, 407] on div at bounding box center [249, 418] width 104 height 31
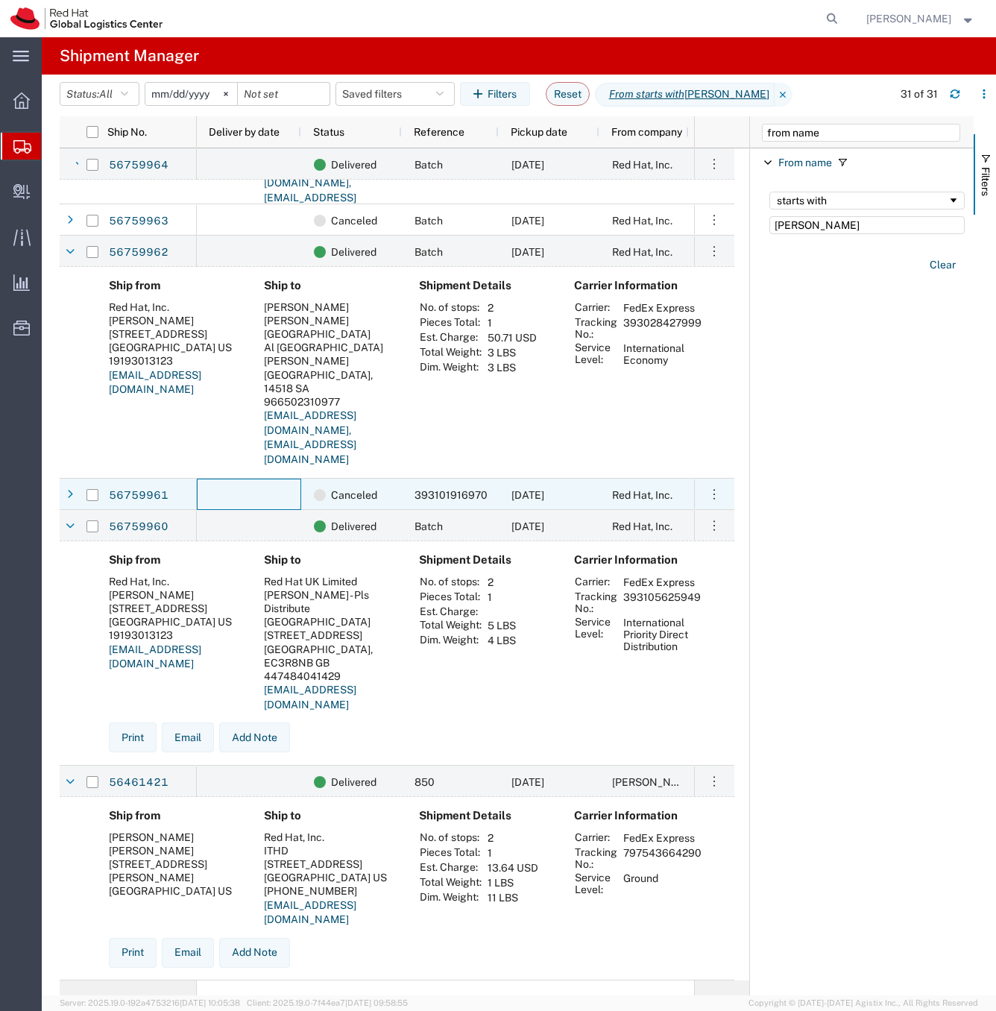
click at [257, 495] on div at bounding box center [249, 494] width 104 height 31
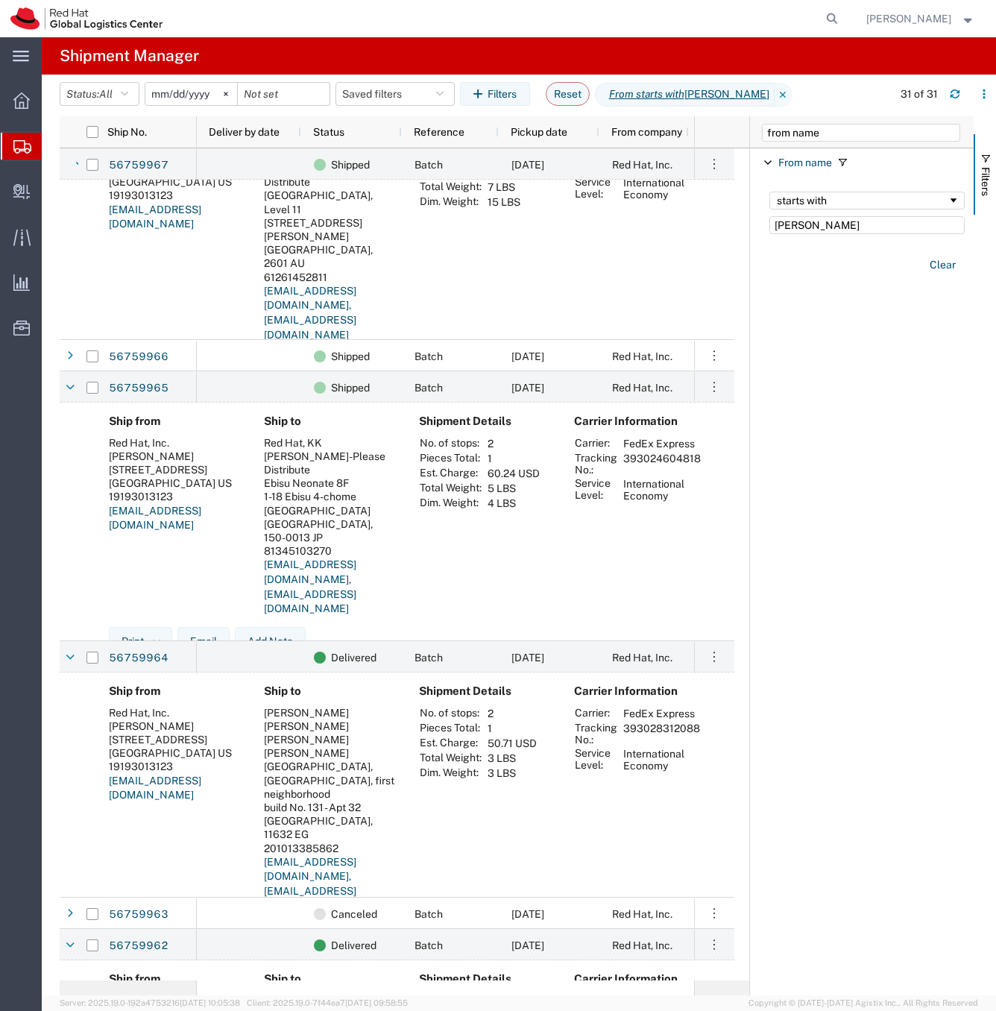
scroll to position [3338, 0]
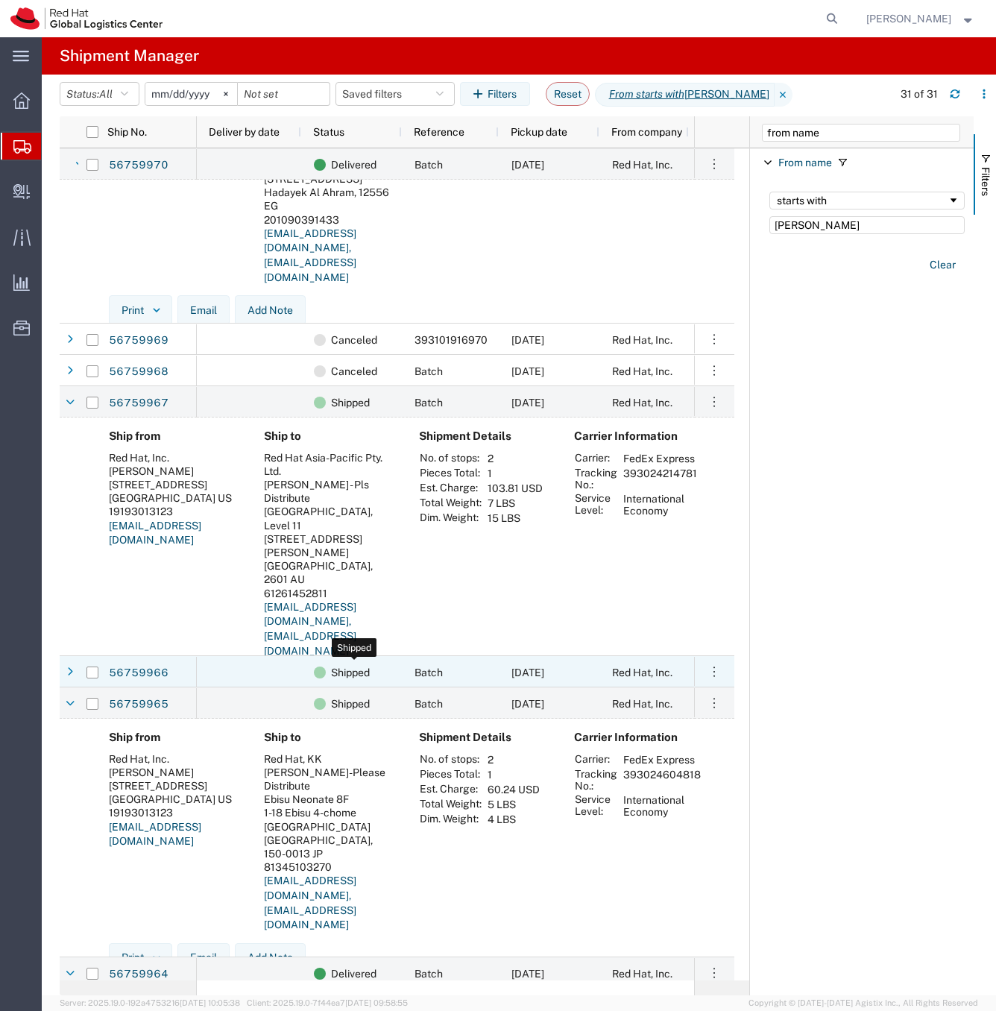
click at [336, 667] on span "Shipped" at bounding box center [350, 672] width 39 height 31
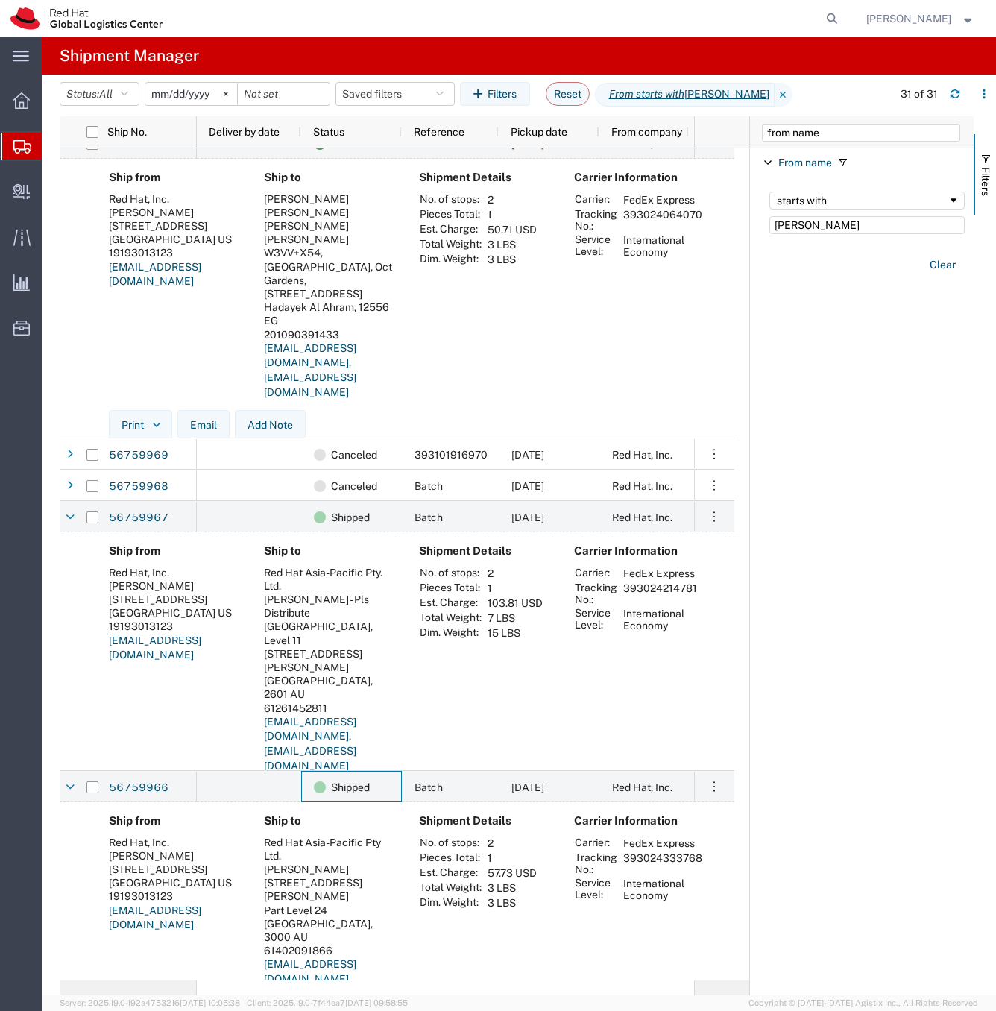
scroll to position [2664, 0]
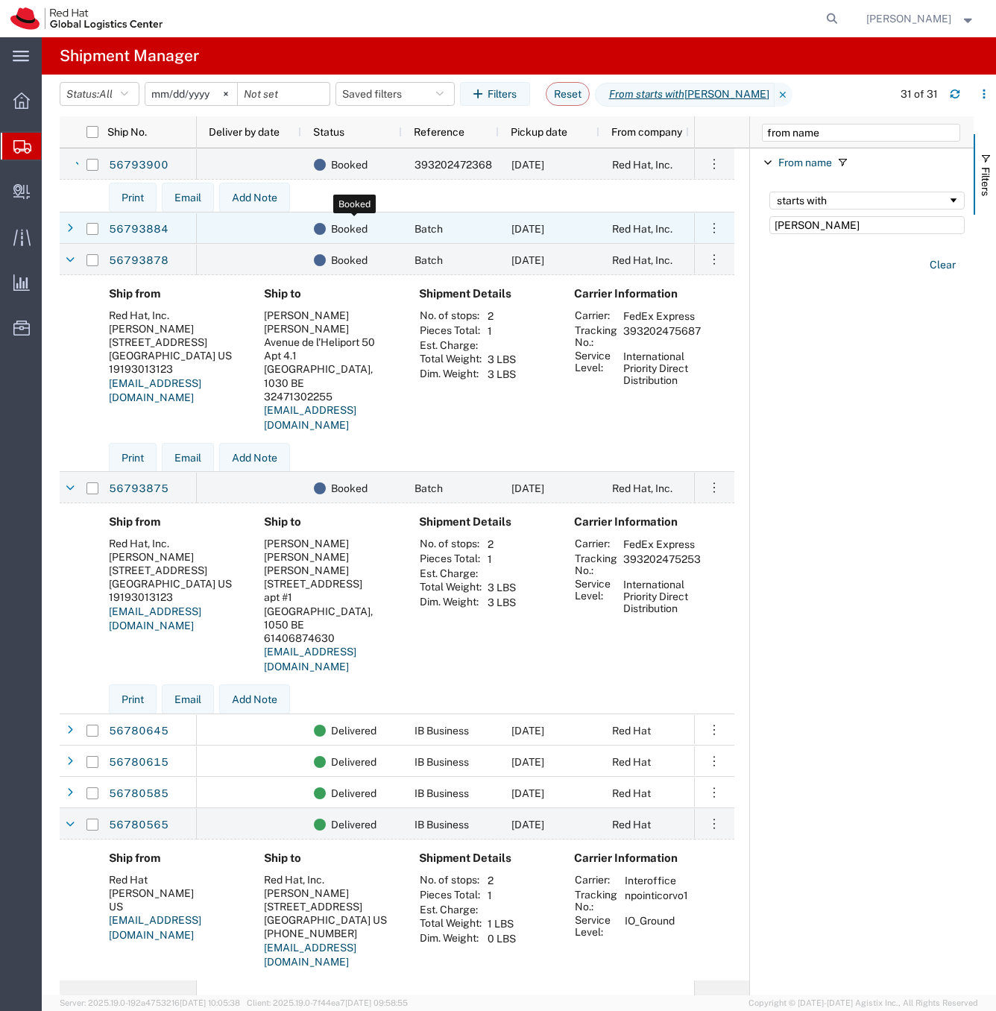
click at [358, 230] on span "Booked" at bounding box center [349, 228] width 37 height 31
